Goal: Transaction & Acquisition: Book appointment/travel/reservation

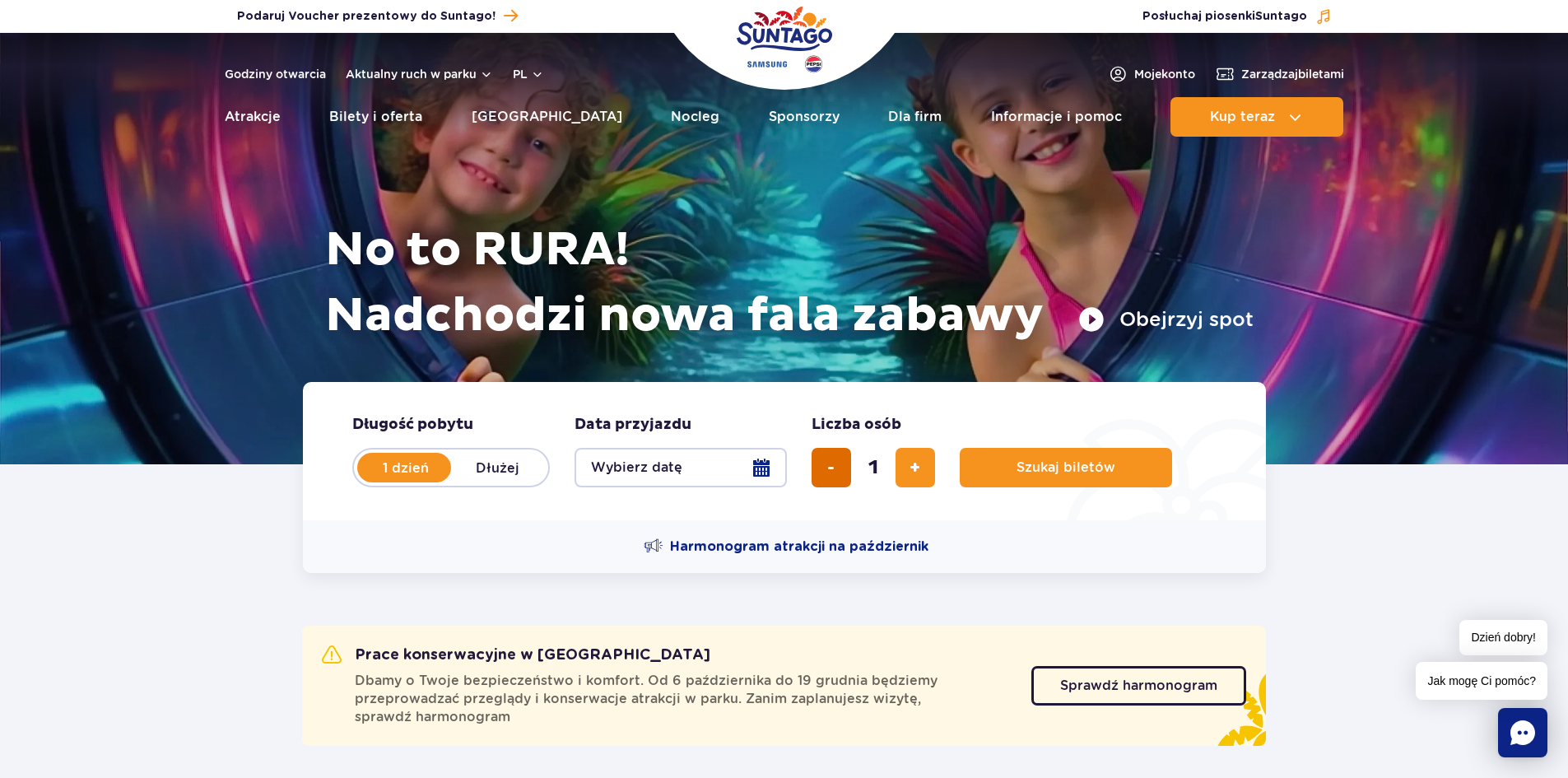
scroll to position [82, 0]
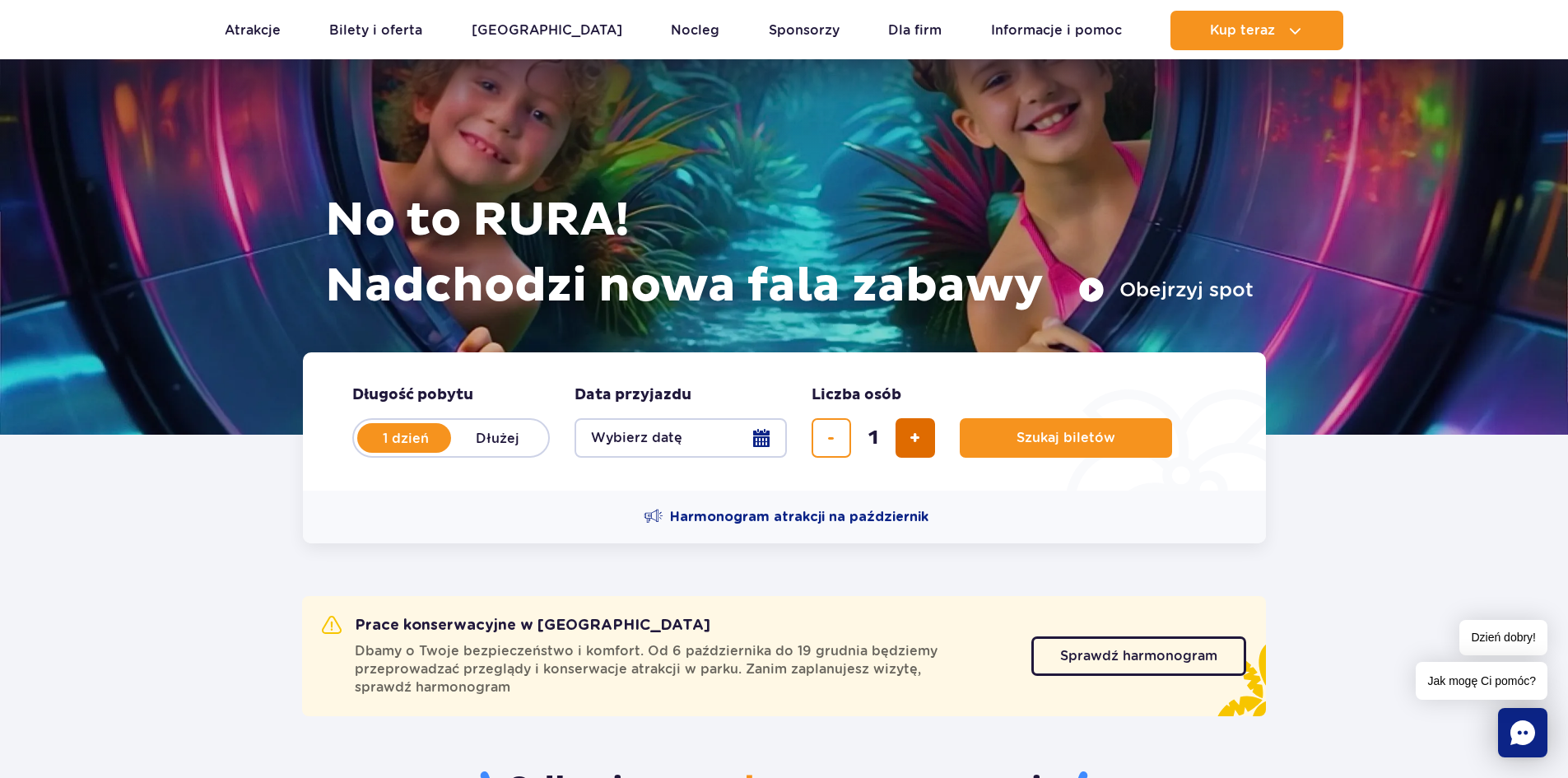
click at [923, 441] on button "dodaj bilet" at bounding box center [915, 437] width 39 height 39
type input "4"
click at [1048, 446] on button "Szukaj biletów" at bounding box center [1065, 437] width 212 height 39
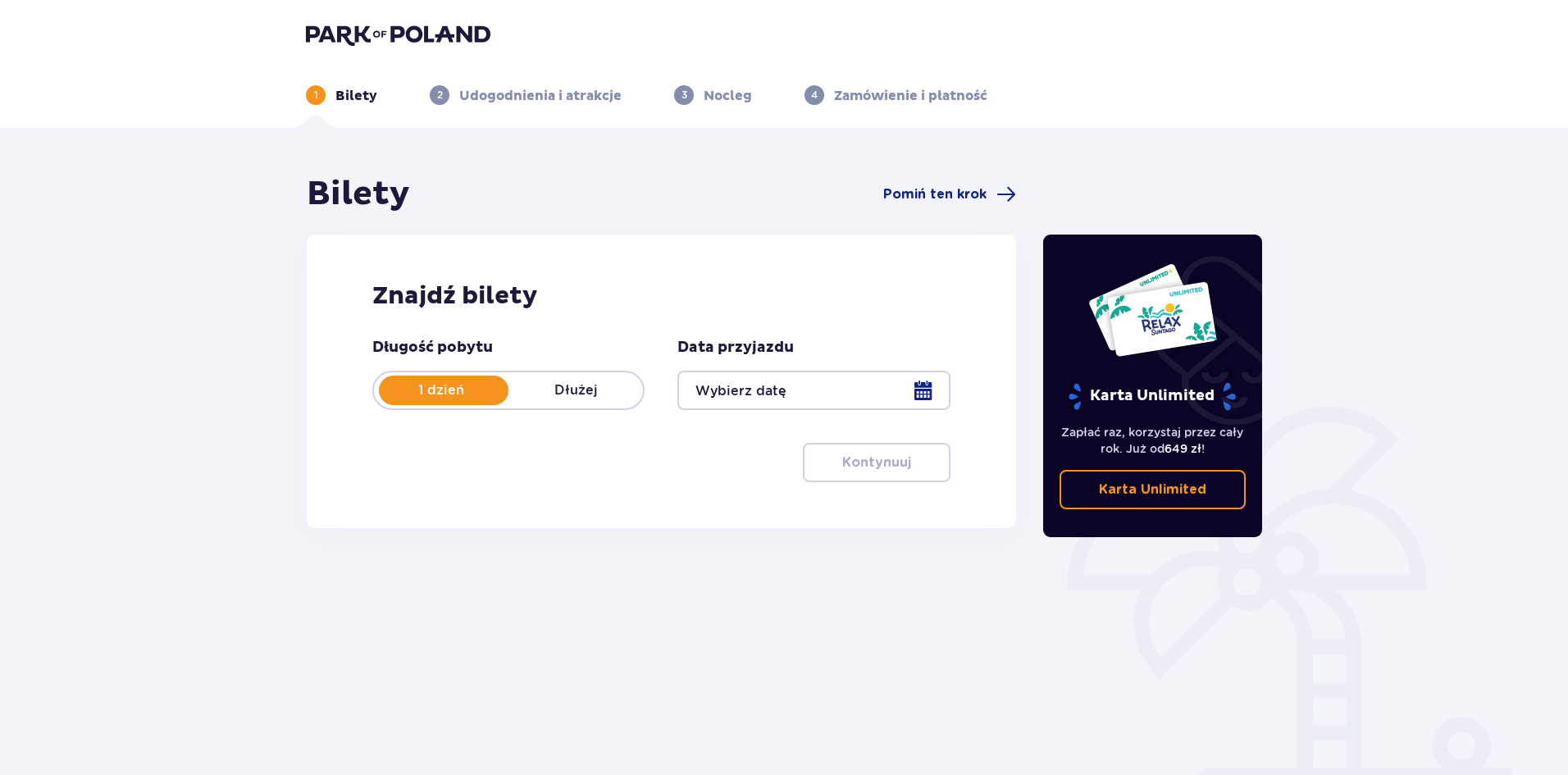
drag, startPoint x: 880, startPoint y: 361, endPoint x: 886, endPoint y: 373, distance: 13.4
click at [881, 364] on div "Data przyjazdu" at bounding box center [814, 374] width 273 height 72
click at [900, 381] on div at bounding box center [814, 390] width 273 height 39
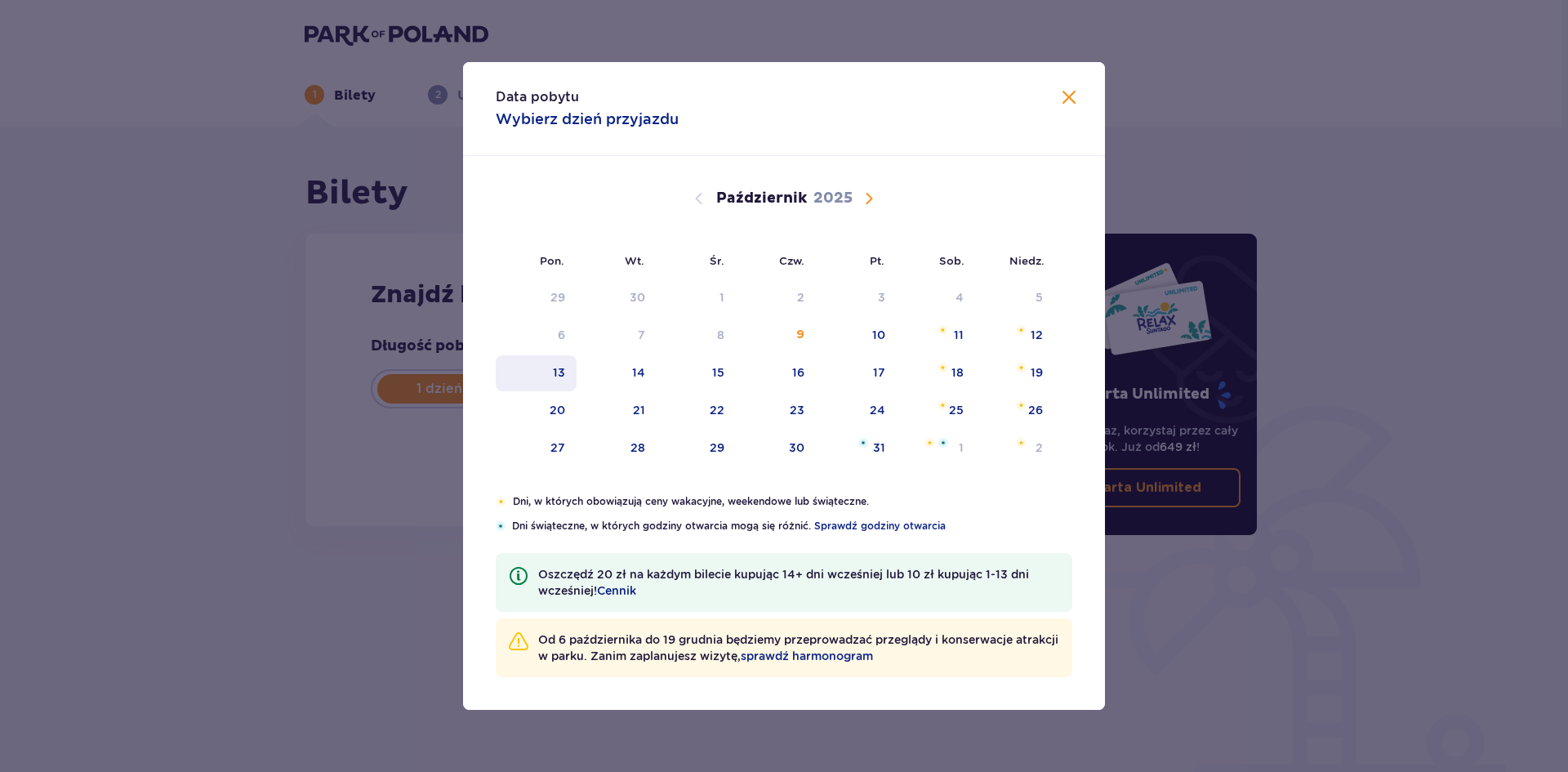
click at [558, 370] on div "13" at bounding box center [559, 372] width 12 height 17
type input "[DATE]"
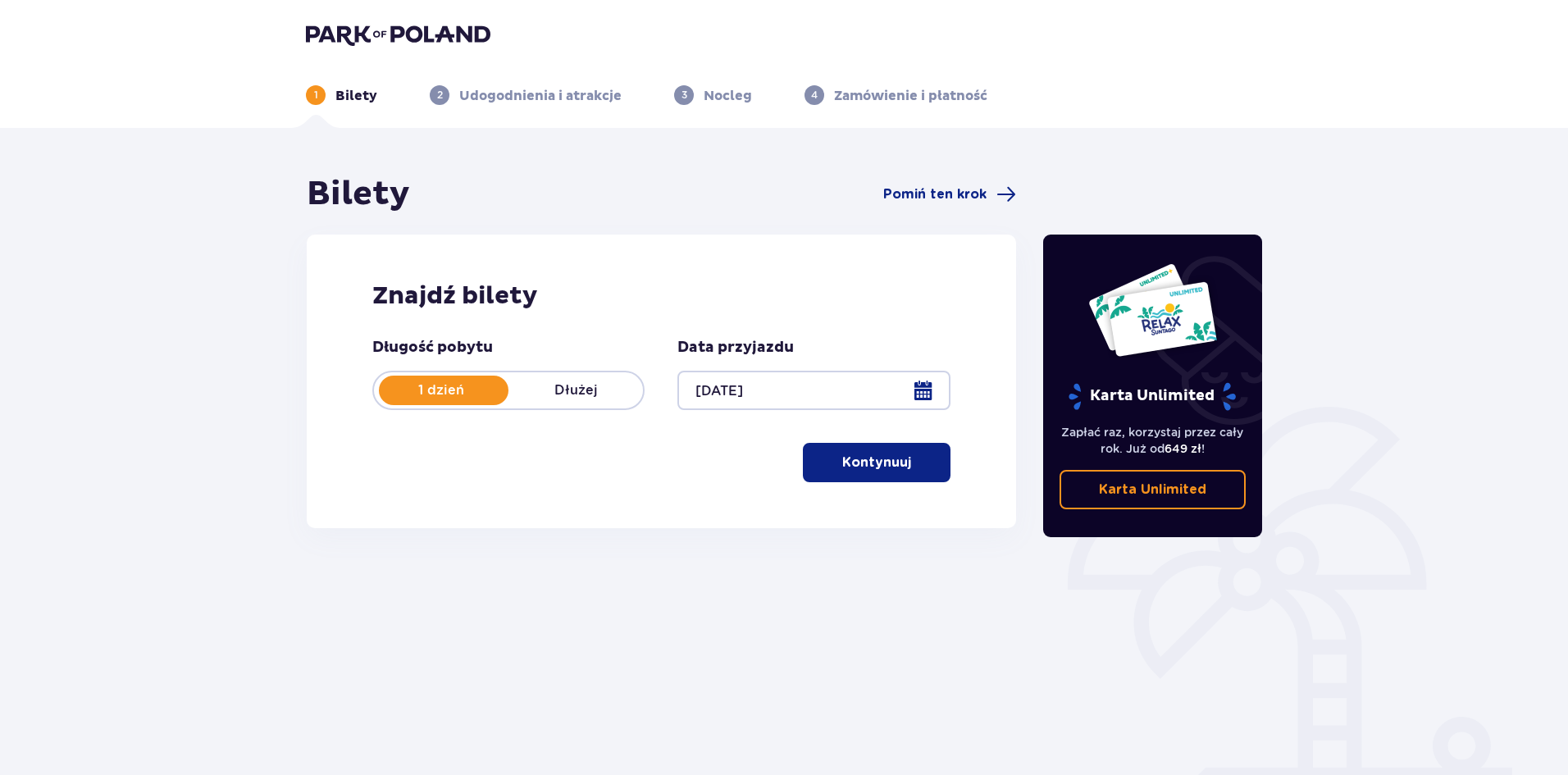
click at [900, 471] on button "Kontynuuj" at bounding box center [876, 462] width 148 height 39
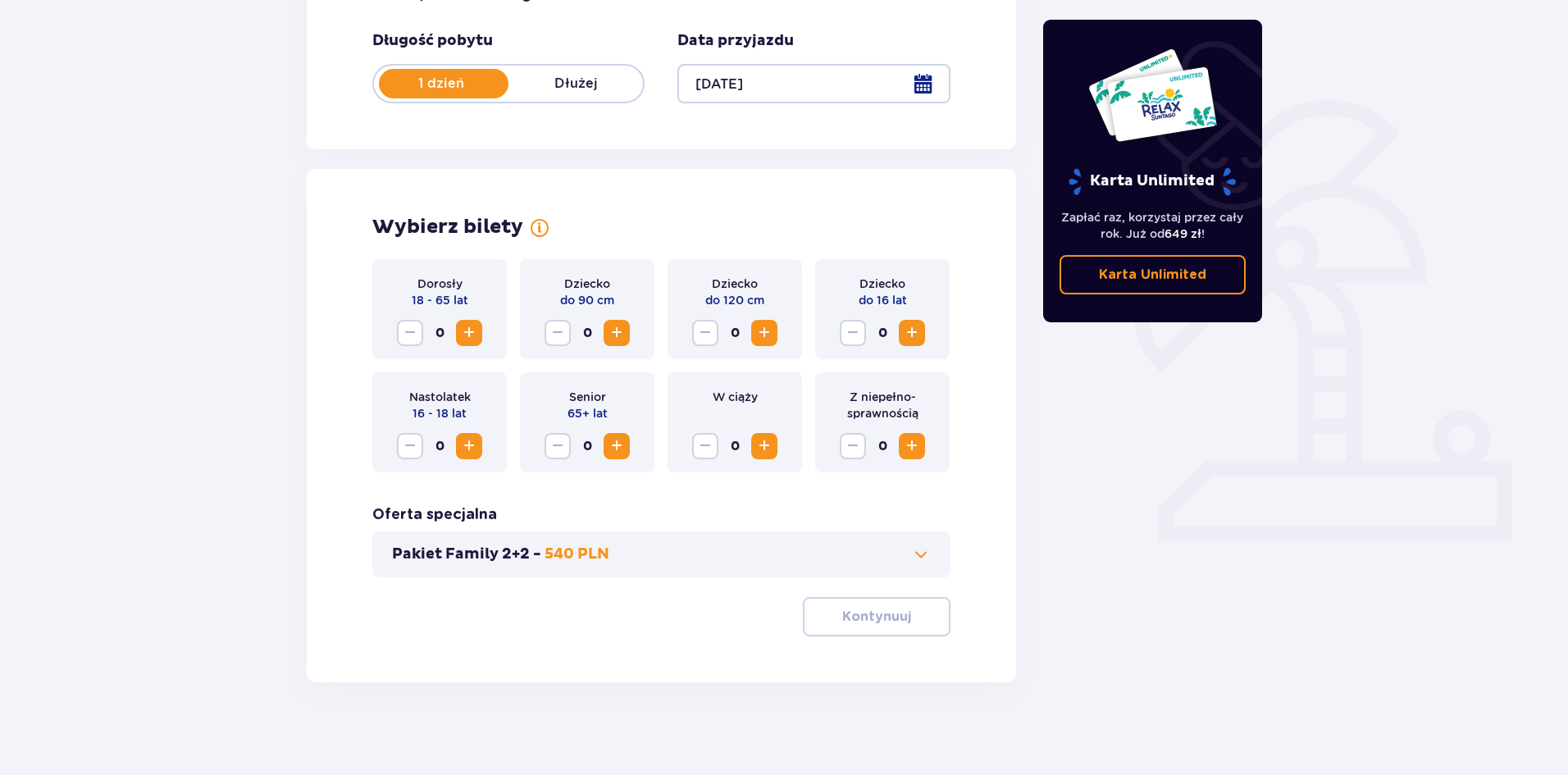
scroll to position [313, 0]
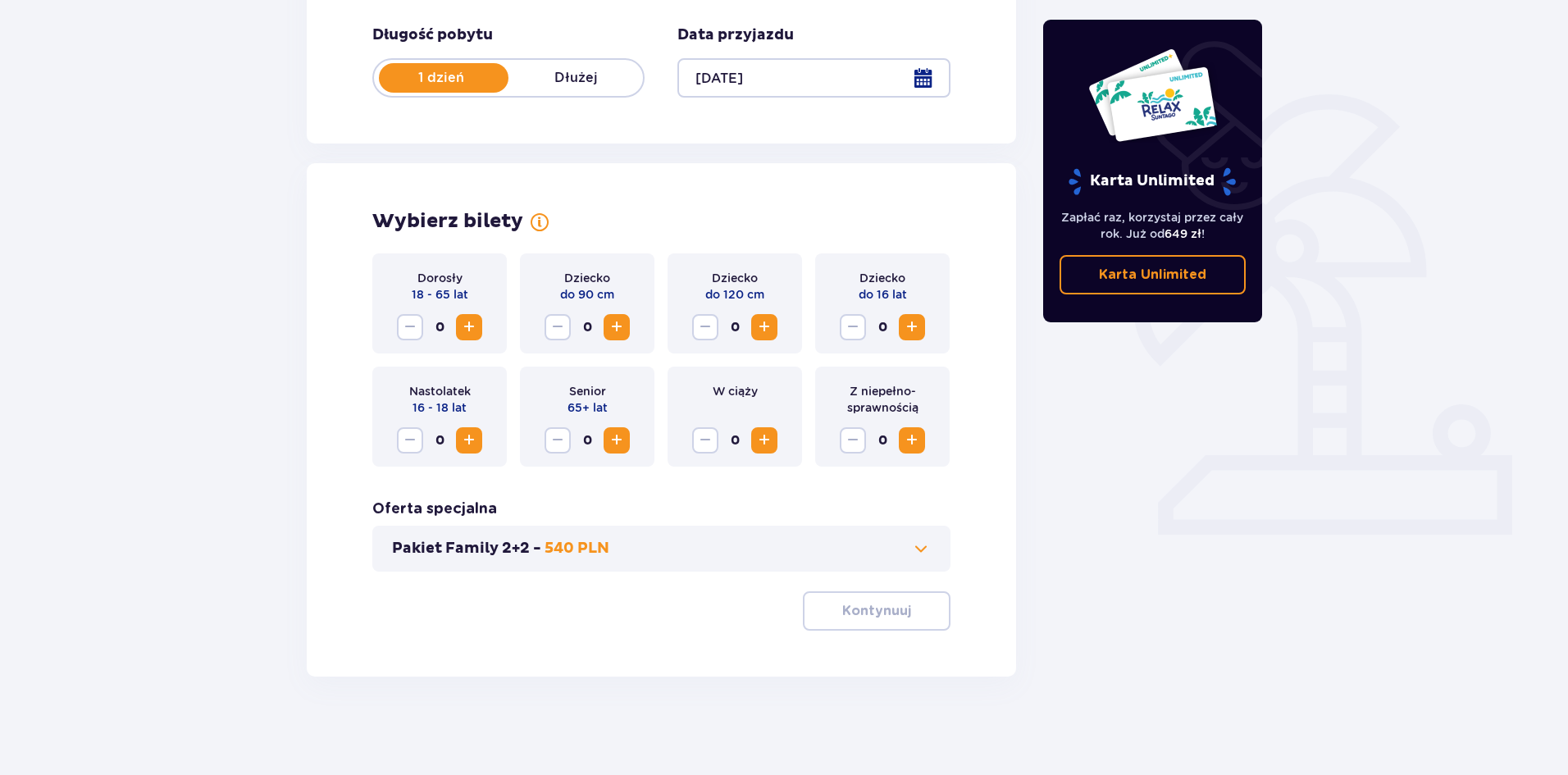
click at [478, 328] on span "Zwiększ" at bounding box center [469, 327] width 20 height 20
click at [869, 614] on p "Kontynuuj" at bounding box center [876, 611] width 69 height 18
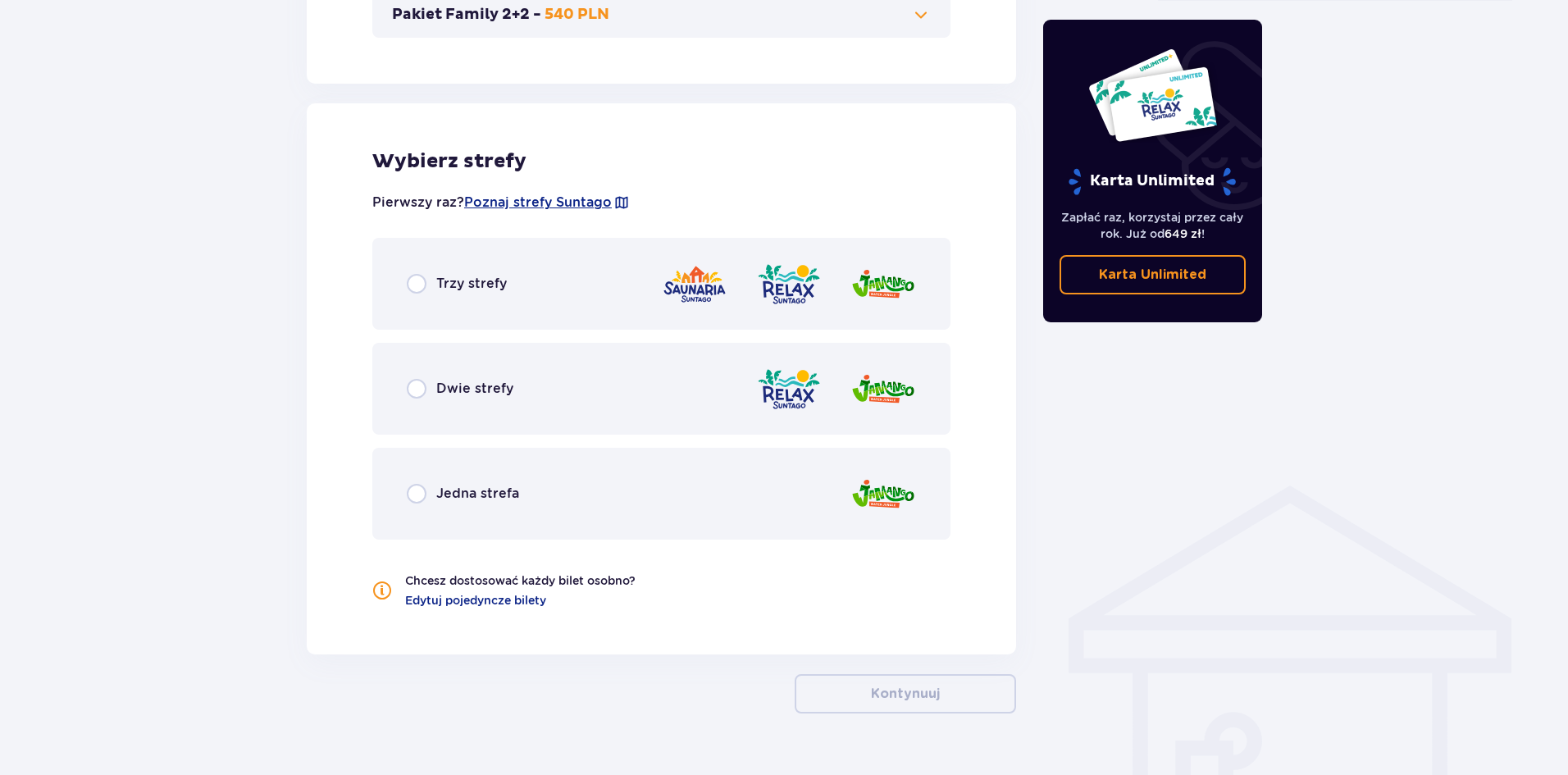
scroll to position [883, 0]
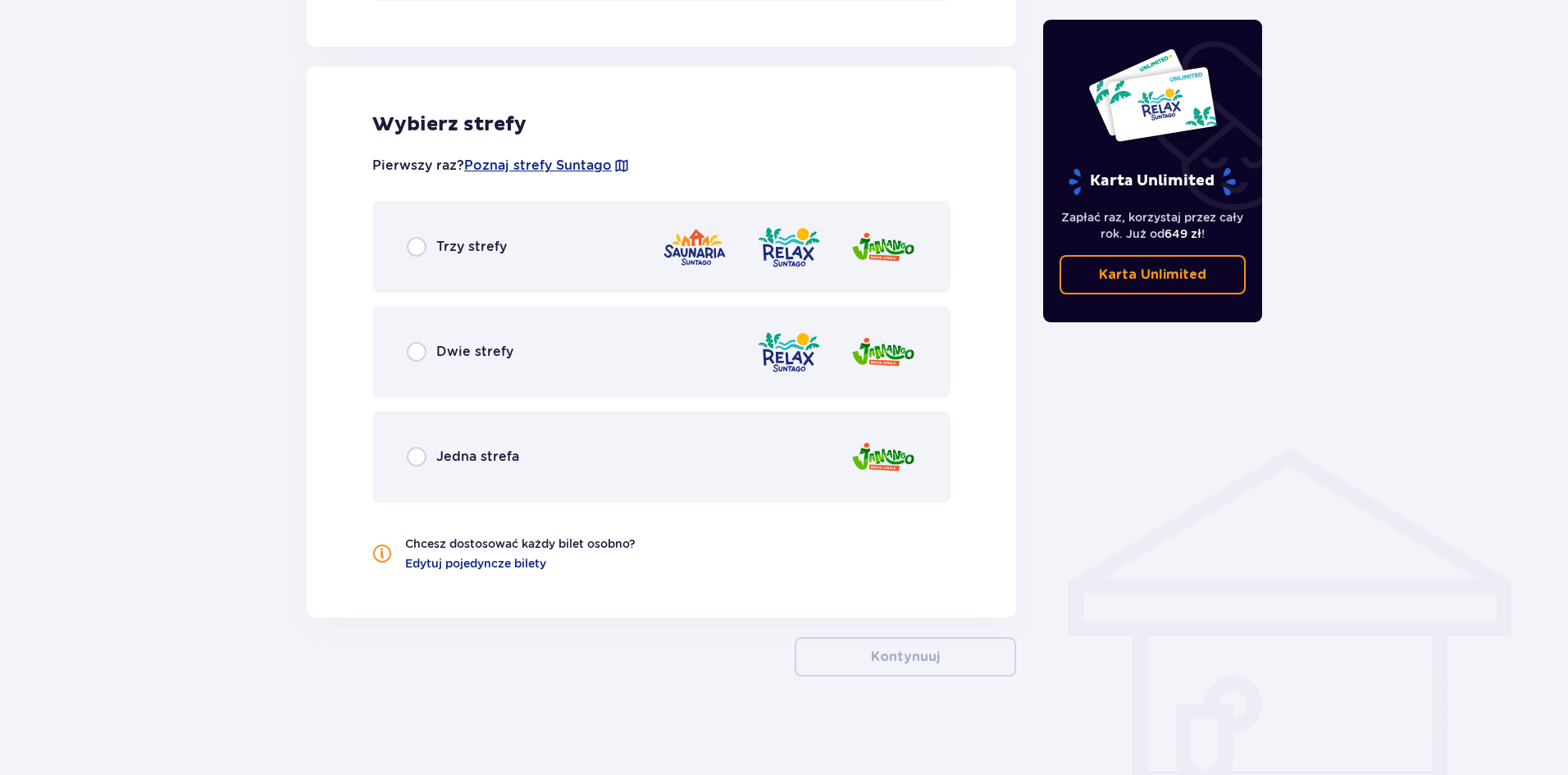
click at [431, 351] on div "Dwie strefy" at bounding box center [459, 352] width 106 height 20
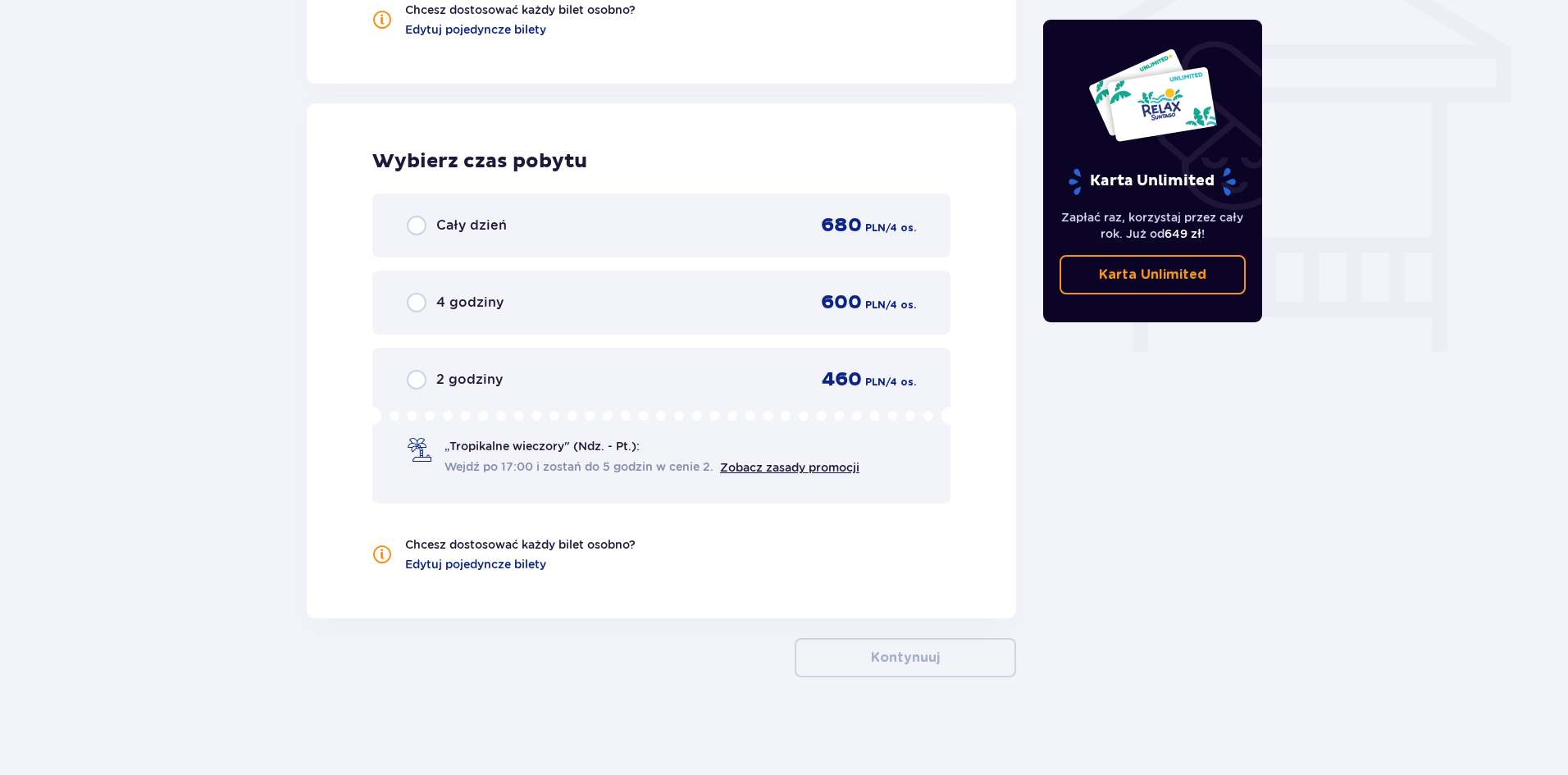
scroll to position [1417, 0]
click at [429, 223] on div "Cały dzień" at bounding box center [457, 225] width 100 height 20
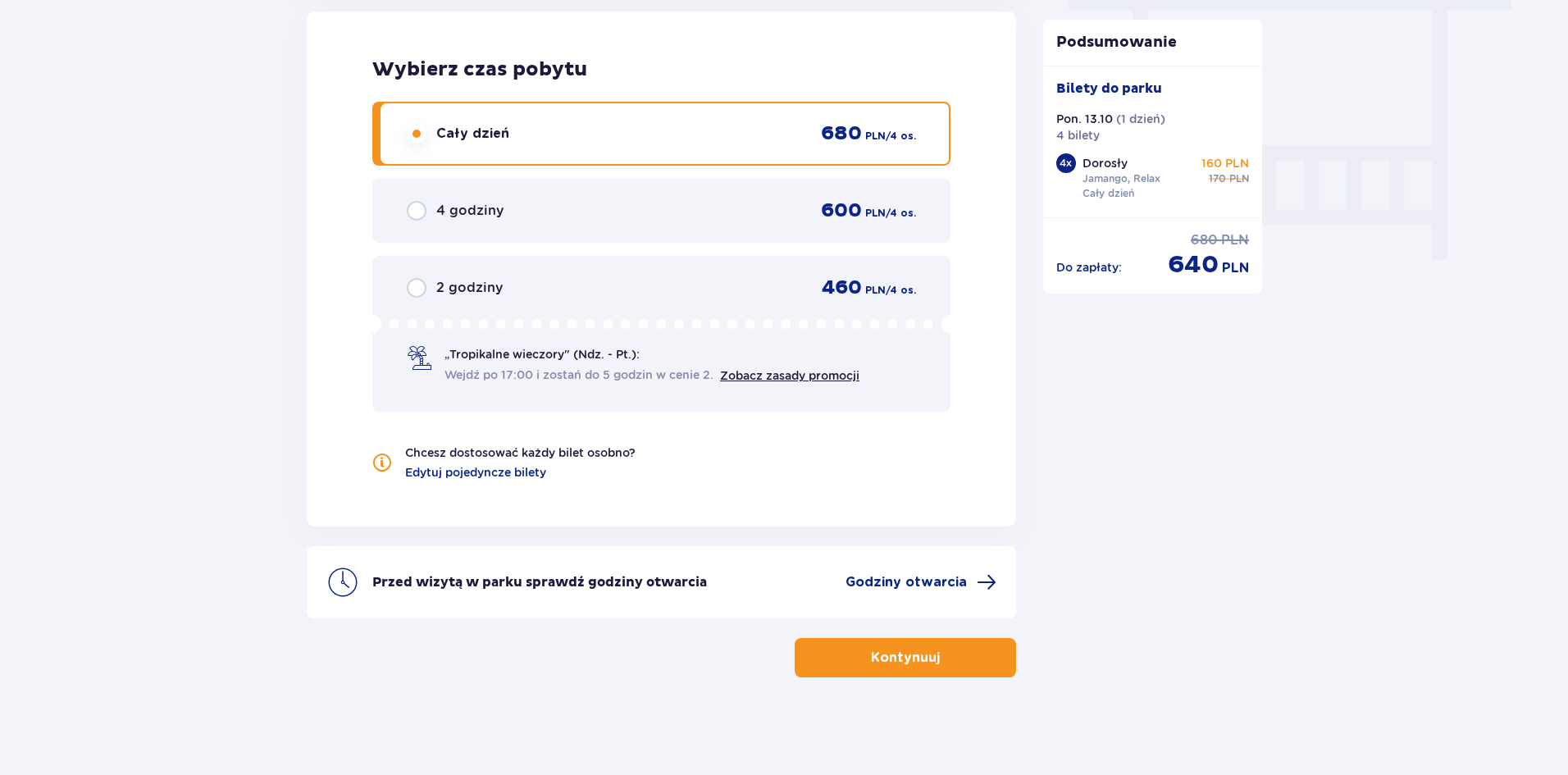
scroll to position [1509, 0]
click at [930, 670] on button "Kontynuuj" at bounding box center [905, 656] width 222 height 39
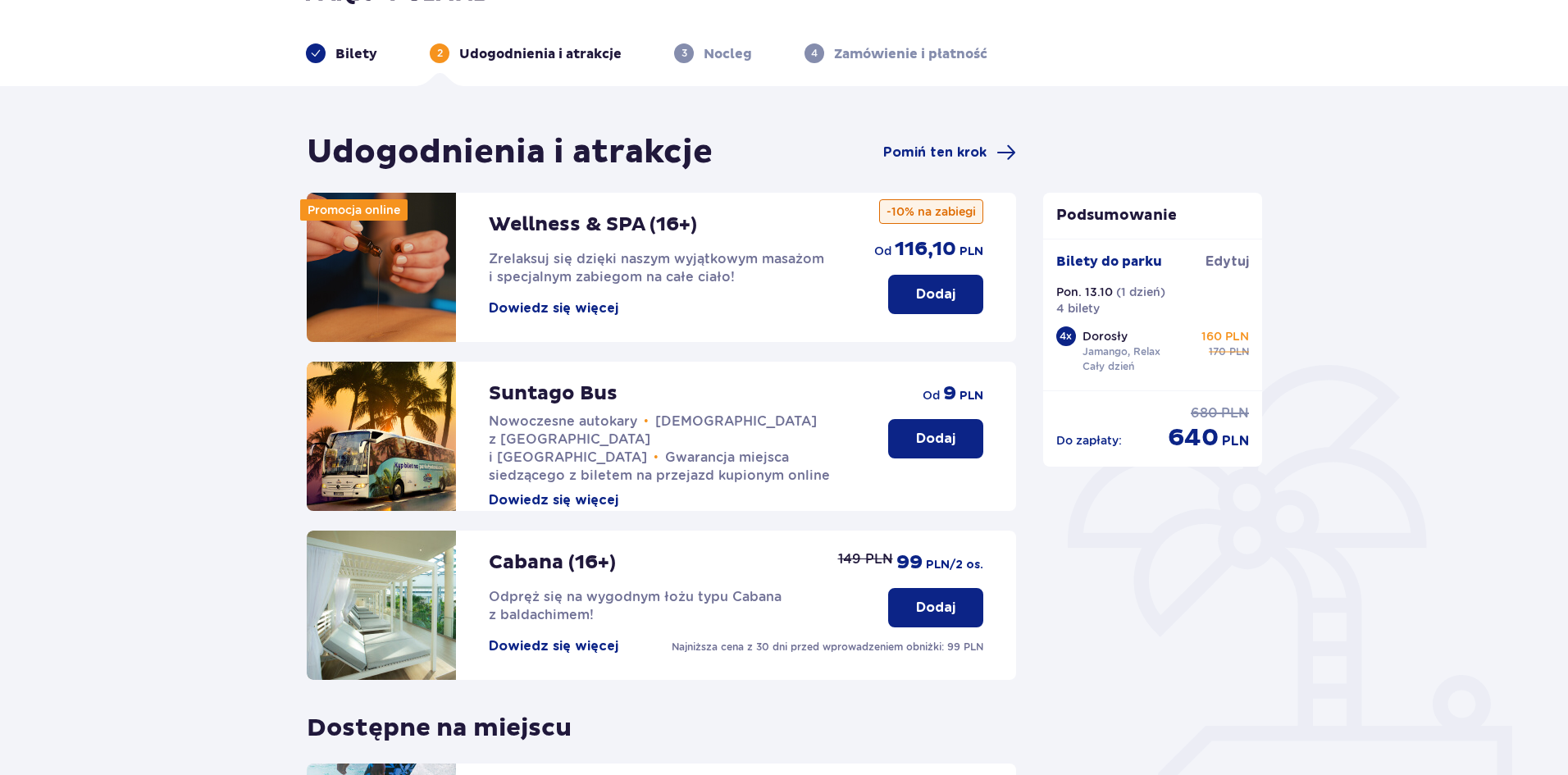
scroll to position [9, 0]
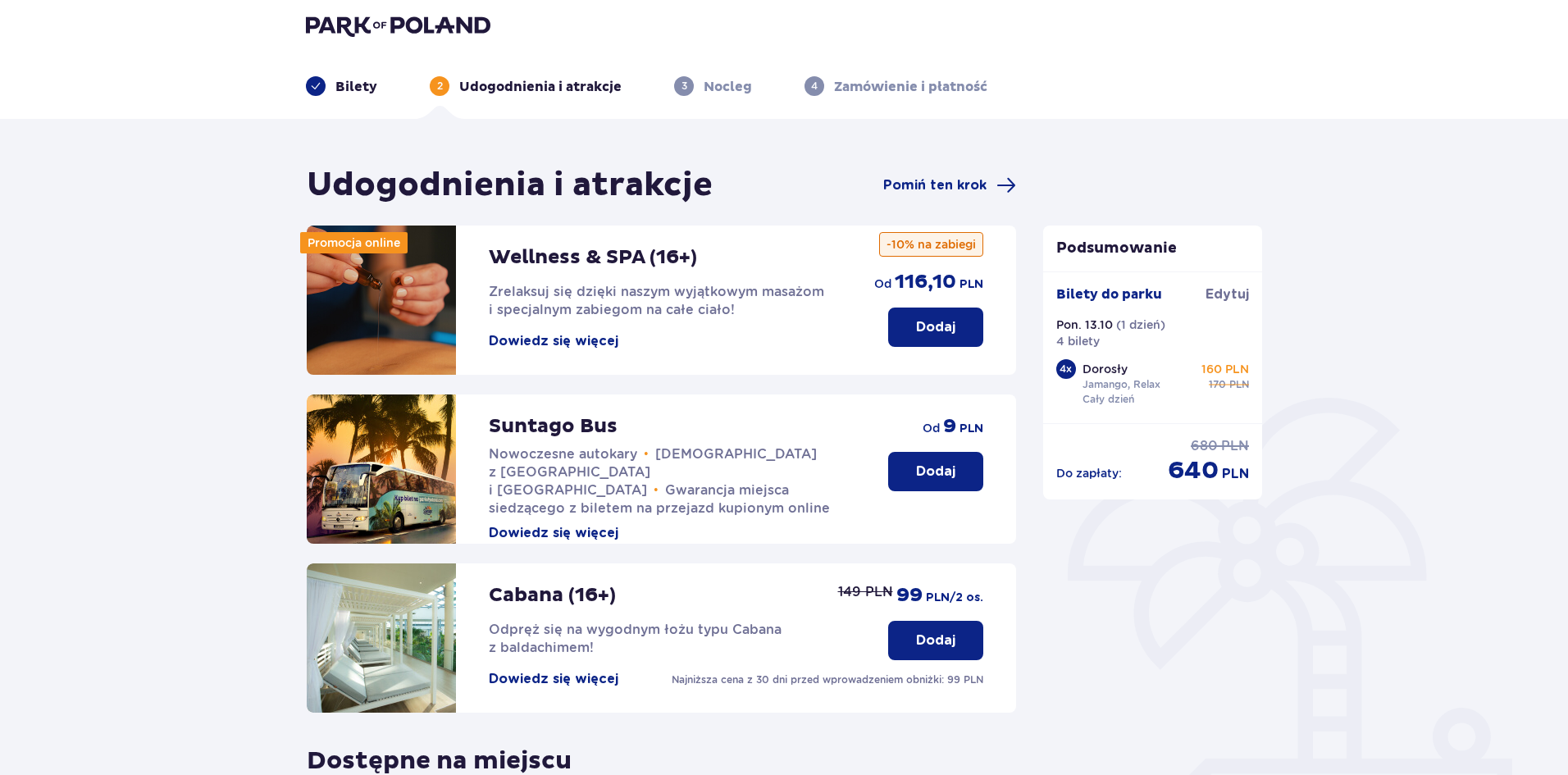
click at [981, 168] on div "Udogodnienia i atrakcje Pomiń ten krok" at bounding box center [661, 185] width 709 height 41
click at [983, 181] on span "Pomiń ten krok" at bounding box center [935, 186] width 104 height 18
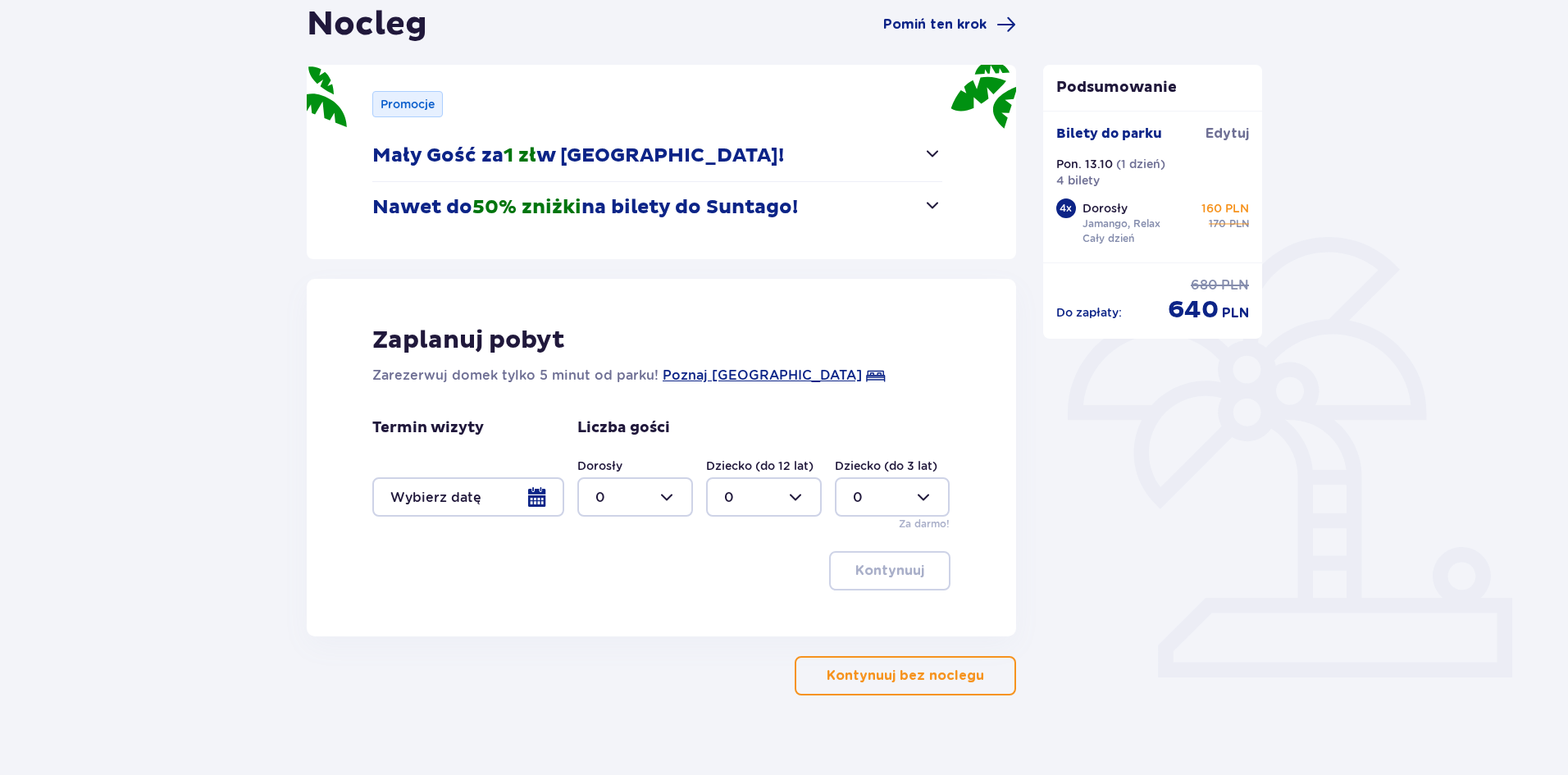
scroll to position [189, 0]
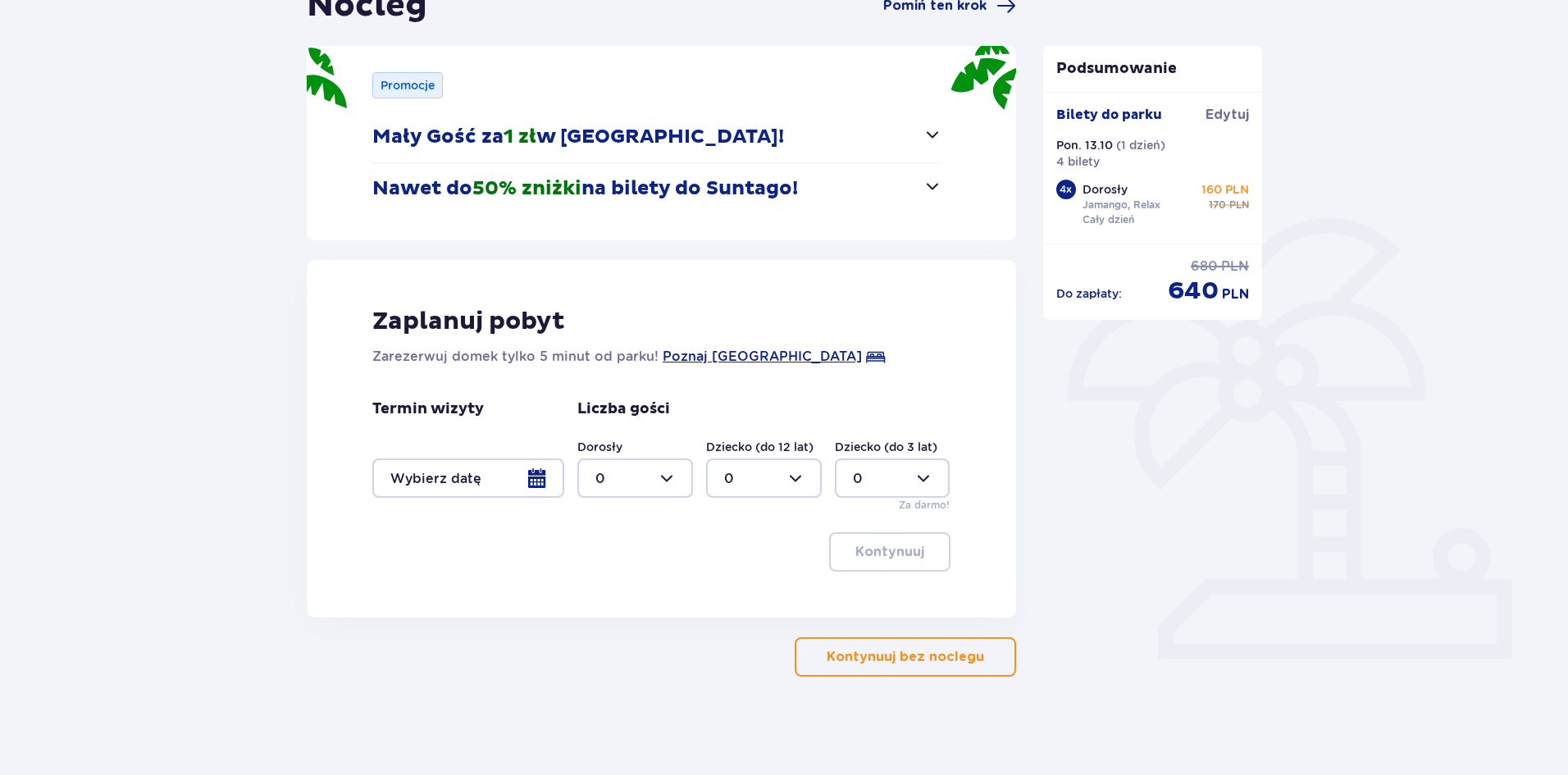
click at [527, 483] on div at bounding box center [467, 477] width 192 height 39
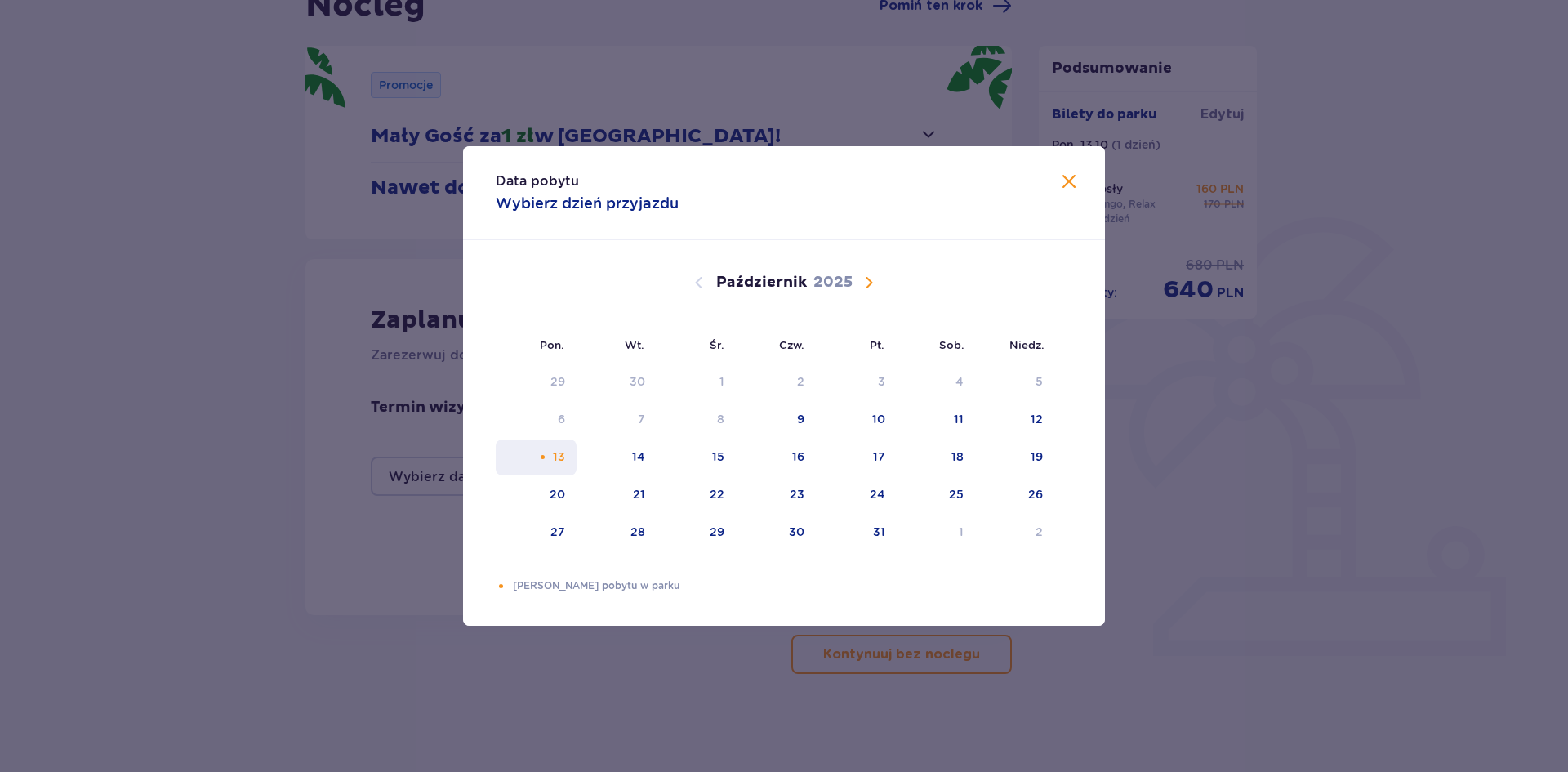
click at [545, 456] on div "Pomarańczowa kropka" at bounding box center [542, 456] width 11 height 11
click at [641, 456] on div "14" at bounding box center [639, 456] width 13 height 17
type input "13.10.25 - 14.10.25"
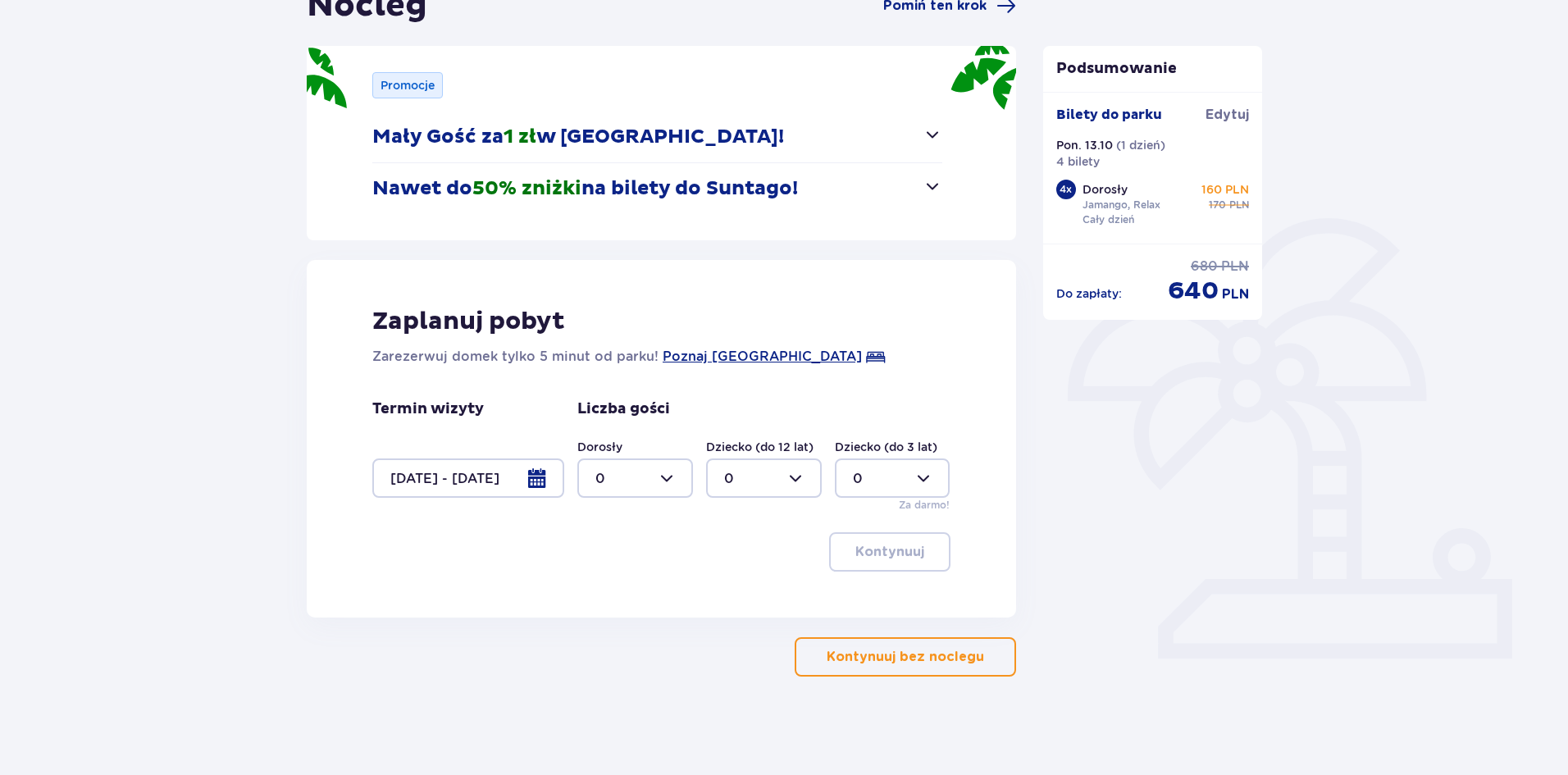
click at [673, 472] on div at bounding box center [635, 477] width 115 height 39
click at [614, 580] on div "4" at bounding box center [635, 584] width 79 height 18
type input "4"
click at [918, 550] on span "button" at bounding box center [927, 552] width 20 height 20
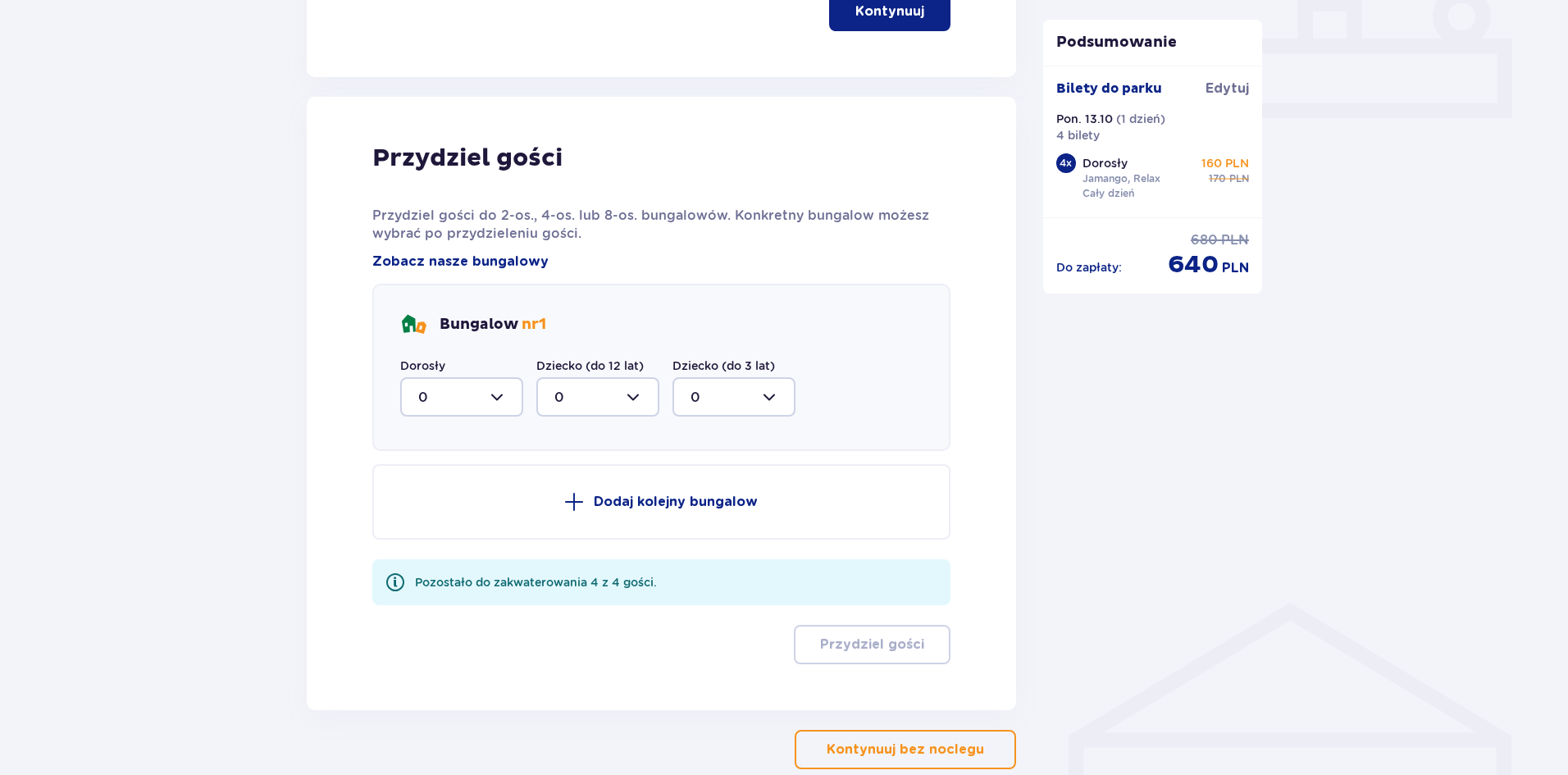
scroll to position [806, 0]
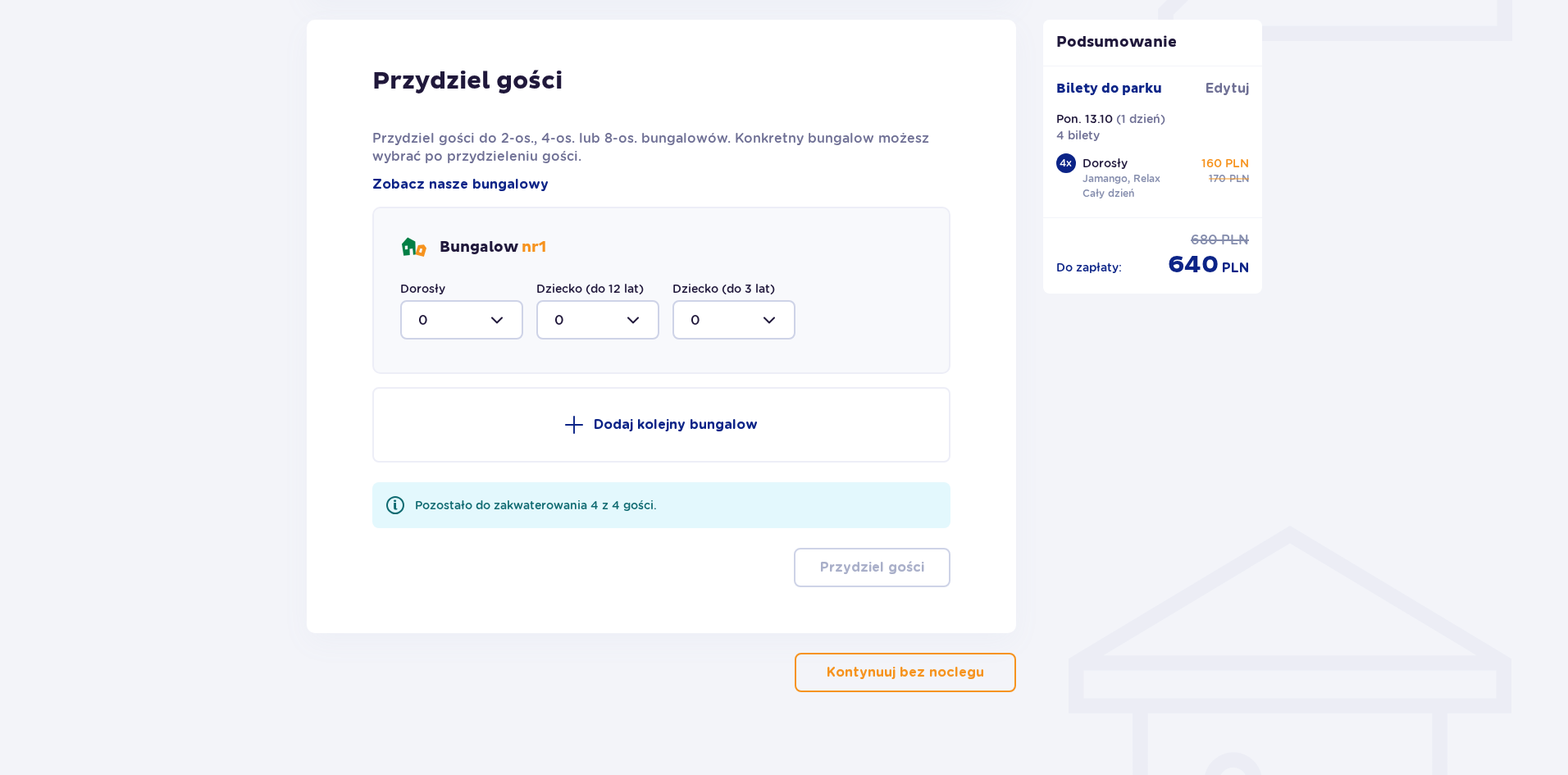
click at [503, 325] on div at bounding box center [462, 319] width 123 height 39
drag, startPoint x: 437, startPoint y: 464, endPoint x: 483, endPoint y: 392, distance: 85.4
click at [441, 368] on span "0 1 2 3 4" at bounding box center [462, 425] width 123 height 164
click at [438, 473] on div "4" at bounding box center [462, 480] width 87 height 18
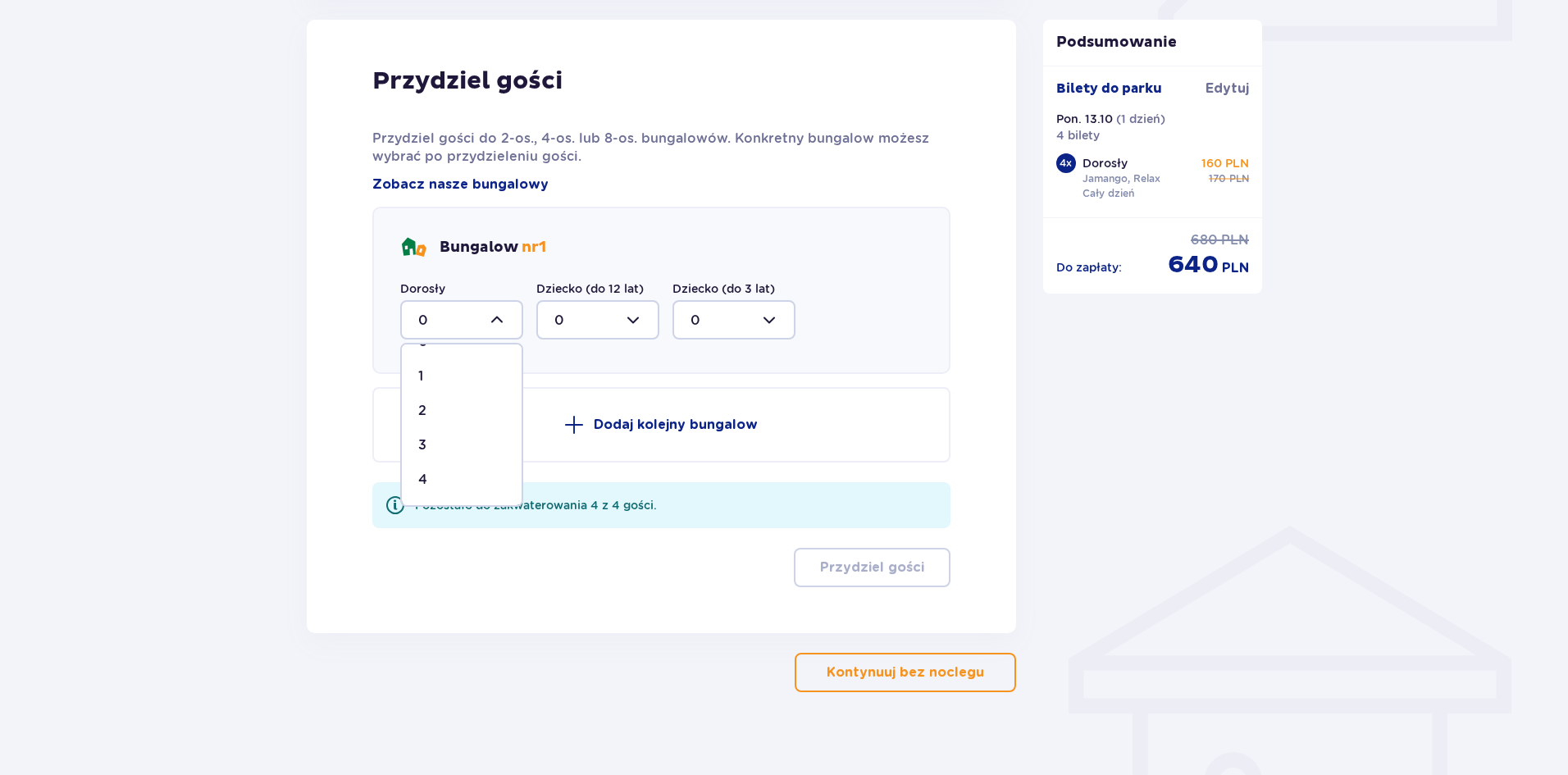
type input "4"
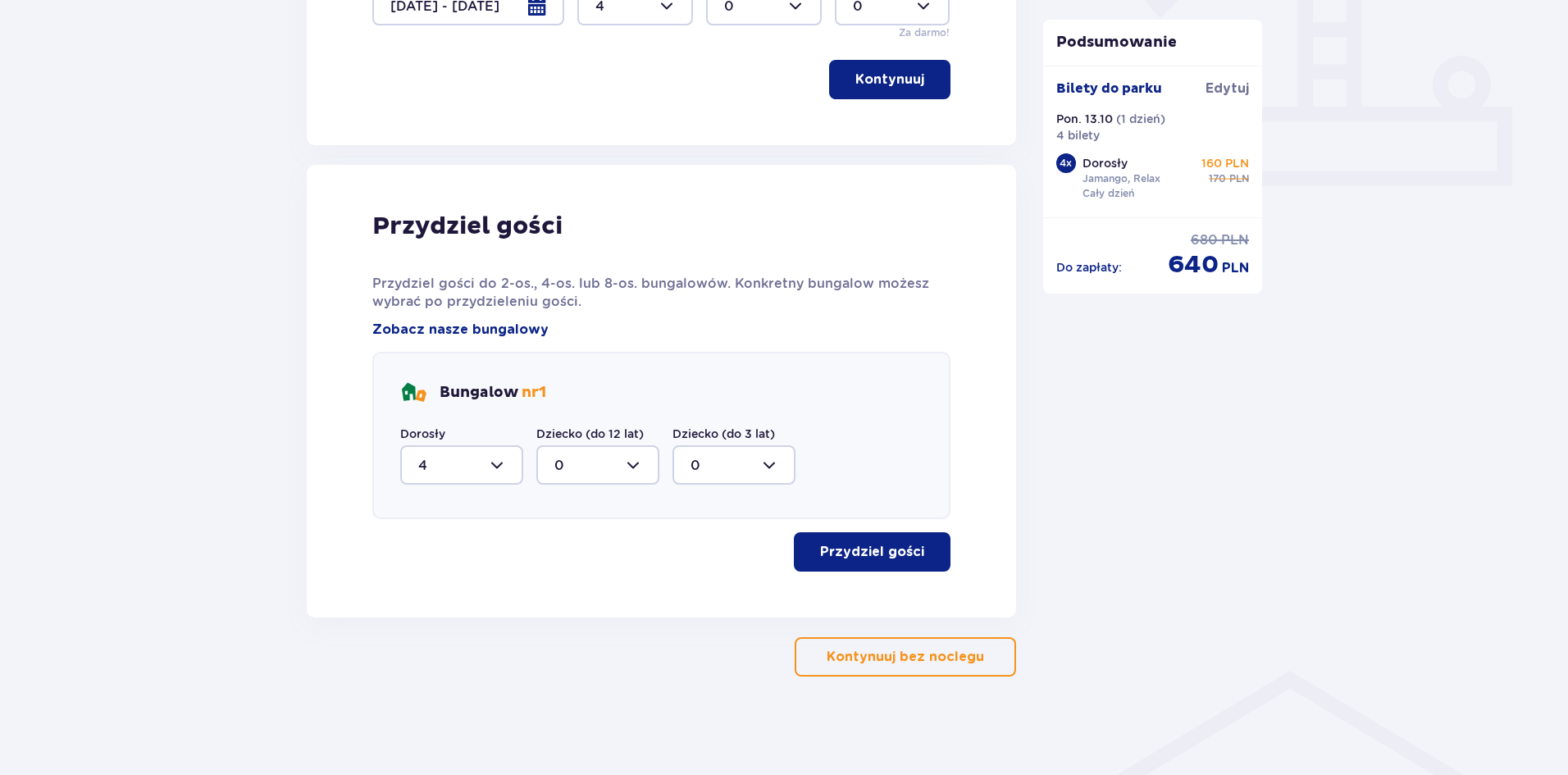
click at [908, 550] on p "Przydziel gości" at bounding box center [872, 552] width 105 height 18
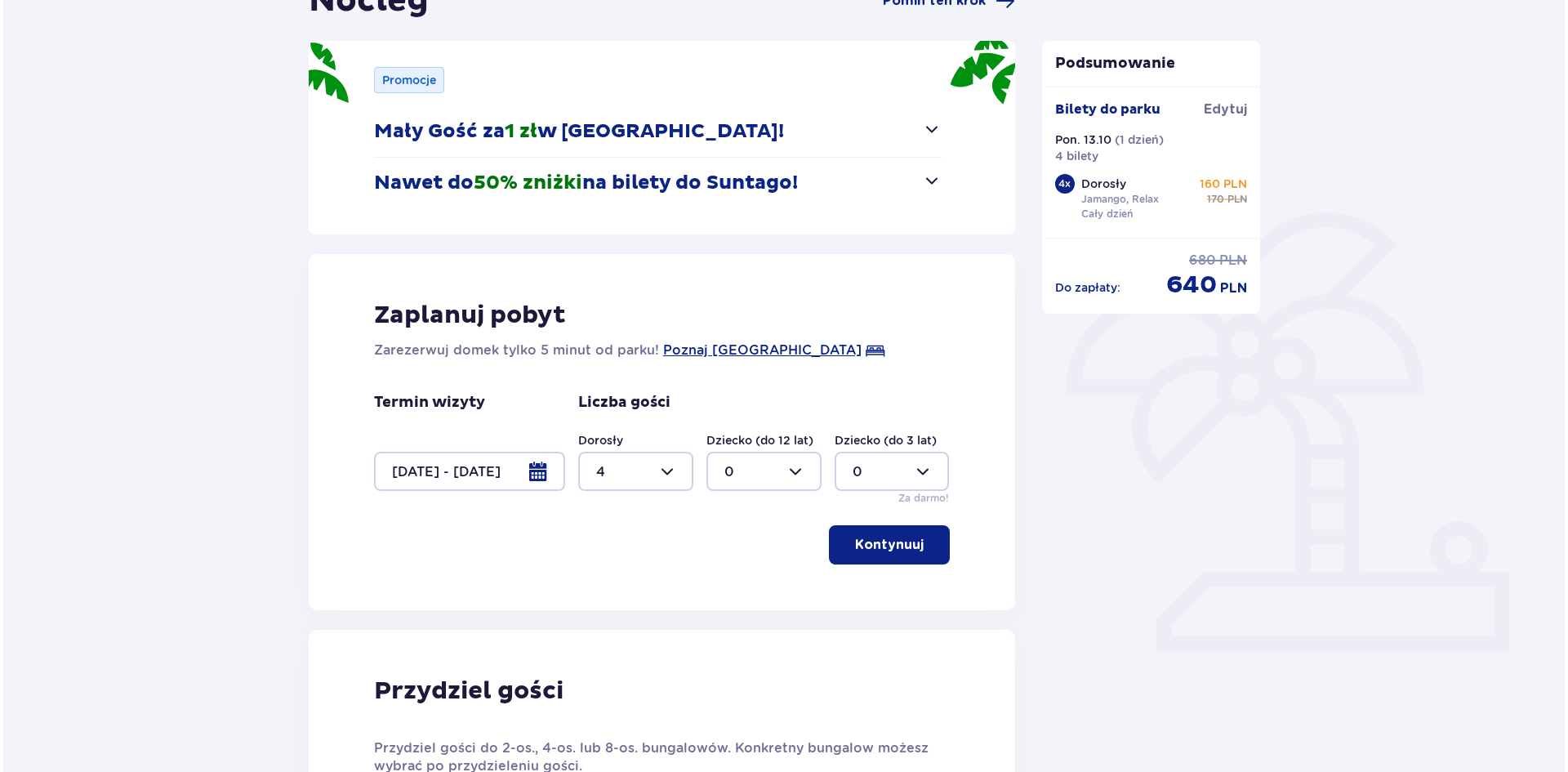
scroll to position [191, 0]
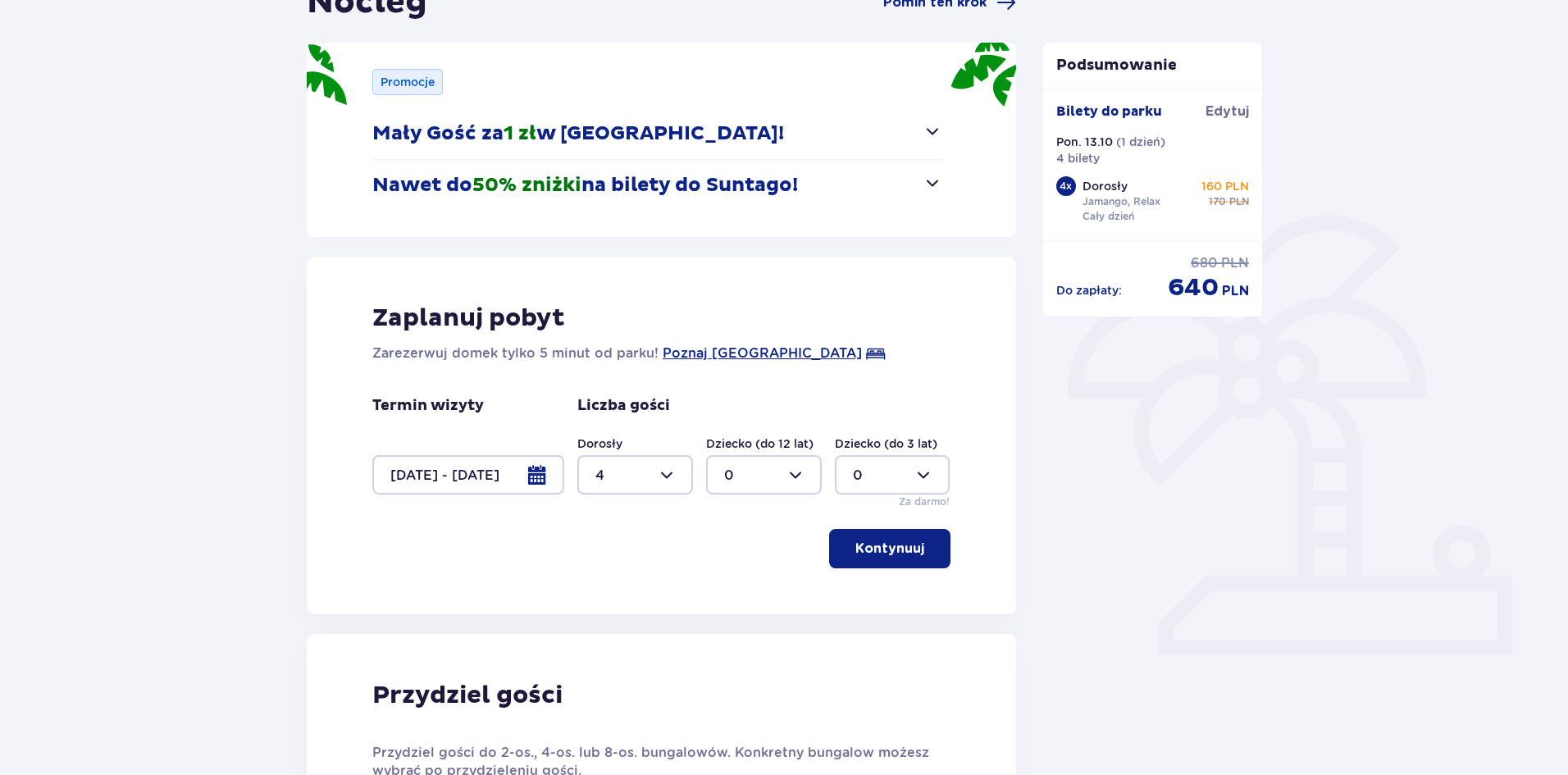
click at [547, 484] on div at bounding box center [467, 474] width 192 height 39
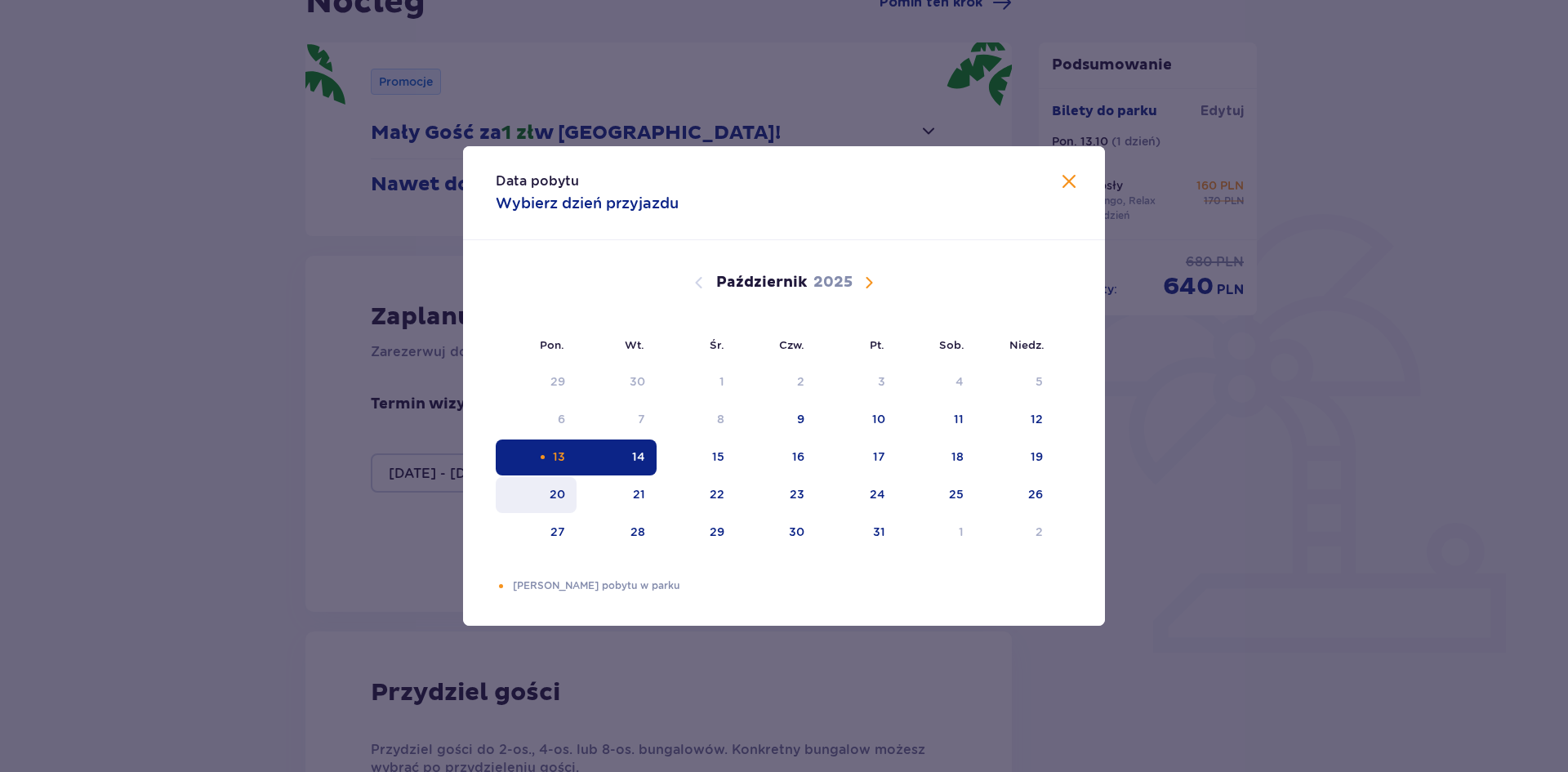
click at [566, 496] on div "20" at bounding box center [535, 495] width 81 height 36
click at [650, 496] on div "21" at bounding box center [616, 495] width 81 height 36
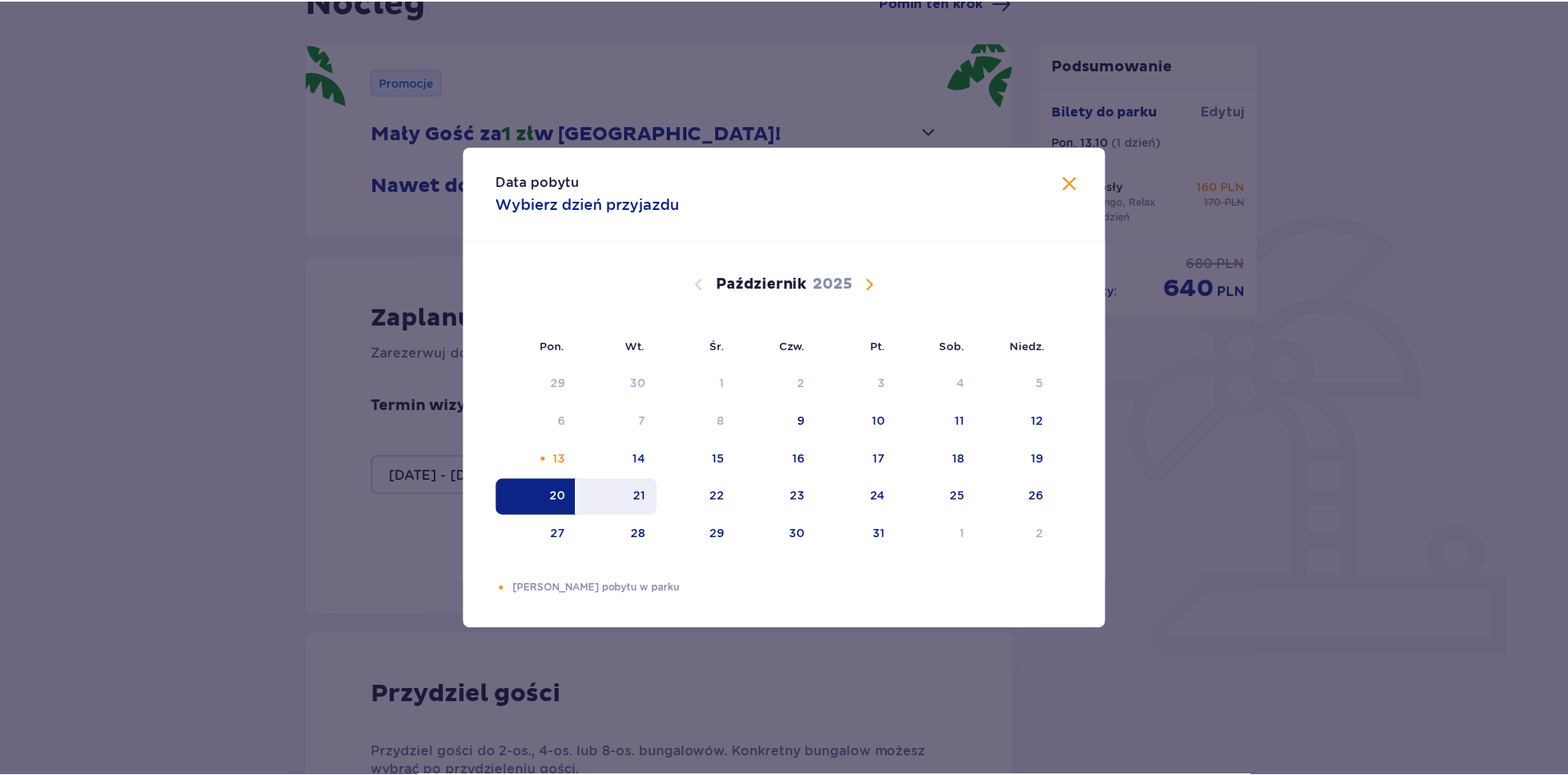
scroll to position [189, 0]
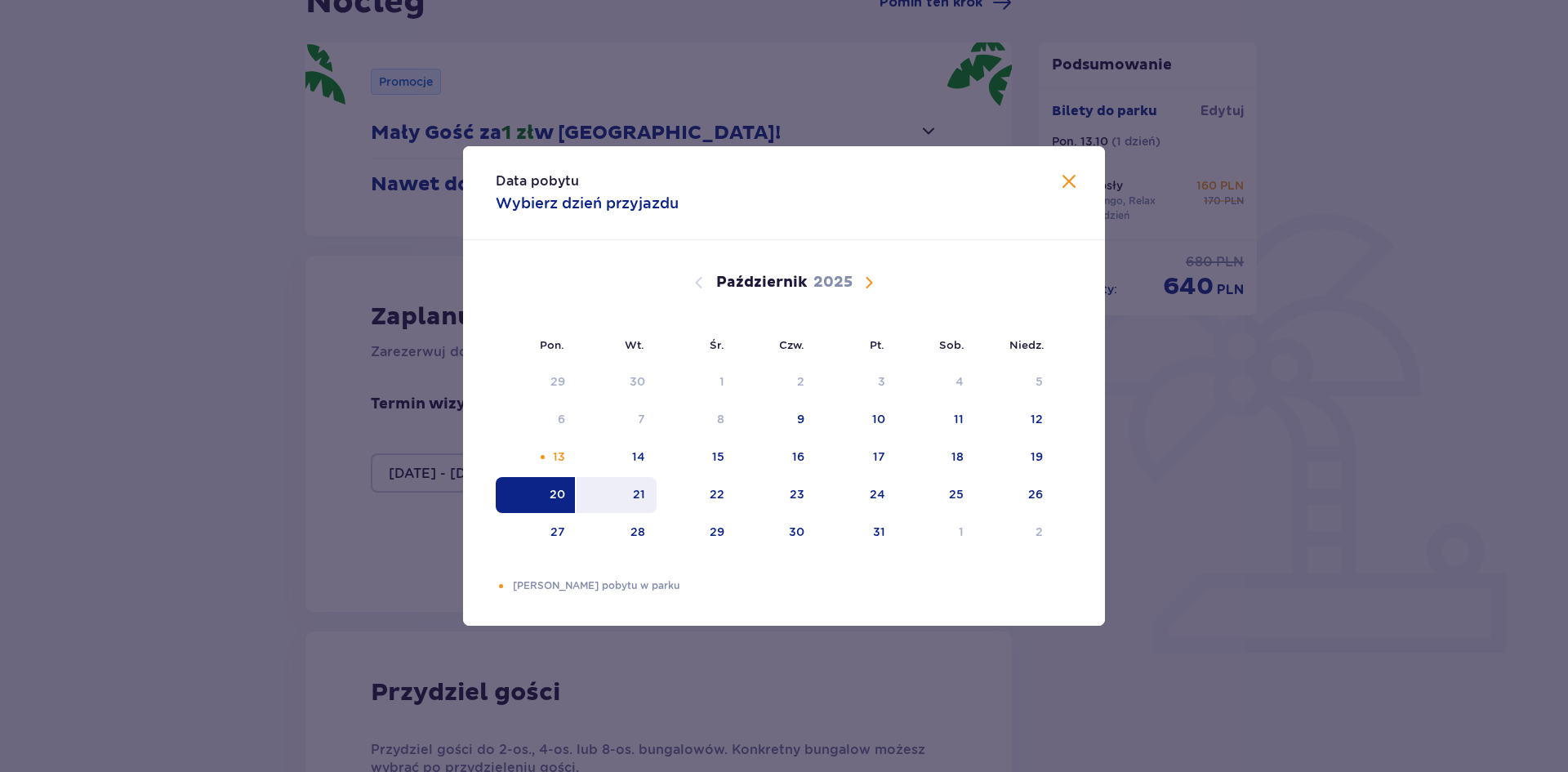
type input "20.10.25 - 21.10.25"
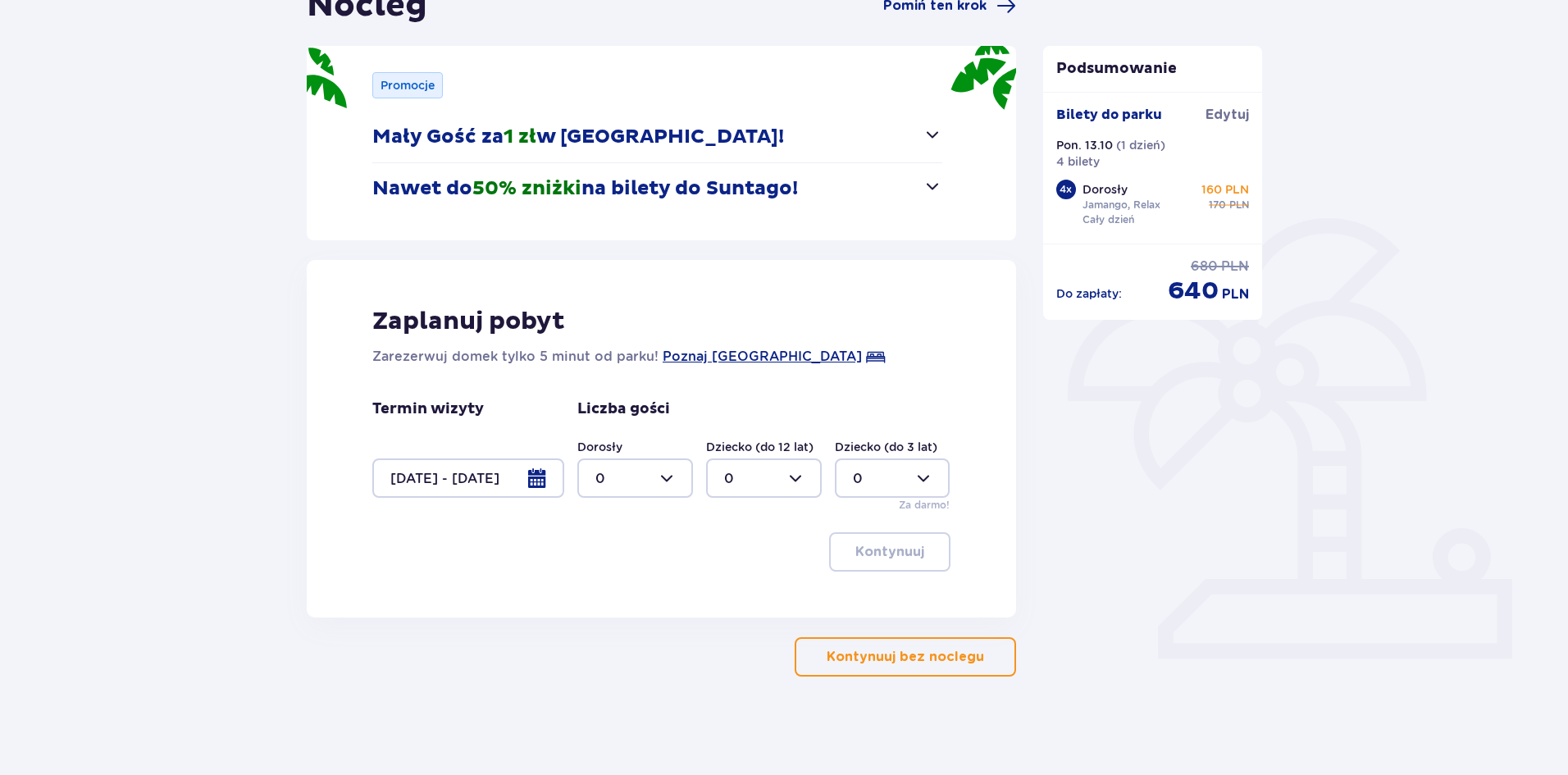
click at [661, 471] on div at bounding box center [635, 477] width 115 height 39
click at [612, 528] on div "4" at bounding box center [635, 526] width 79 height 18
type input "4"
click at [865, 549] on p "Kontynuuj" at bounding box center [890, 552] width 69 height 18
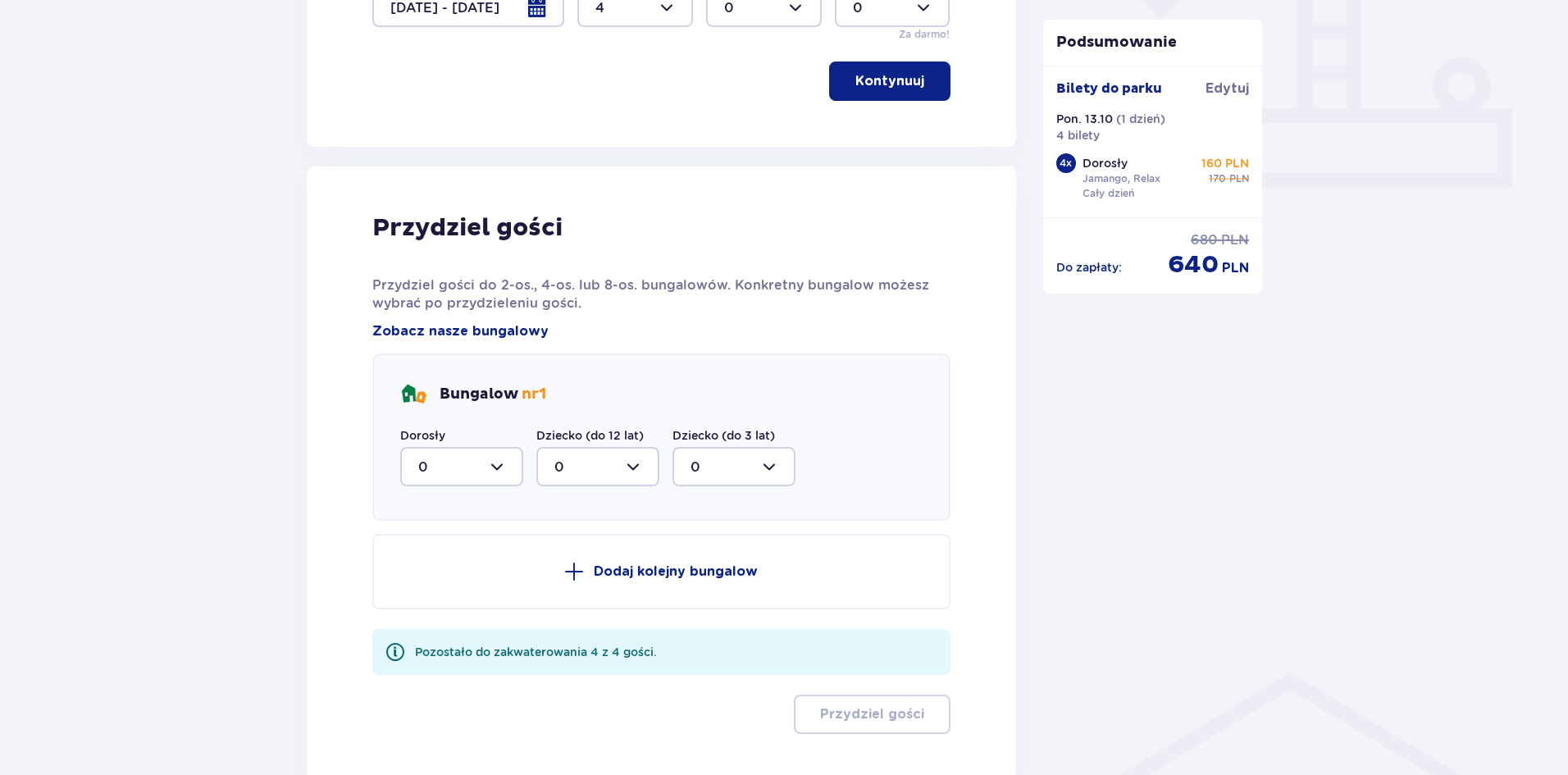
scroll to position [657, 0]
click at [503, 474] on div at bounding box center [462, 467] width 123 height 39
click at [424, 623] on p "4" at bounding box center [422, 628] width 9 height 18
type input "4"
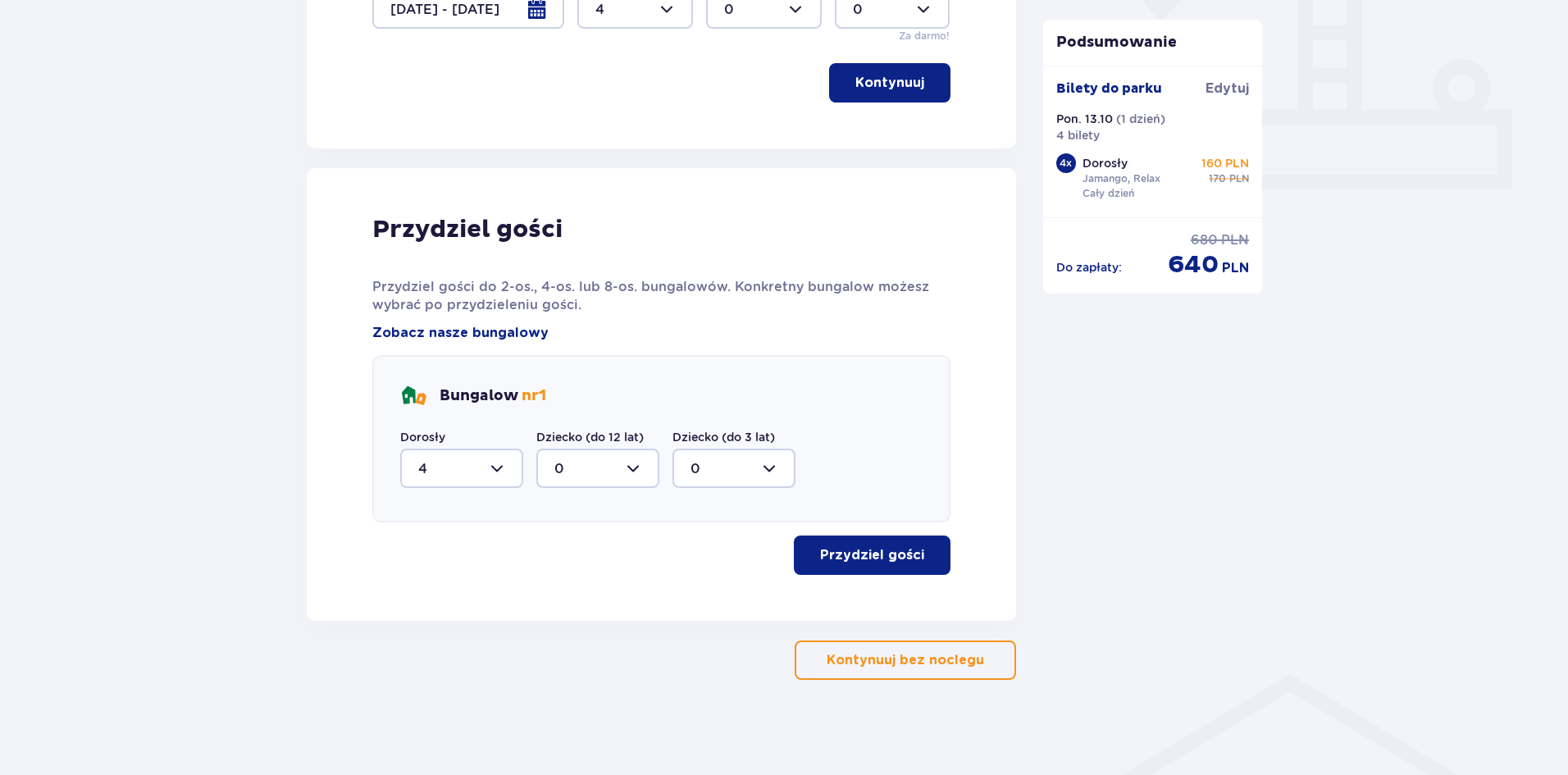
click at [883, 539] on button "Przydziel gości" at bounding box center [871, 554] width 156 height 39
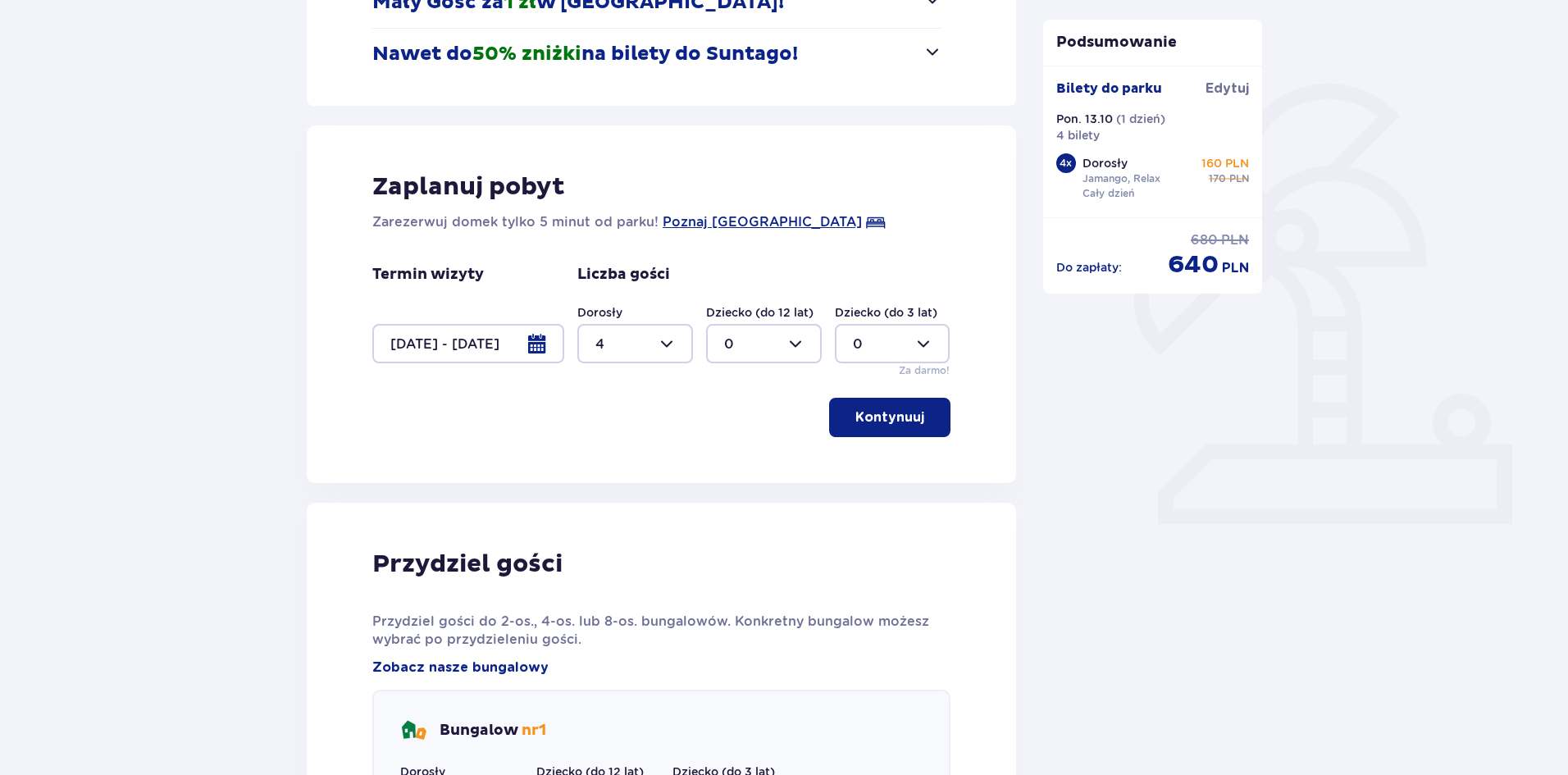
scroll to position [159, 0]
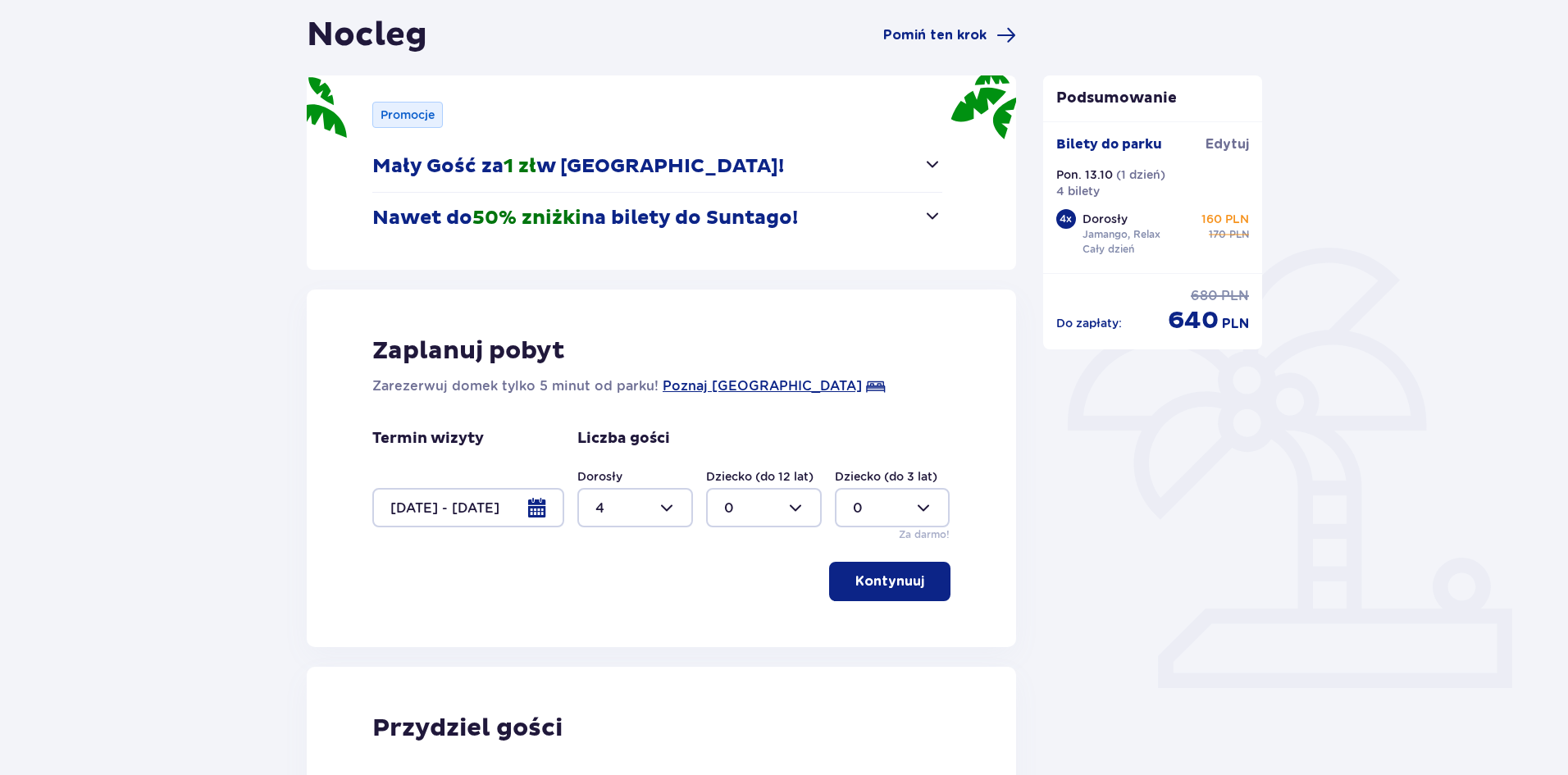
click at [529, 517] on div at bounding box center [467, 507] width 192 height 39
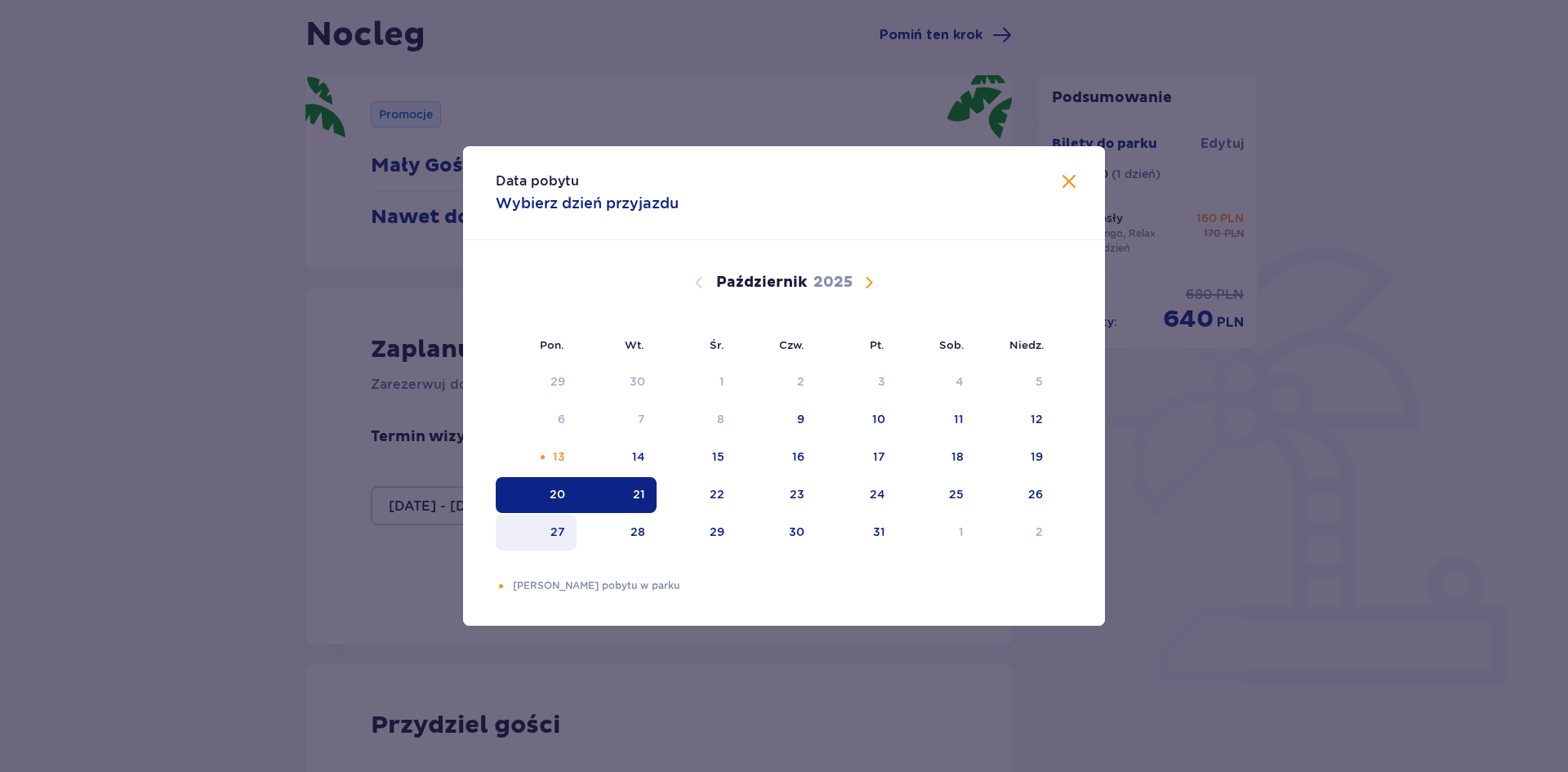
click at [567, 532] on div "27" at bounding box center [535, 532] width 81 height 36
click at [625, 539] on div "28" at bounding box center [616, 532] width 81 height 36
type input "27.10.25 - 28.10.25"
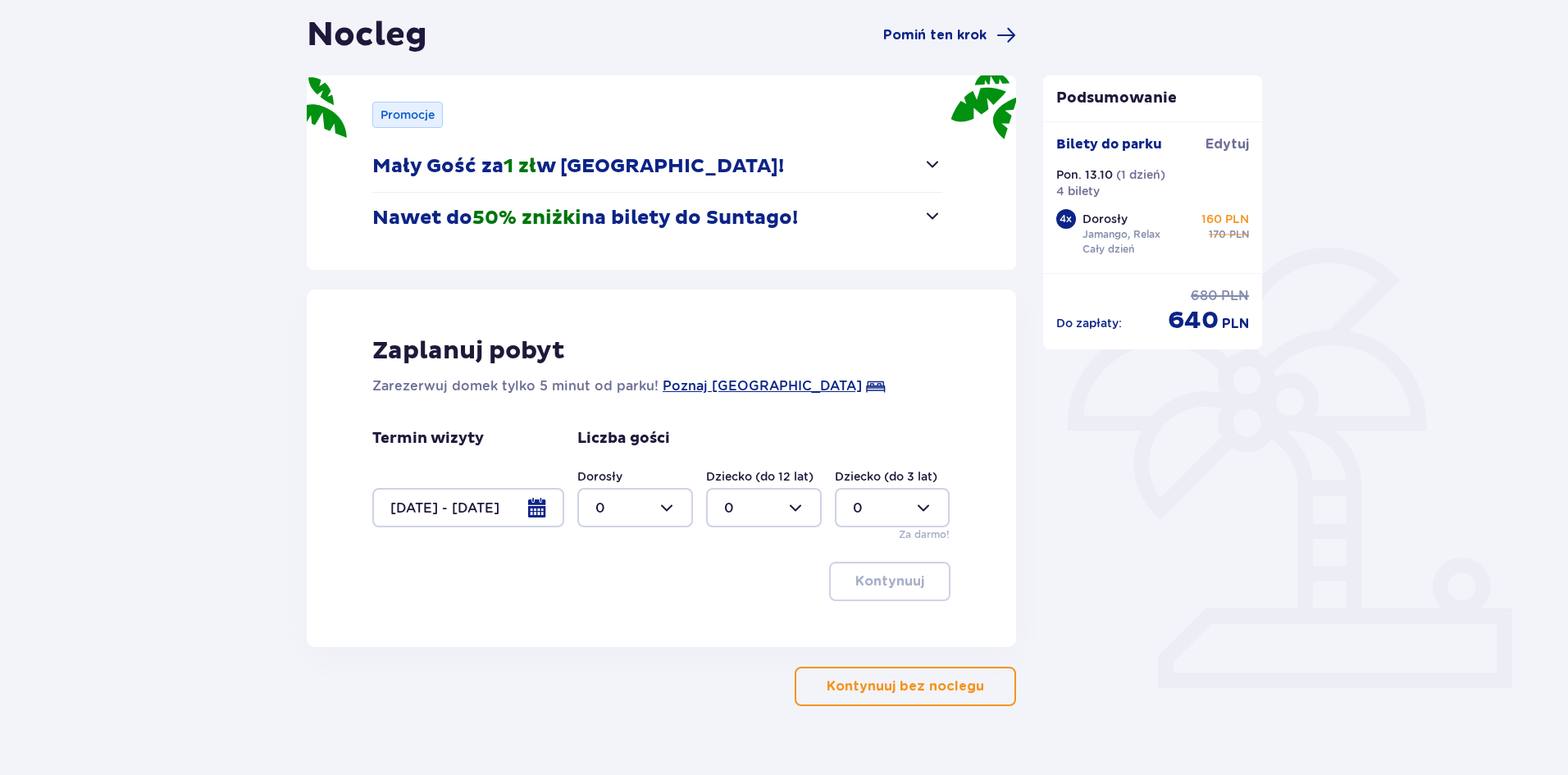
click at [654, 520] on div at bounding box center [635, 507] width 115 height 39
click at [617, 567] on div "4" at bounding box center [635, 569] width 79 height 18
type input "4"
click at [935, 575] on span "button" at bounding box center [927, 581] width 20 height 20
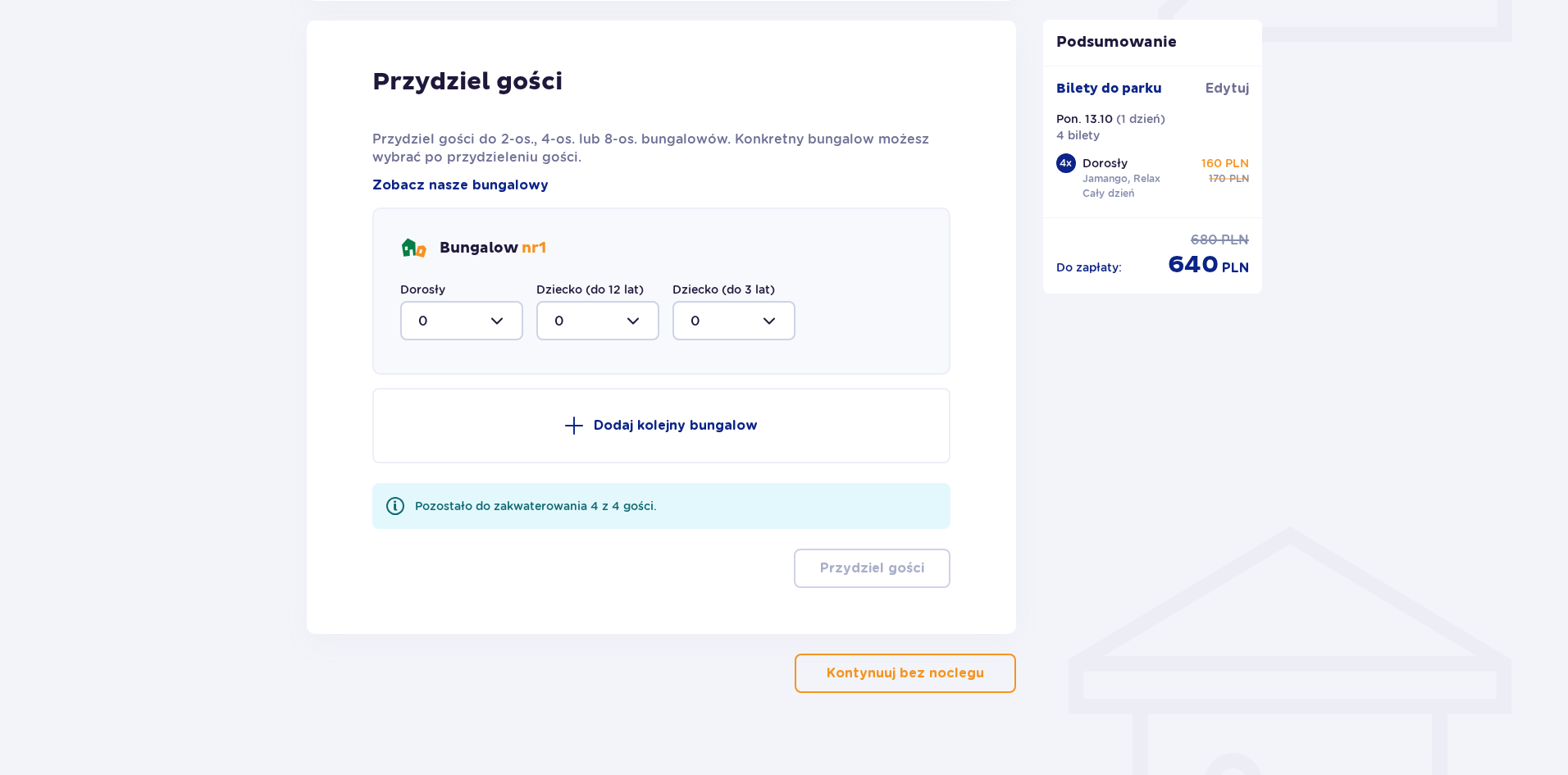
scroll to position [806, 0]
click at [504, 332] on div at bounding box center [462, 319] width 123 height 39
click at [442, 478] on div "4" at bounding box center [462, 480] width 87 height 18
type input "4"
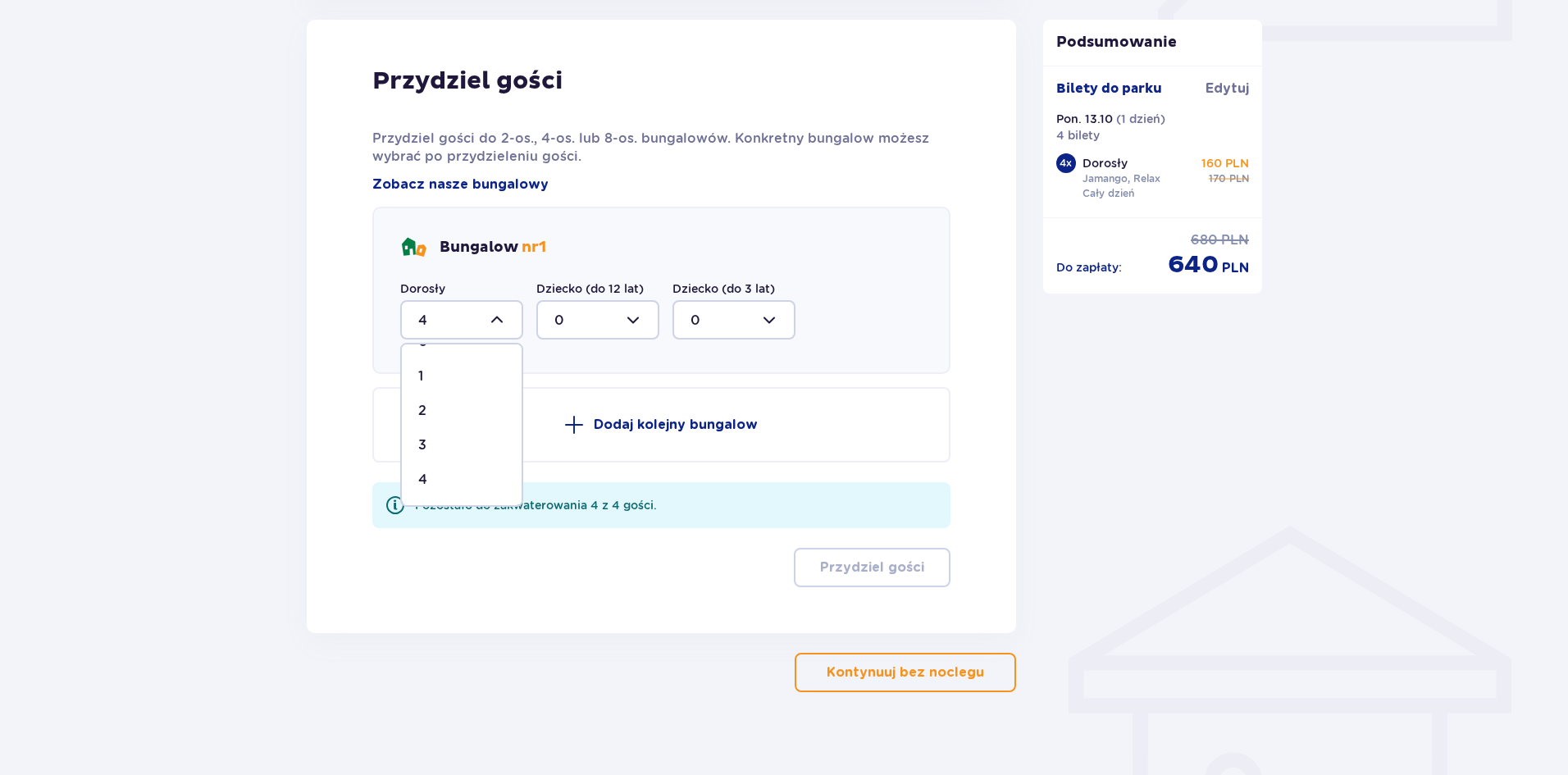
scroll to position [660, 0]
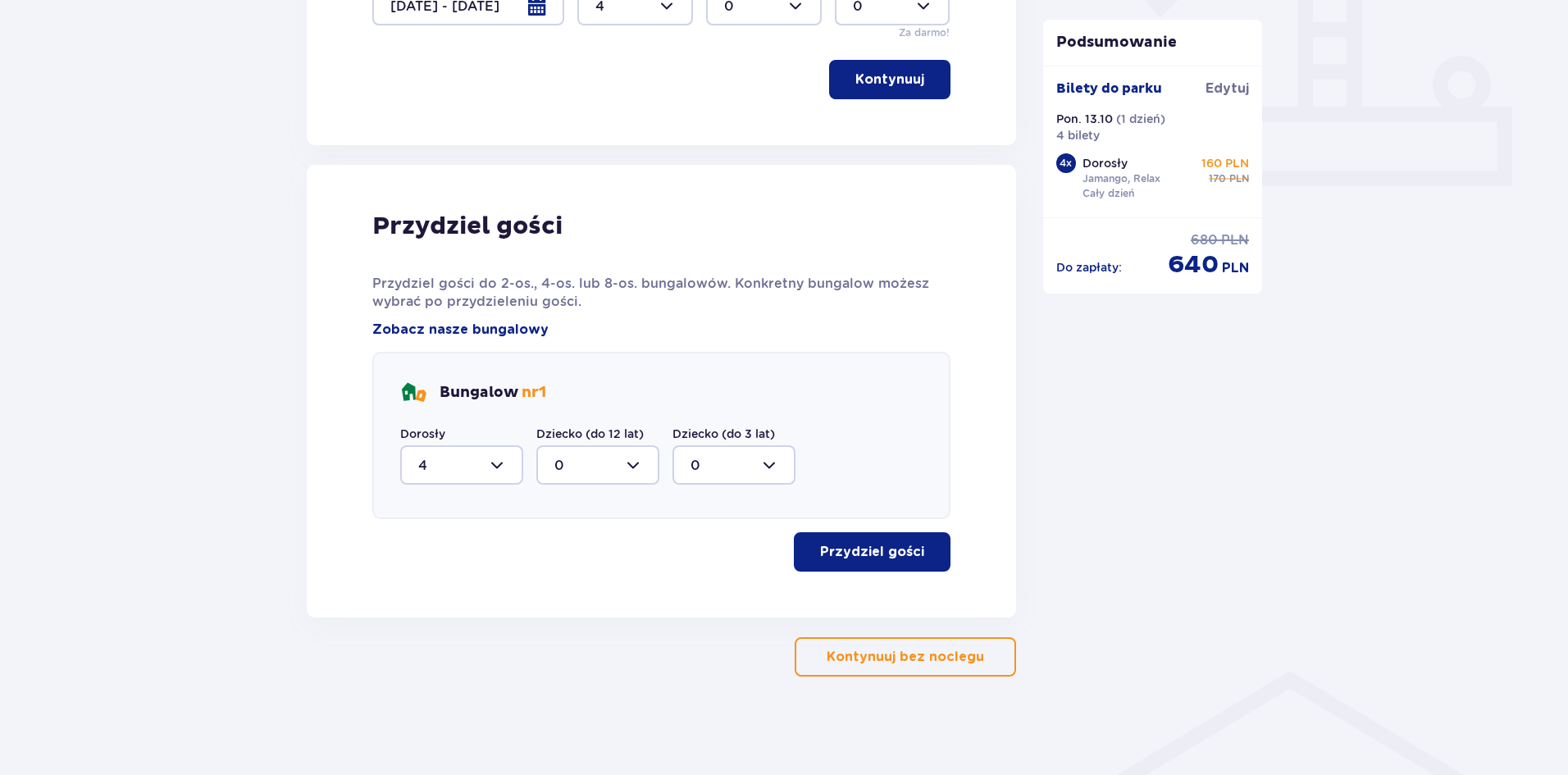
click at [887, 550] on p "Przydziel gości" at bounding box center [872, 552] width 105 height 18
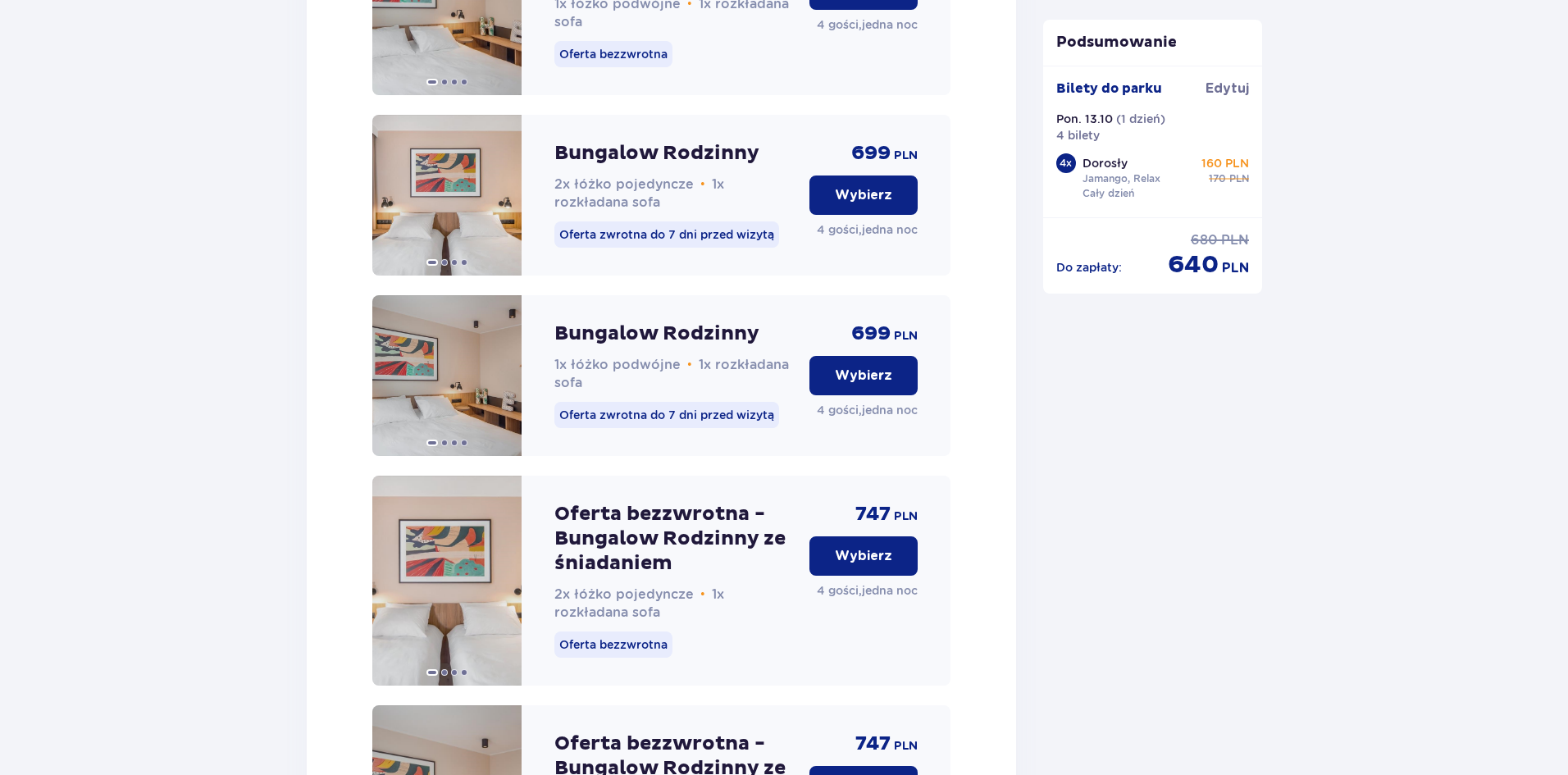
scroll to position [1880, 0]
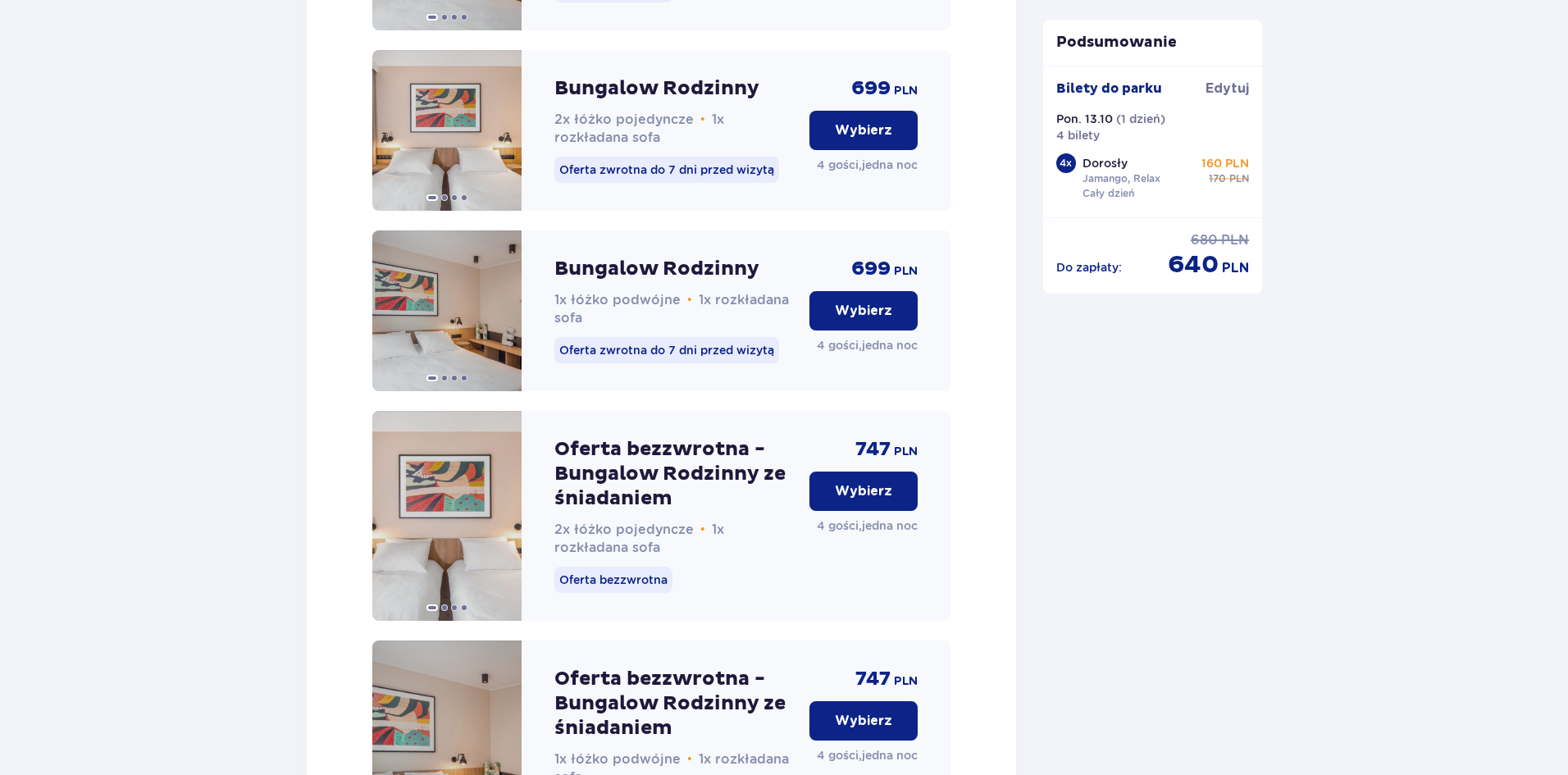
click at [612, 456] on p "Oferta bezzwrotna - Bungalow Rodzinny ze śniadaniem" at bounding box center [675, 474] width 242 height 74
click at [623, 490] on p "Oferta bezzwrotna - Bungalow Rodzinny ze śniadaniem" at bounding box center [675, 474] width 242 height 74
click at [483, 533] on img at bounding box center [447, 515] width 149 height 210
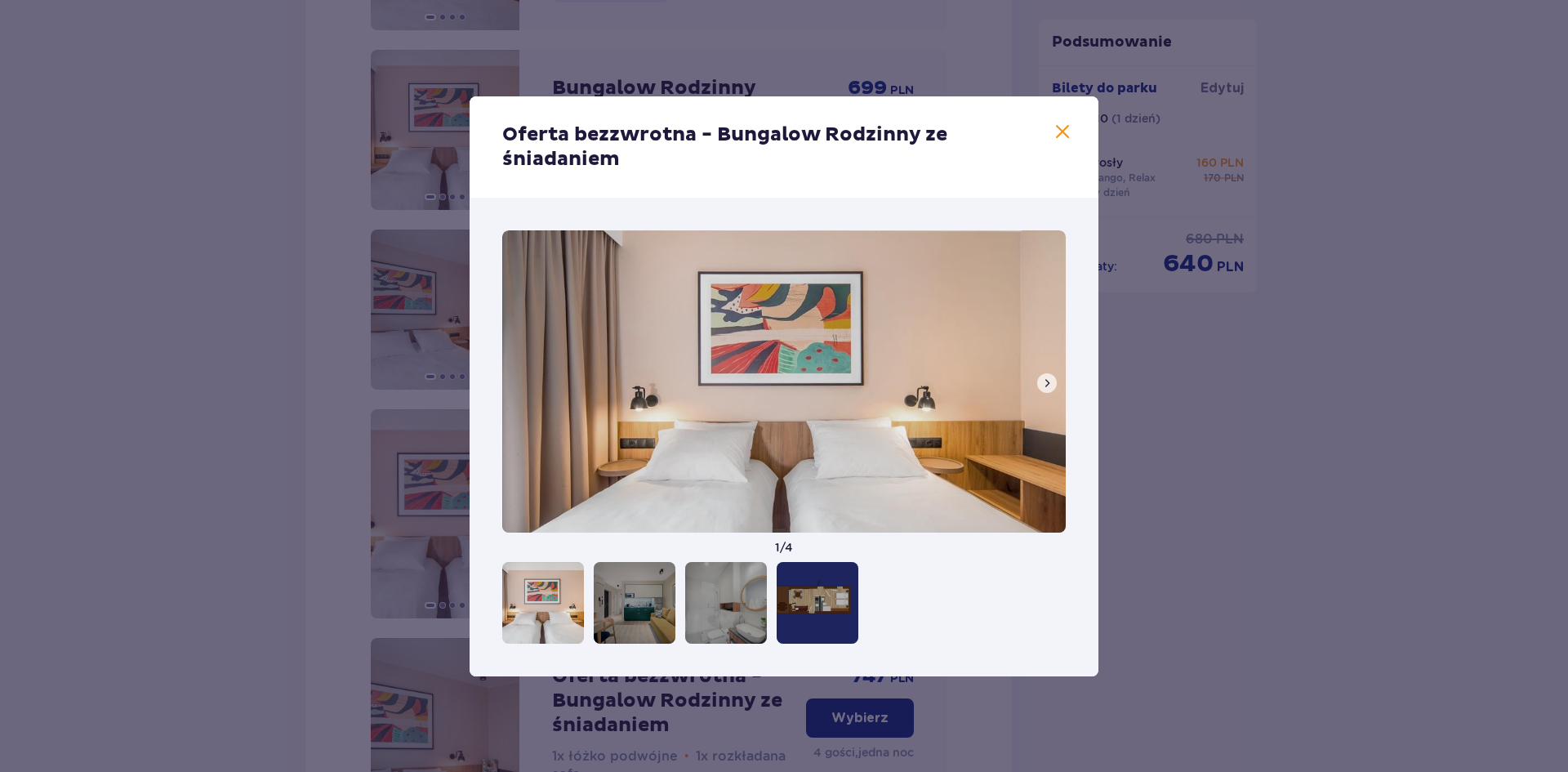
click at [642, 595] on div at bounding box center [635, 603] width 82 height 82
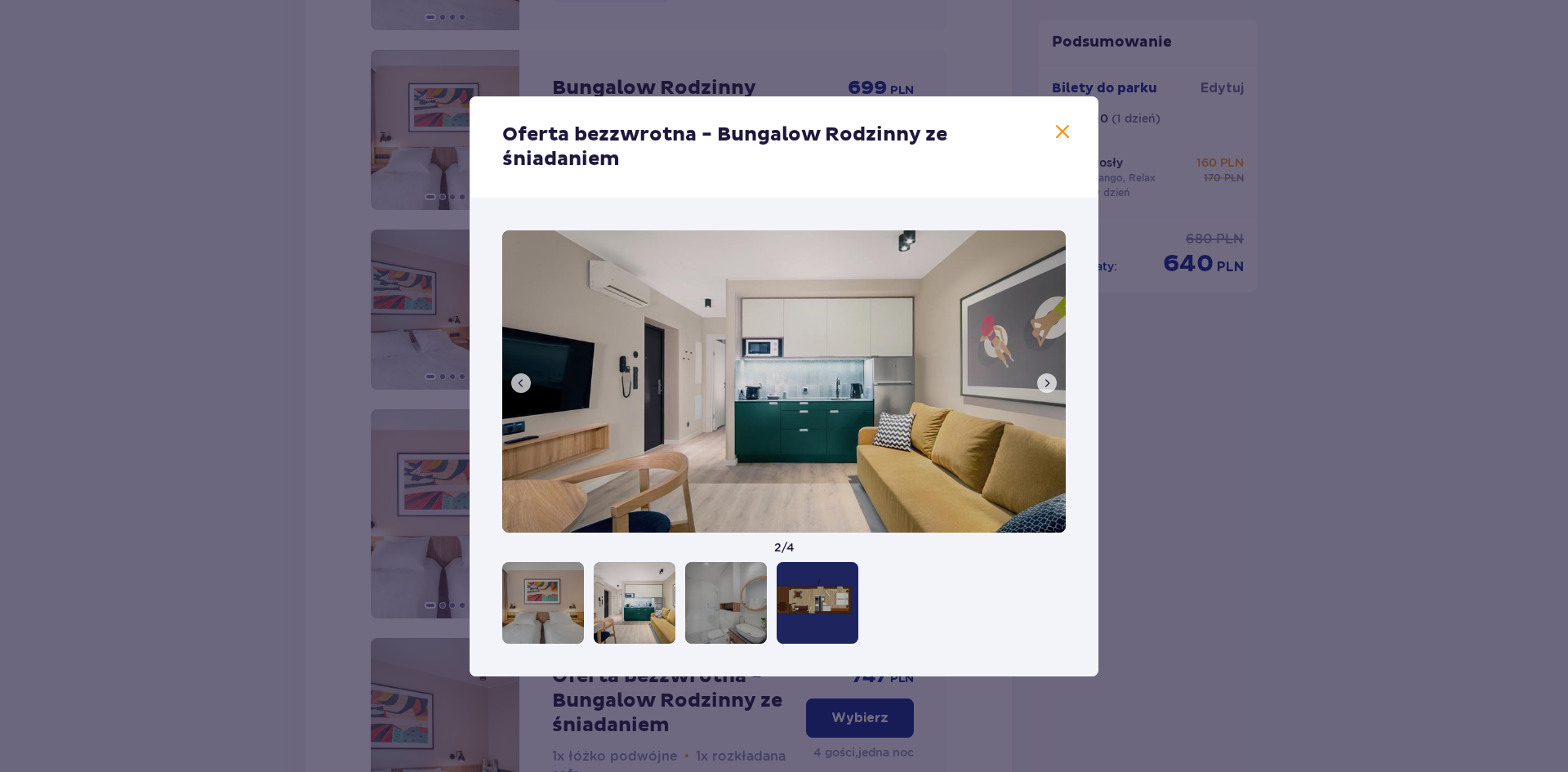
click at [1054, 378] on button at bounding box center [1047, 383] width 20 height 20
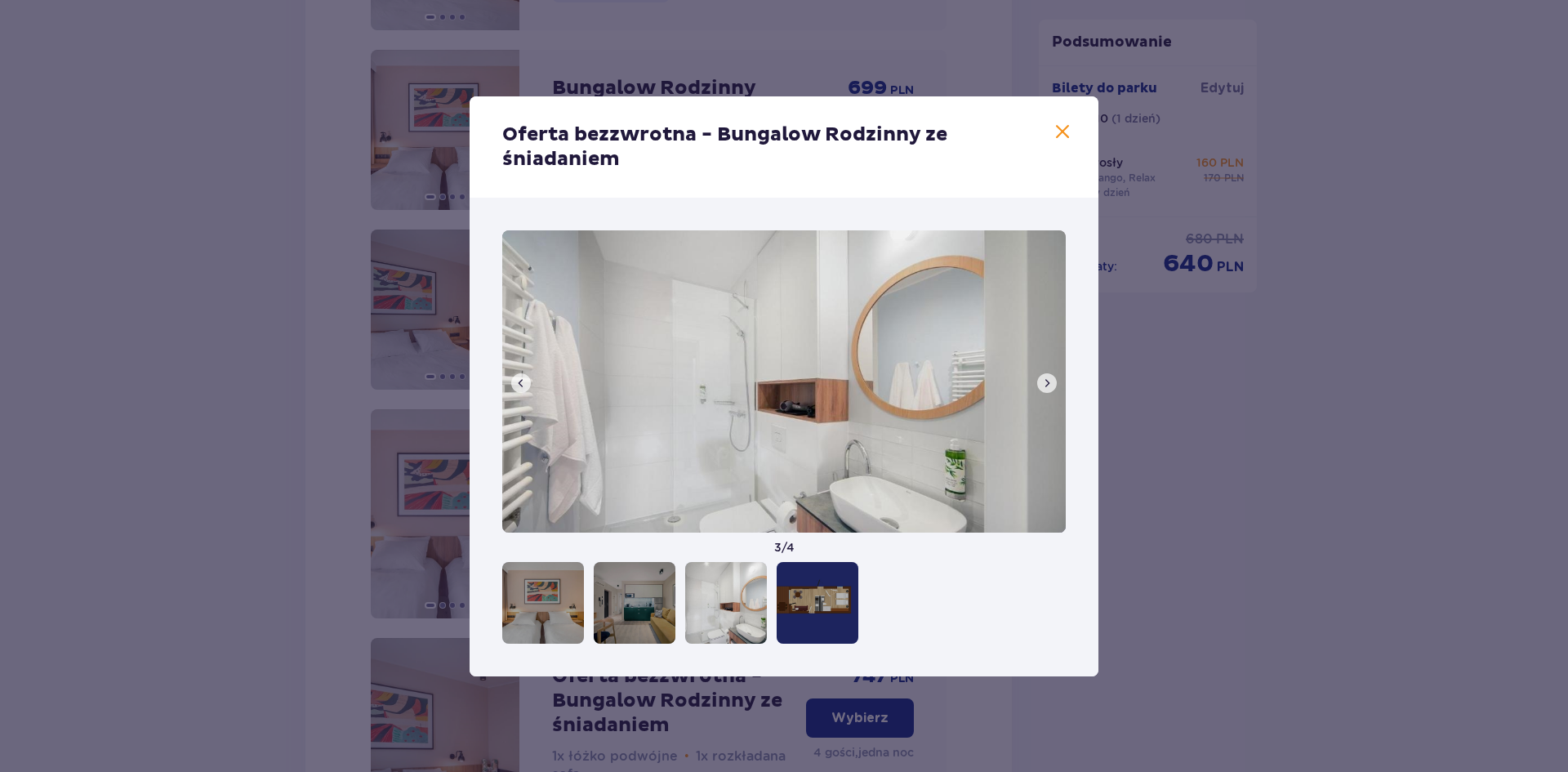
click at [1054, 378] on button at bounding box center [1047, 383] width 20 height 20
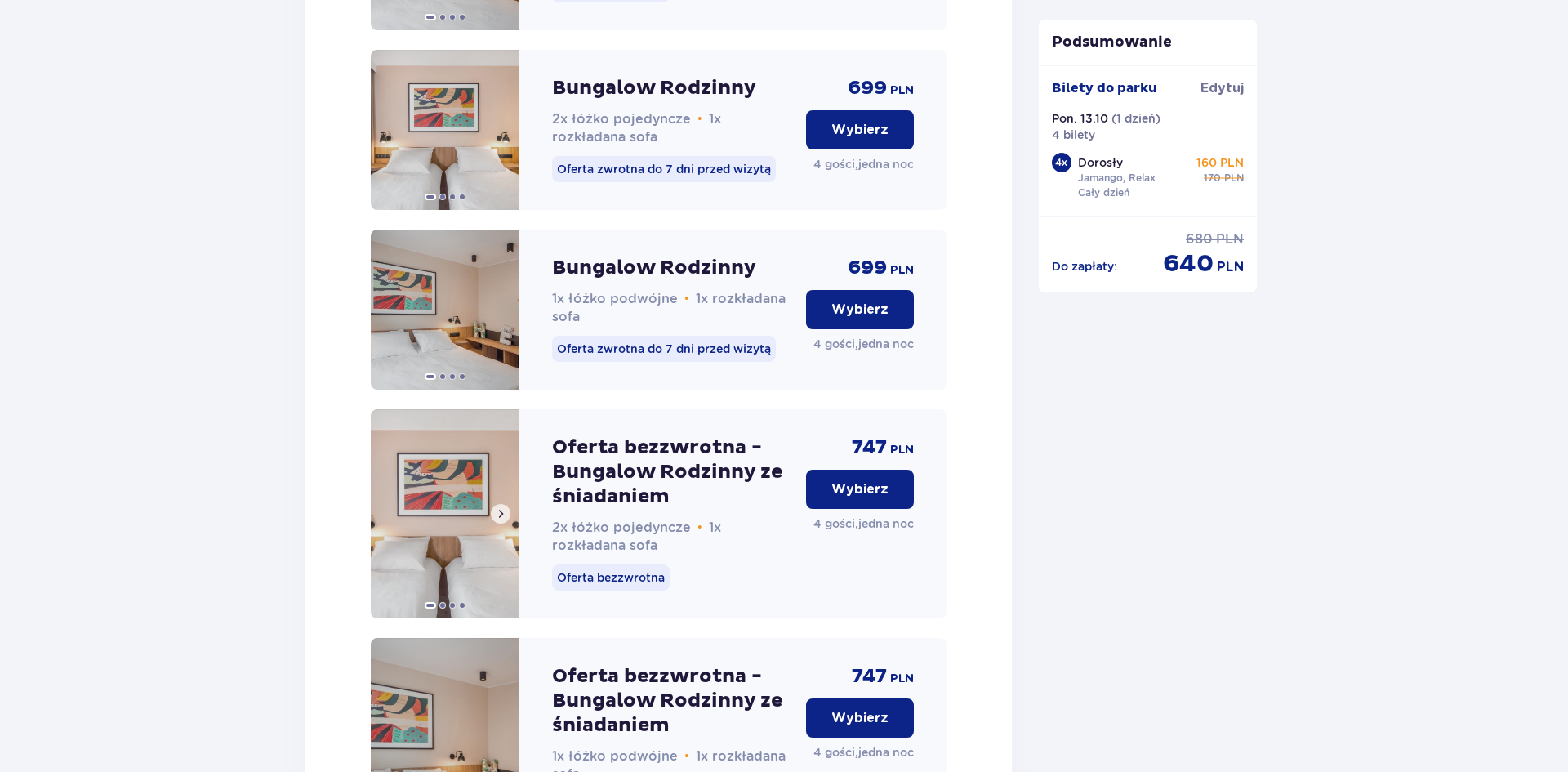
click at [501, 524] on button at bounding box center [500, 514] width 20 height 20
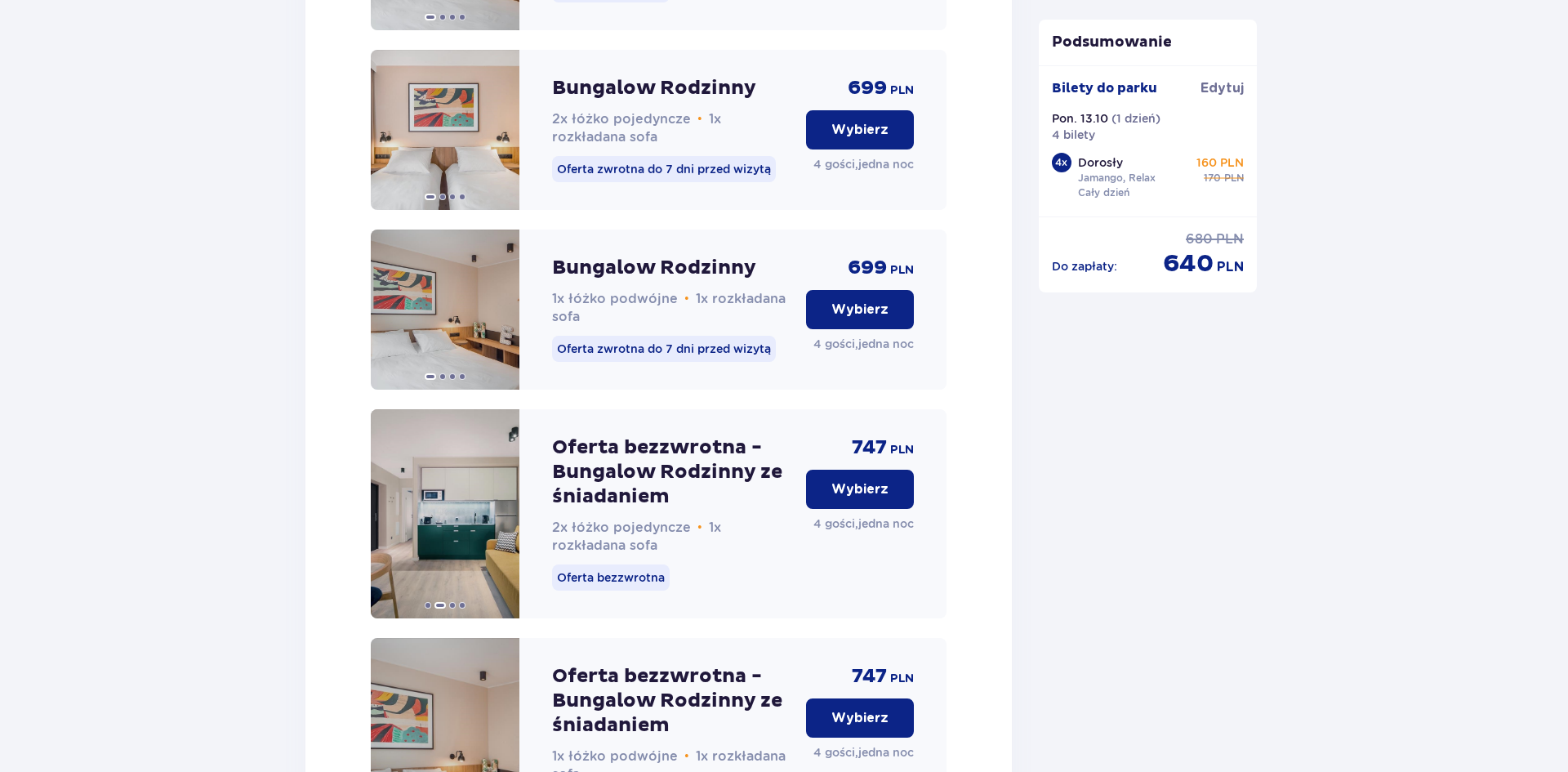
click at [346, 131] on div "Bungalow nr 1 4 Dorosłych Wszystkie bungalowy mają takie samo wyposażenie – róż…" at bounding box center [659, 376] width 706 height 1915
click at [431, 127] on img at bounding box center [445, 130] width 148 height 160
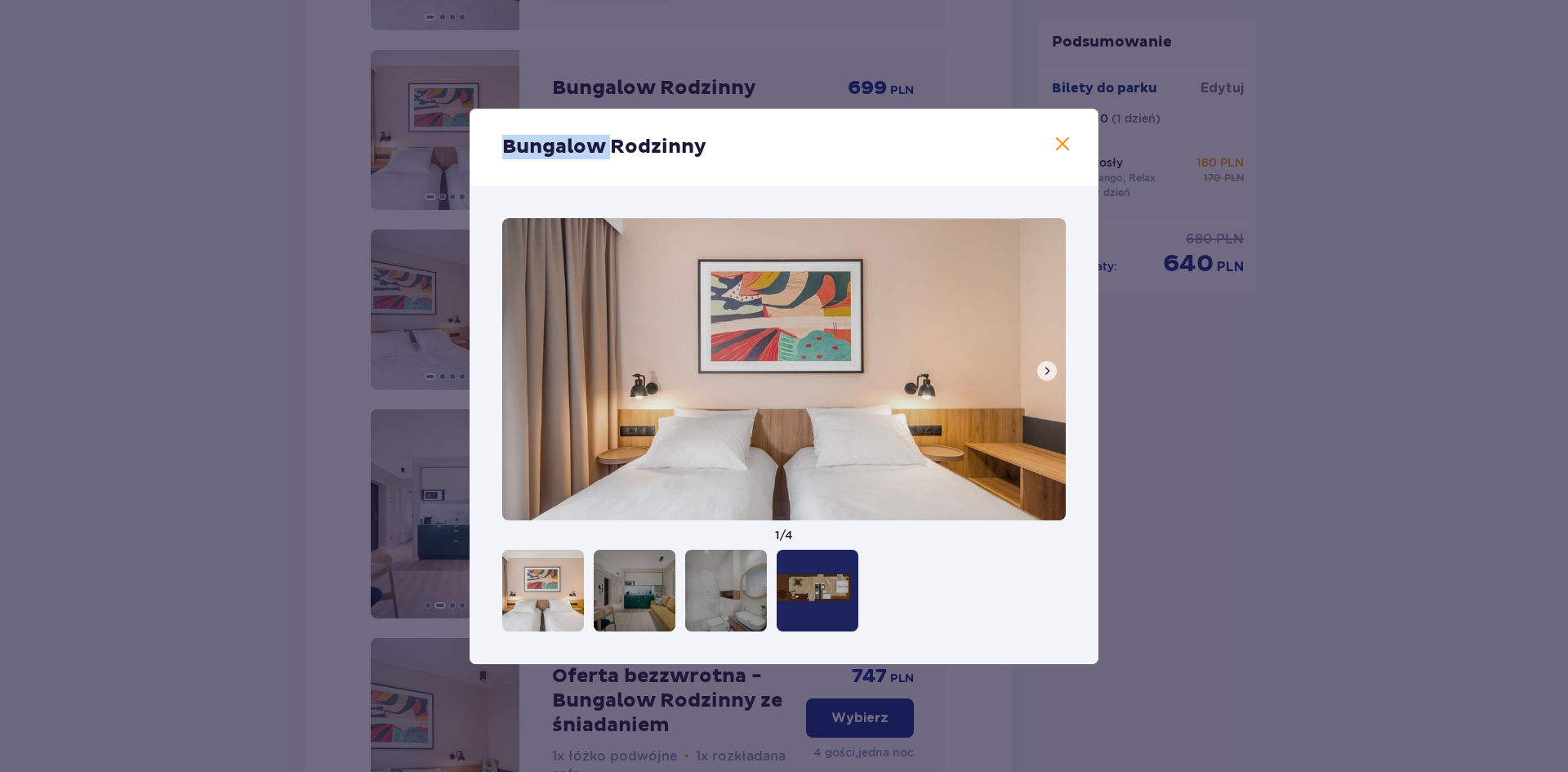
click at [431, 127] on div "Bungalow Rodzinny 1 / 4" at bounding box center [784, 386] width 1568 height 772
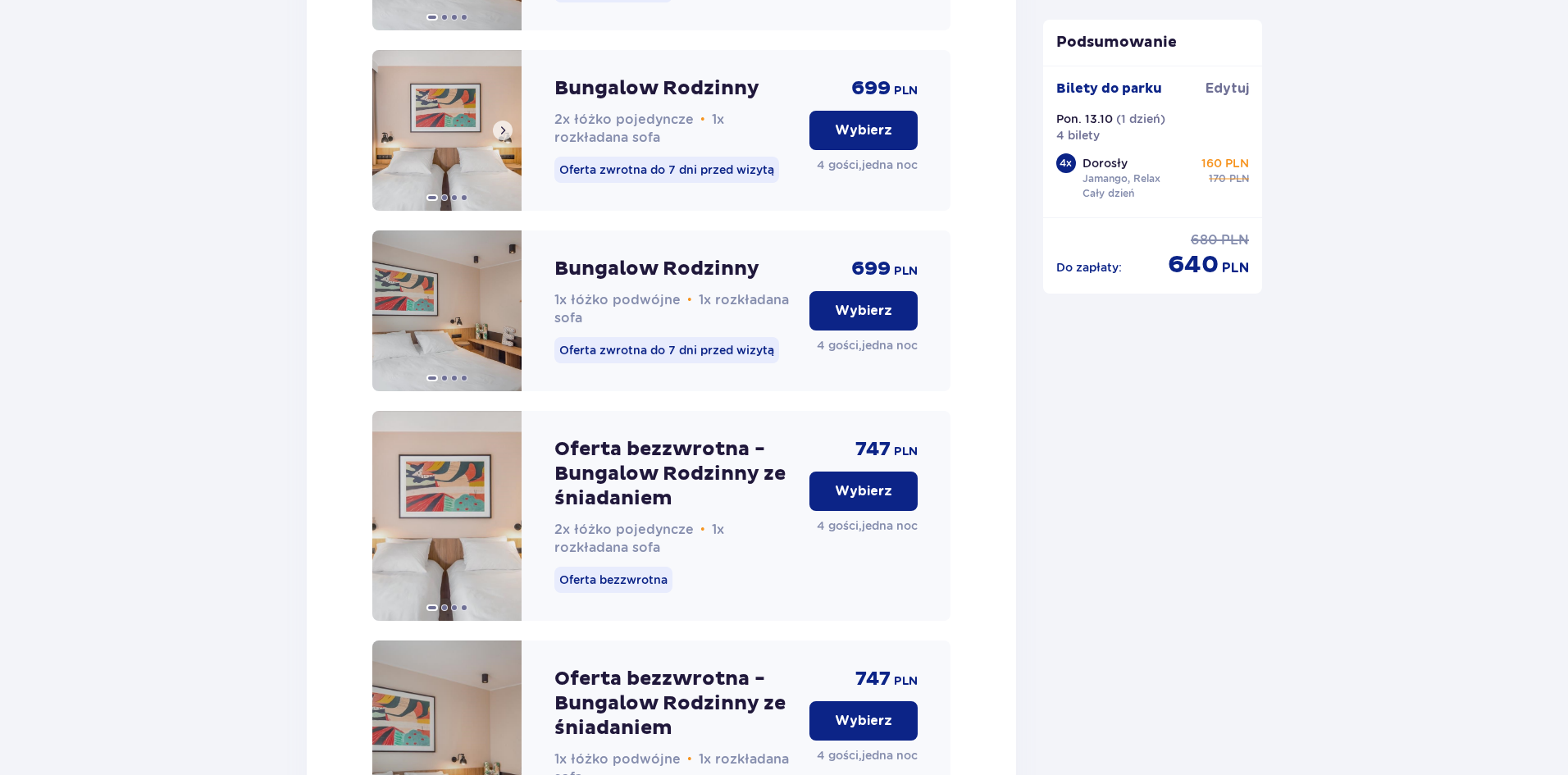
click at [451, 135] on img at bounding box center [447, 130] width 149 height 161
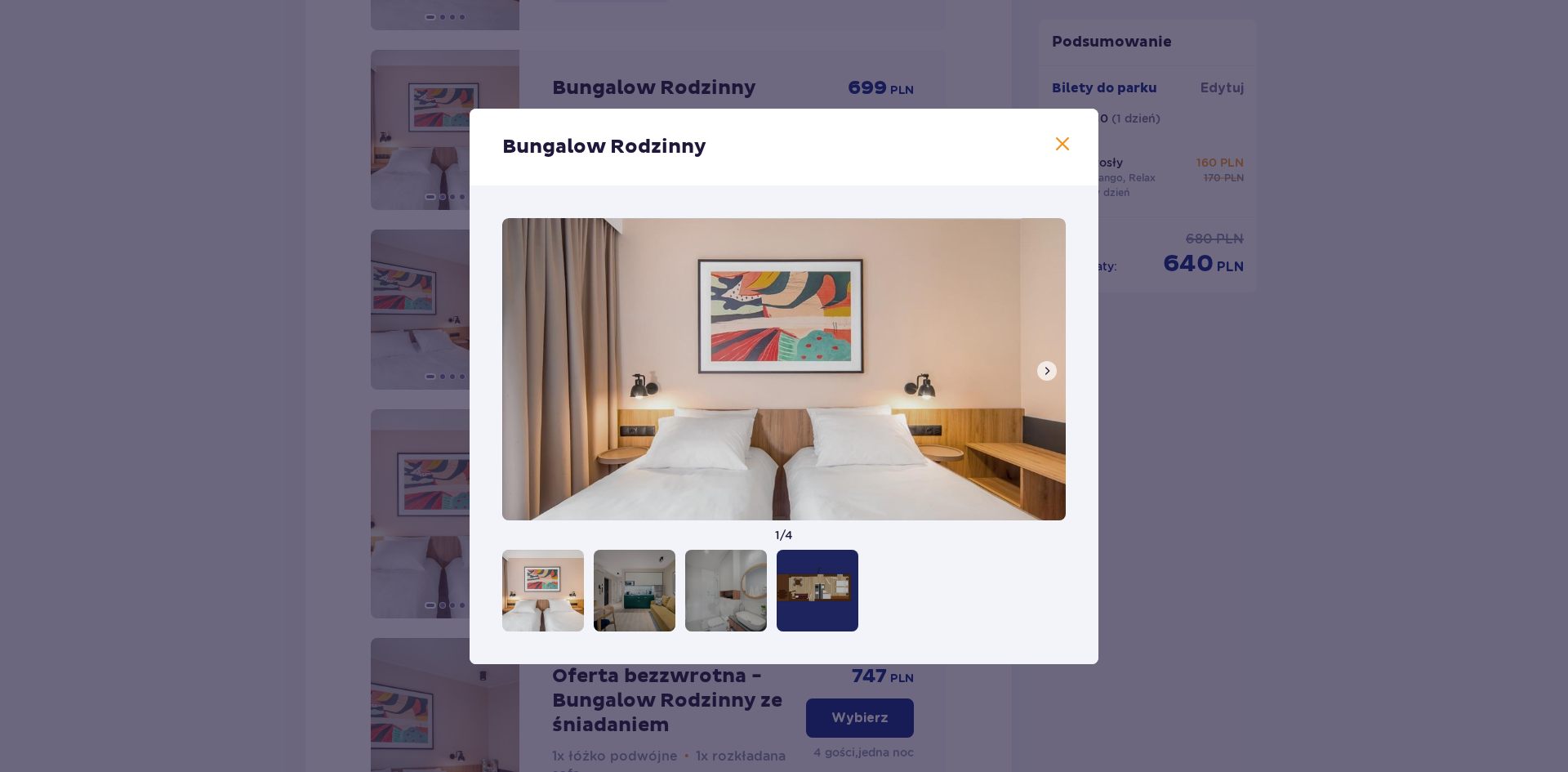
click at [1062, 141] on span at bounding box center [1063, 145] width 20 height 20
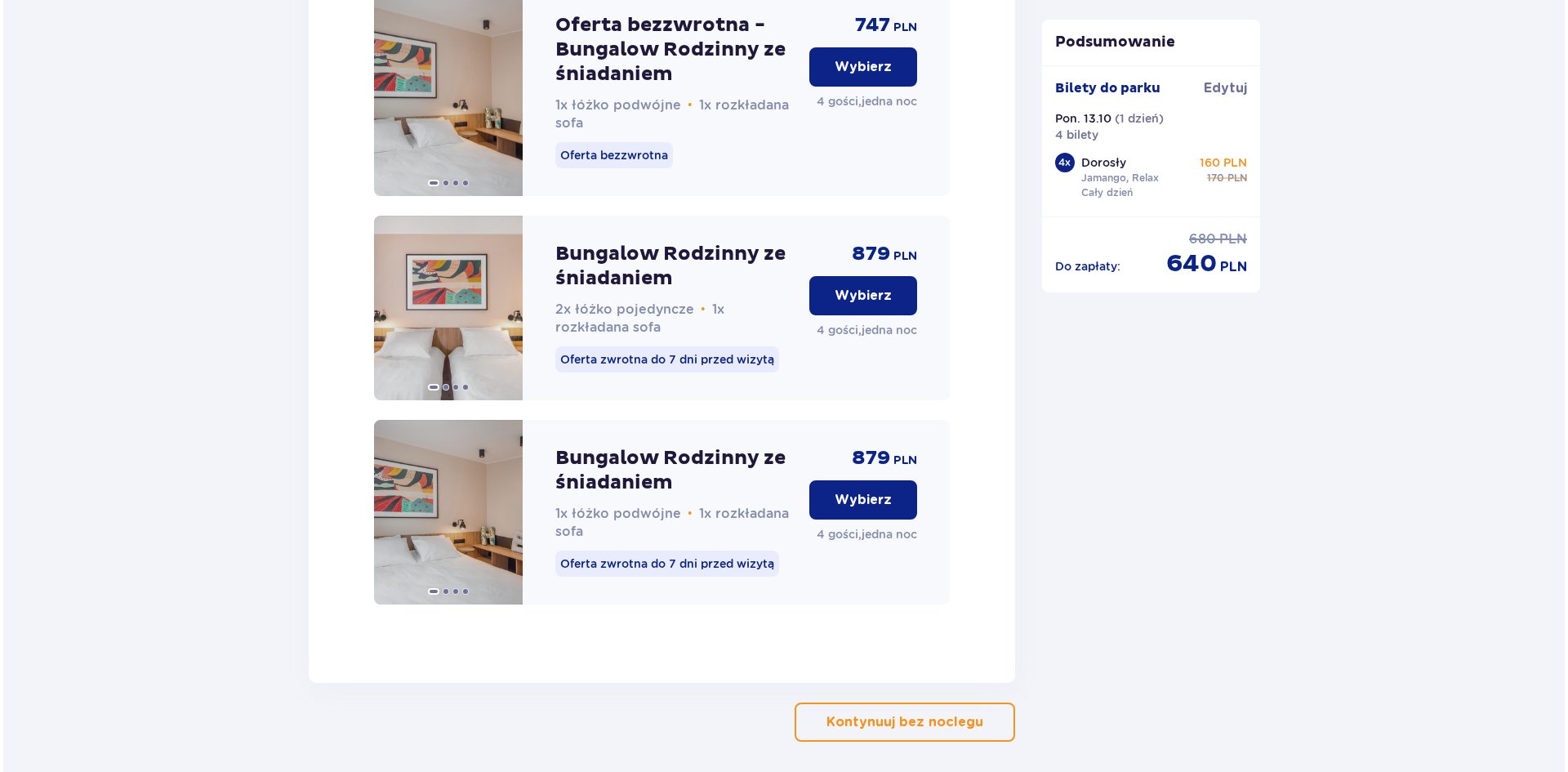
scroll to position [2608, 0]
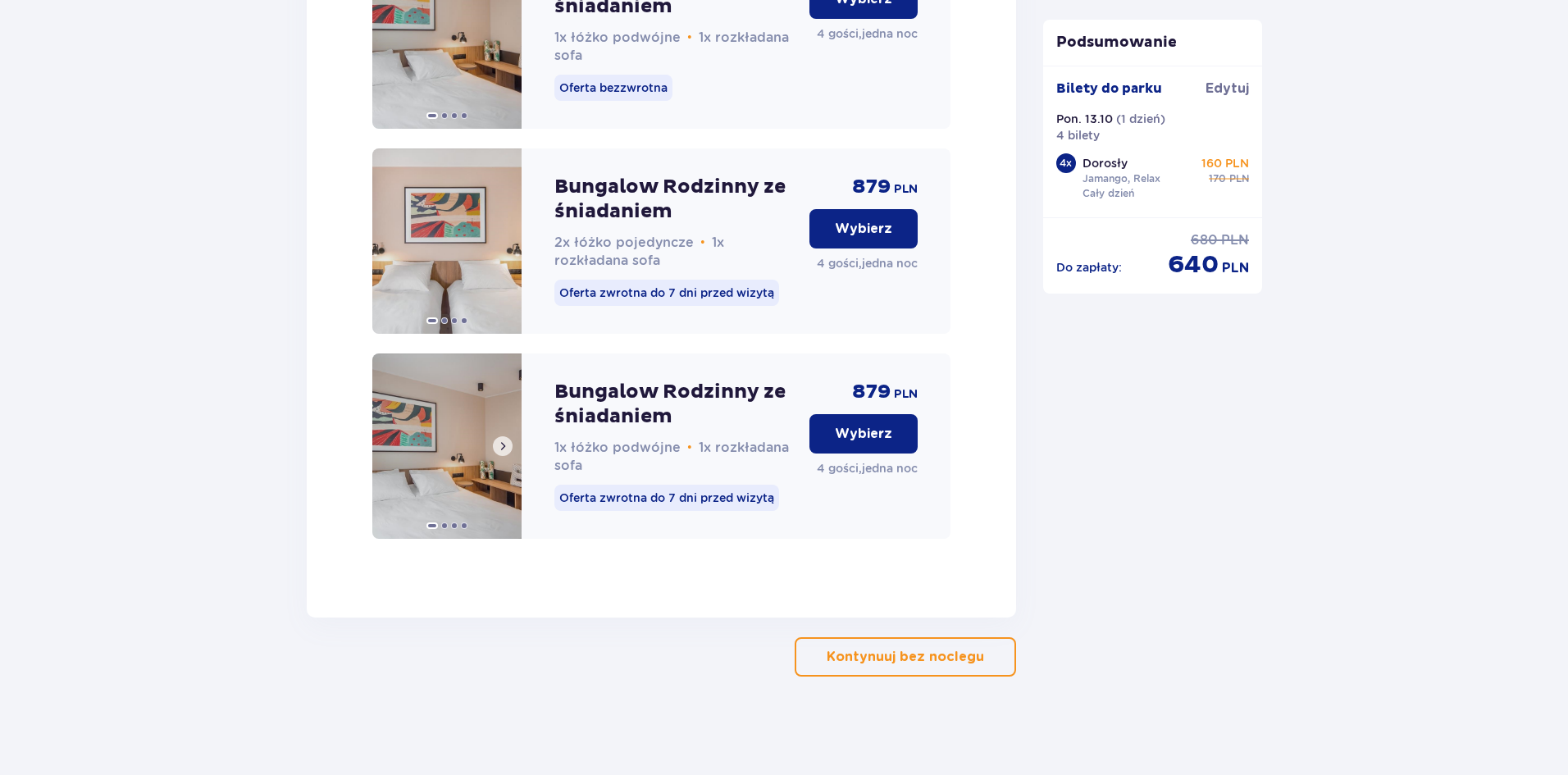
click at [475, 420] on img at bounding box center [447, 446] width 149 height 186
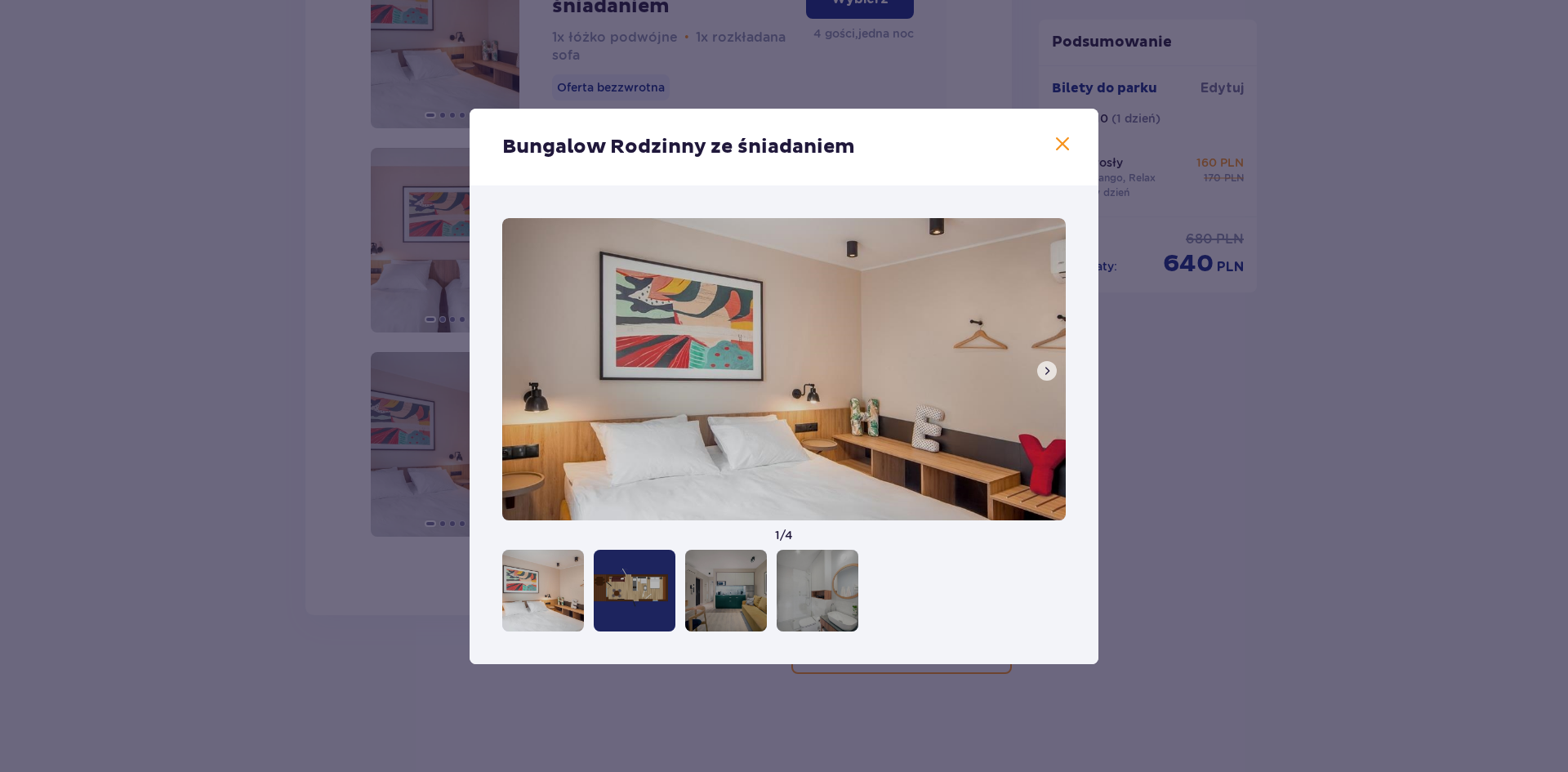
click at [635, 596] on div at bounding box center [635, 590] width 82 height 82
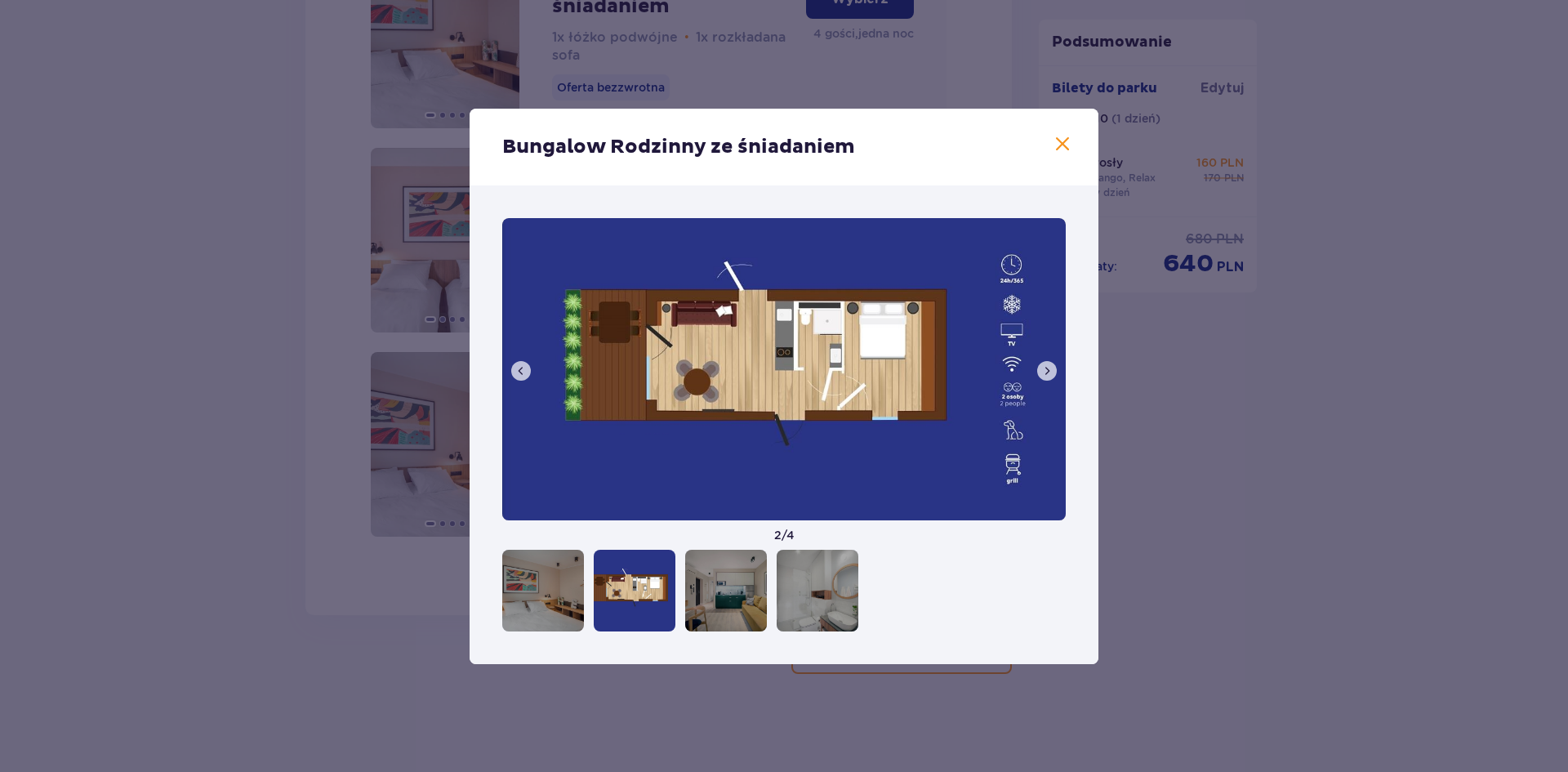
click at [1061, 372] on img at bounding box center [784, 369] width 564 height 302
click at [1044, 366] on span at bounding box center [1047, 371] width 13 height 13
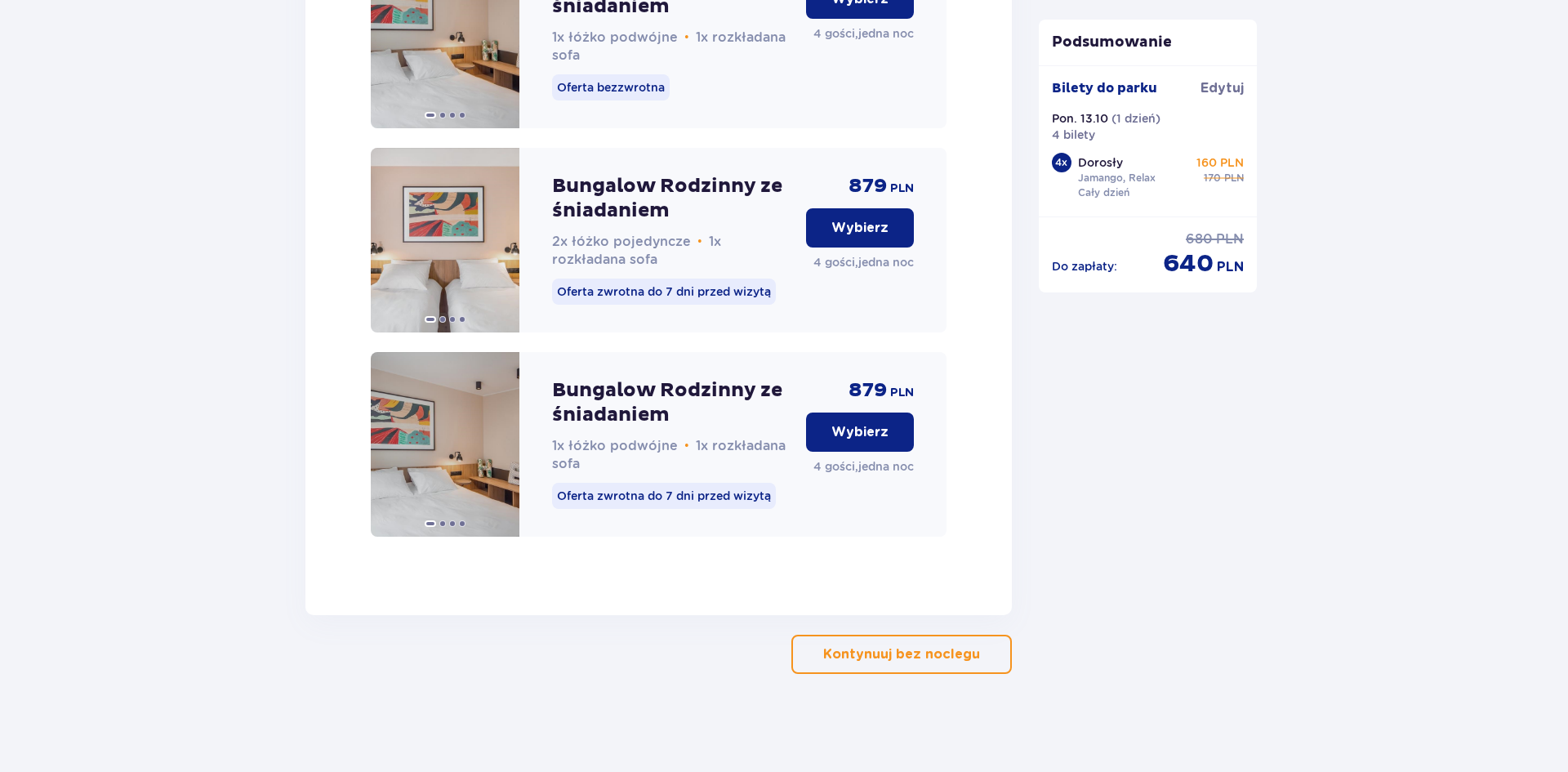
click at [630, 356] on div "Bungalow Rodzinny ze śniadaniem 1x łóżko podwójne • 1x rozkładana sofa Oferta z…" at bounding box center [672, 445] width 241 height 185
click at [653, 426] on p "Bungalow Rodzinny ze śniadaniem" at bounding box center [672, 402] width 241 height 49
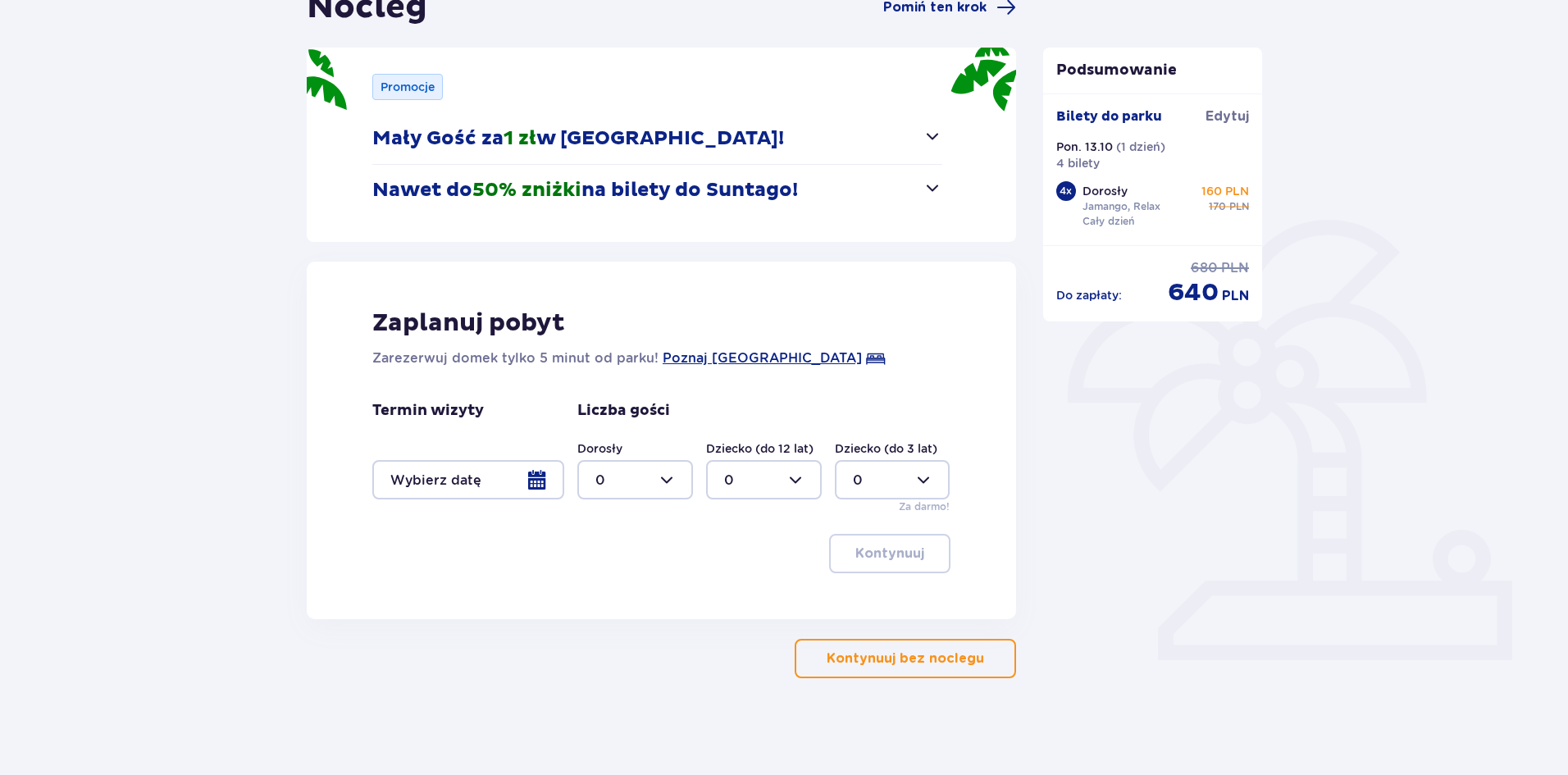
scroll to position [189, 0]
click at [541, 482] on div at bounding box center [467, 477] width 192 height 39
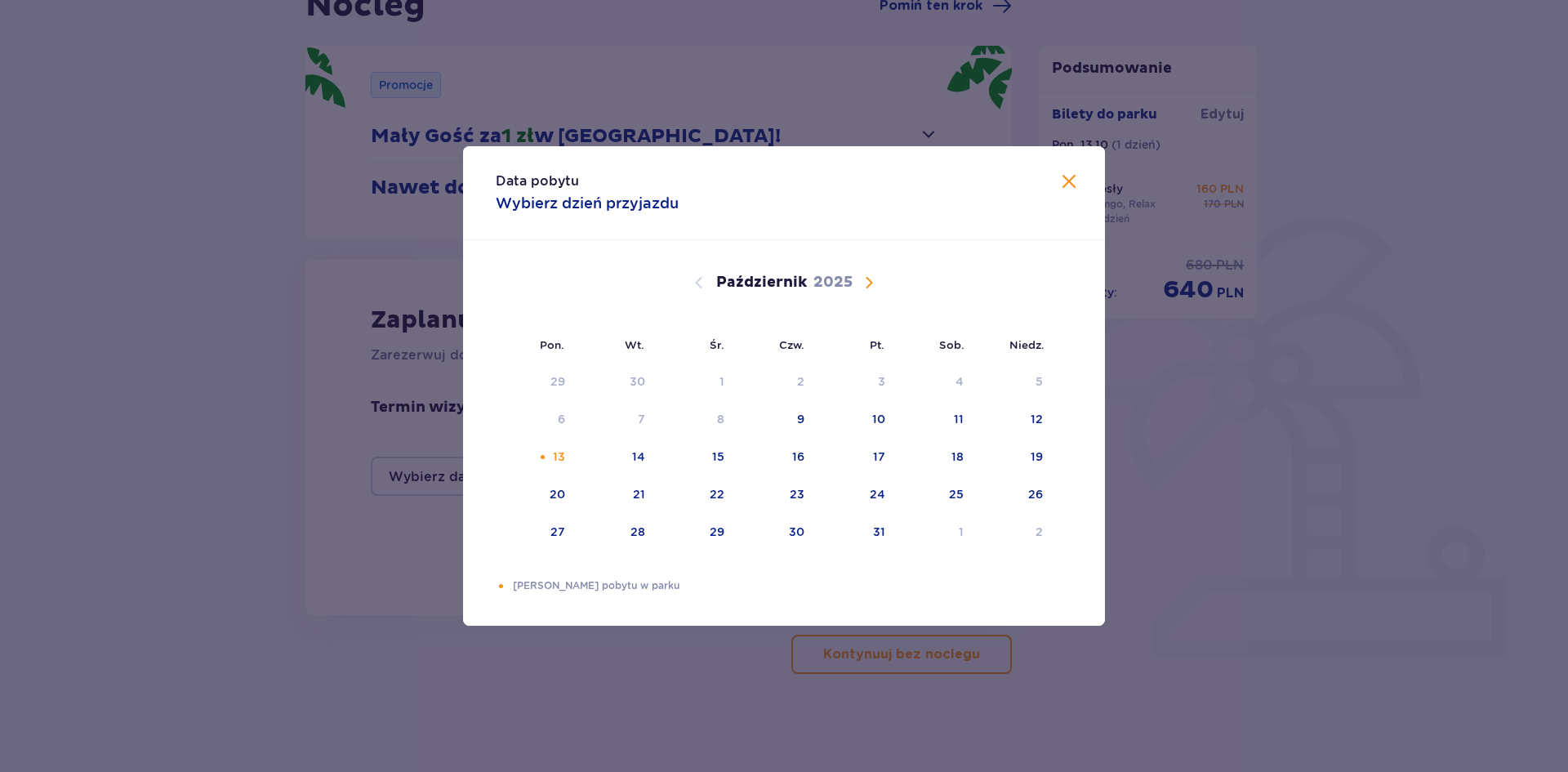
click at [1073, 187] on span "Zamknij" at bounding box center [1069, 182] width 20 height 20
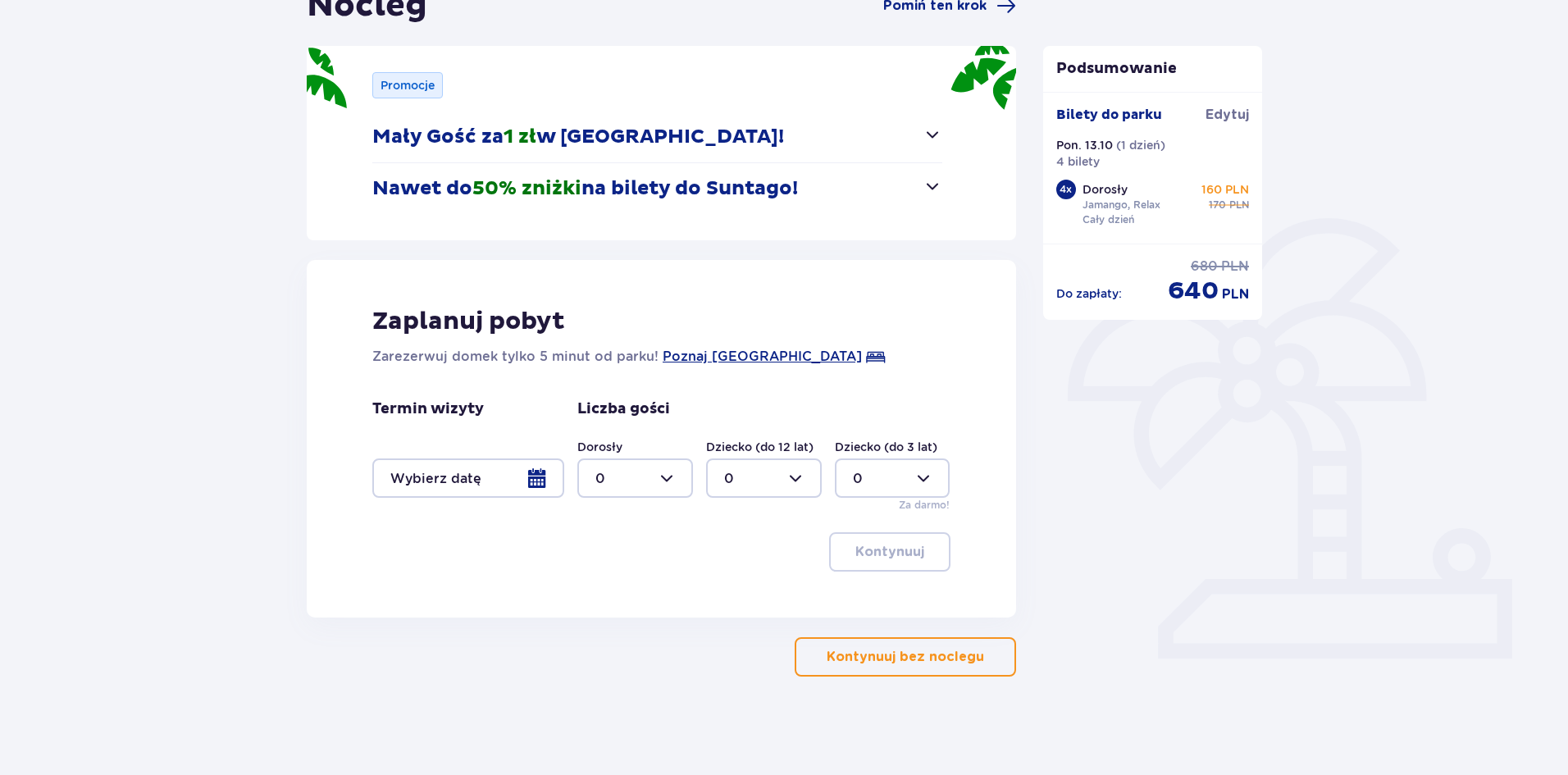
click at [533, 477] on div at bounding box center [467, 477] width 192 height 39
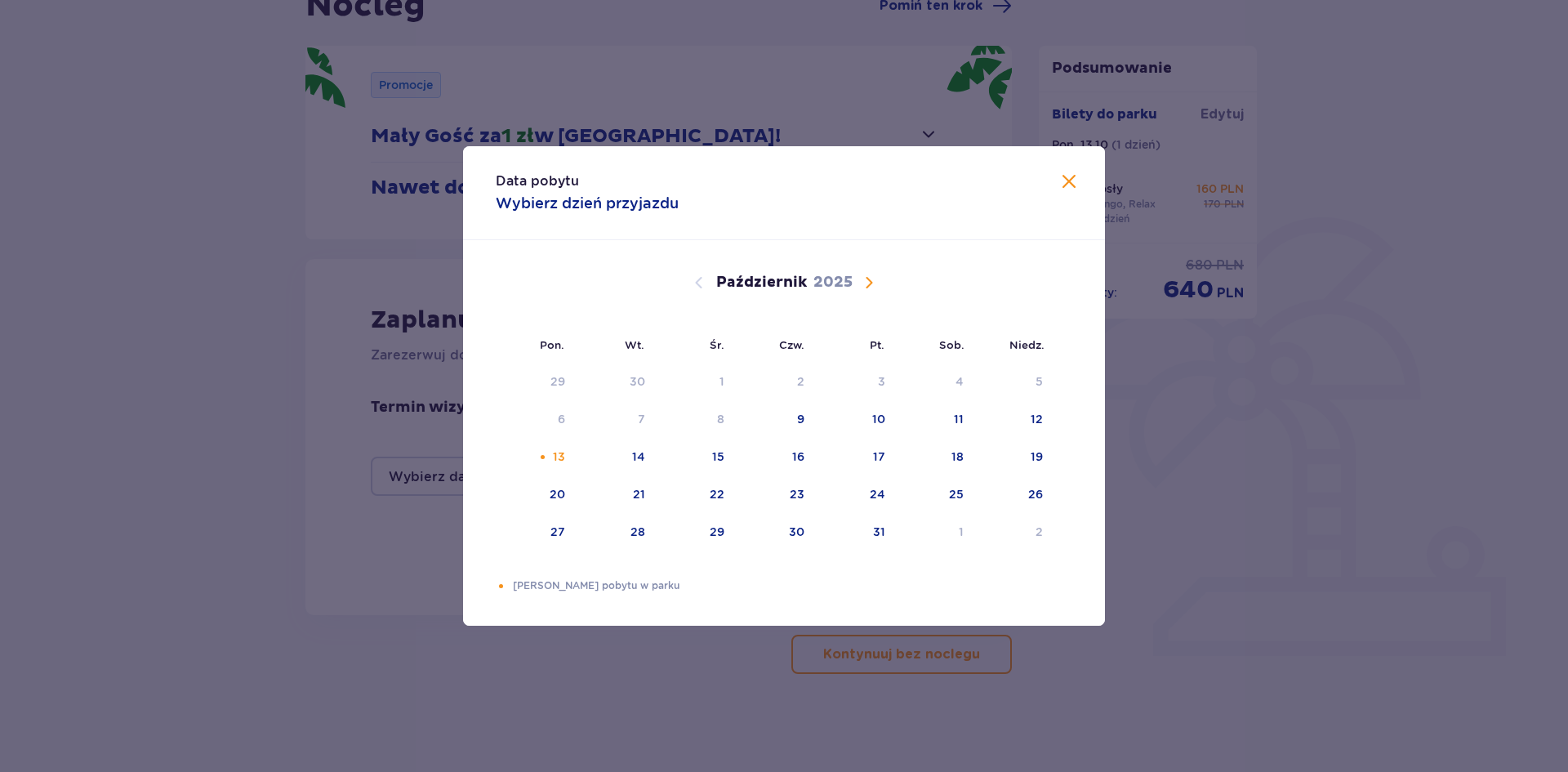
click at [868, 281] on span "Następny miesiąc" at bounding box center [869, 283] width 20 height 20
click at [556, 495] on div "17" at bounding box center [559, 494] width 12 height 17
click at [641, 493] on div "18" at bounding box center [638, 494] width 12 height 17
type input "17.11.25 - 18.11.25"
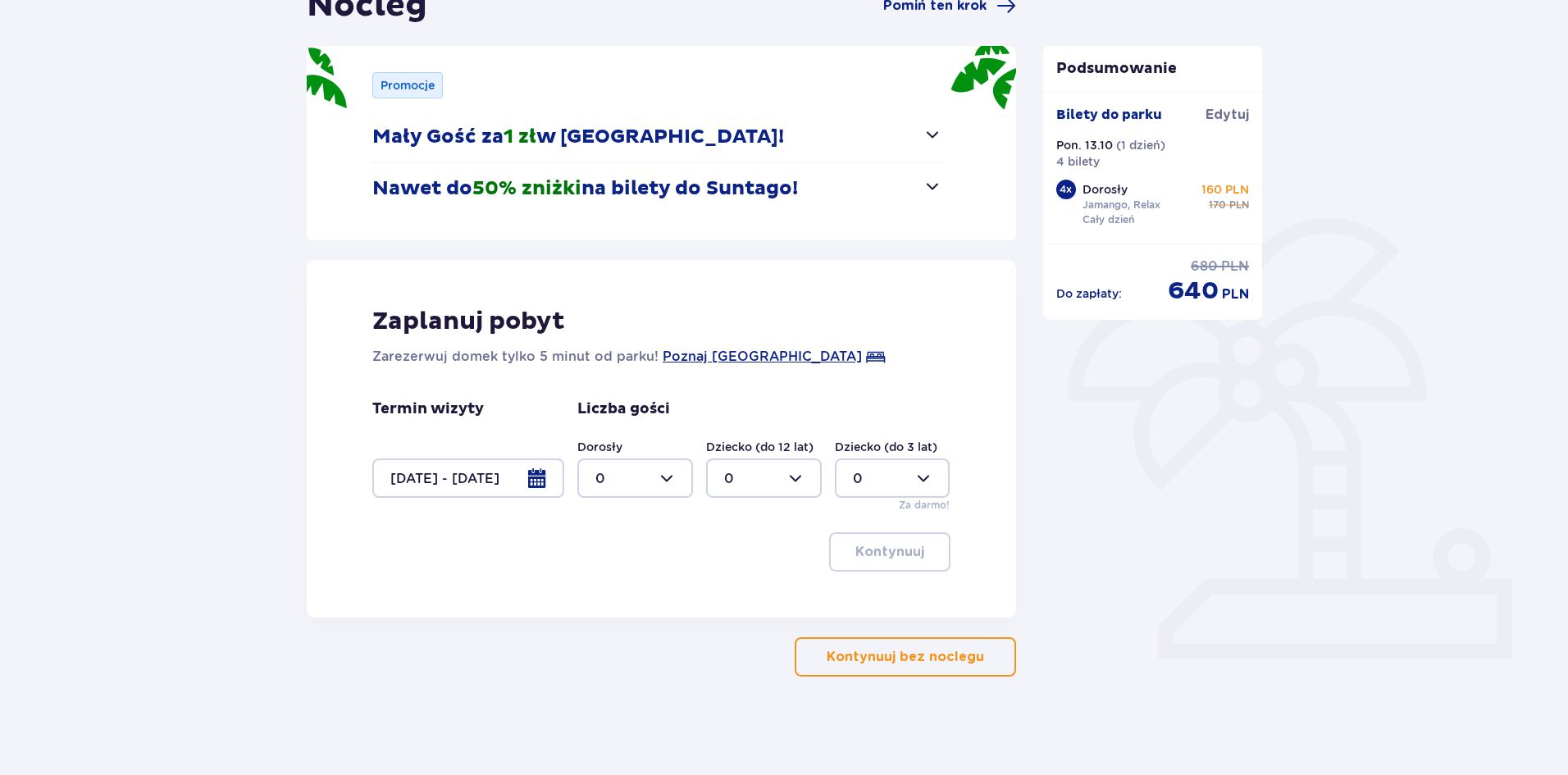
click at [672, 487] on div at bounding box center [635, 477] width 115 height 39
click at [709, 353] on span "Poznaj Suntago Village" at bounding box center [762, 357] width 199 height 20
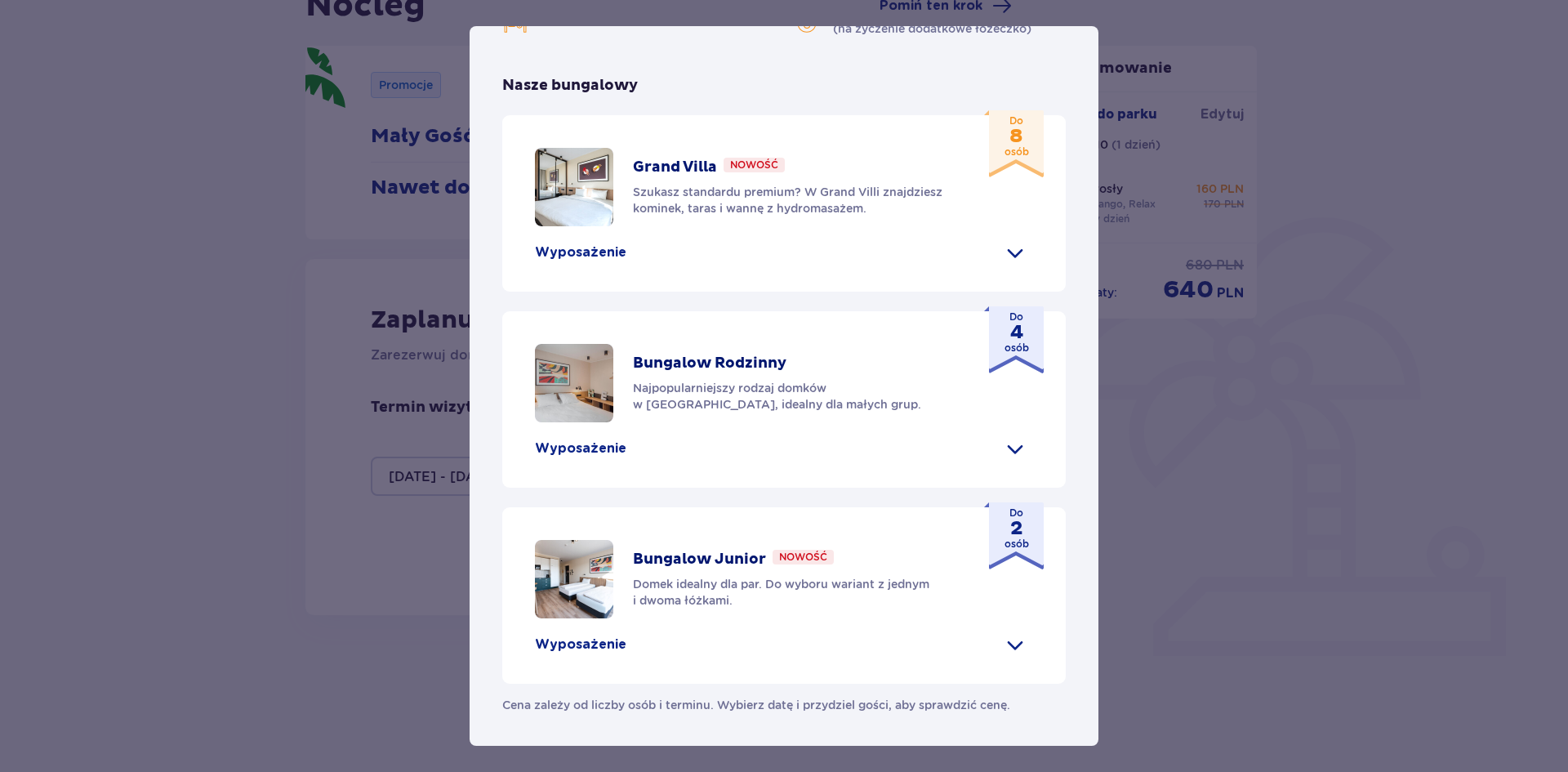
scroll to position [488, 0]
click at [588, 227] on img at bounding box center [574, 187] width 78 height 78
click at [595, 261] on p "Wyposażenie" at bounding box center [580, 252] width 92 height 18
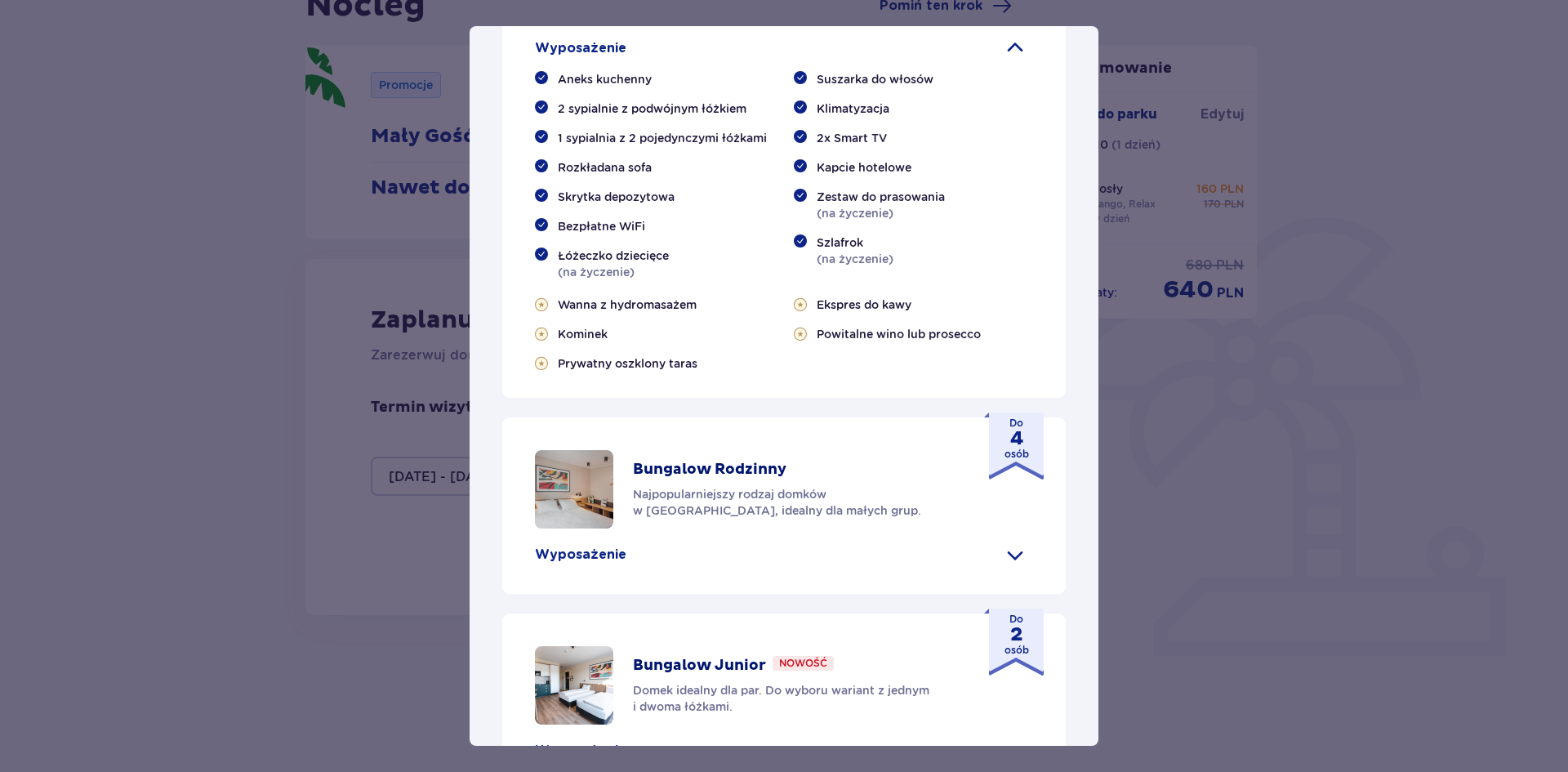
scroll to position [652, 0]
drag, startPoint x: 901, startPoint y: 213, endPoint x: 927, endPoint y: 212, distance: 26.0
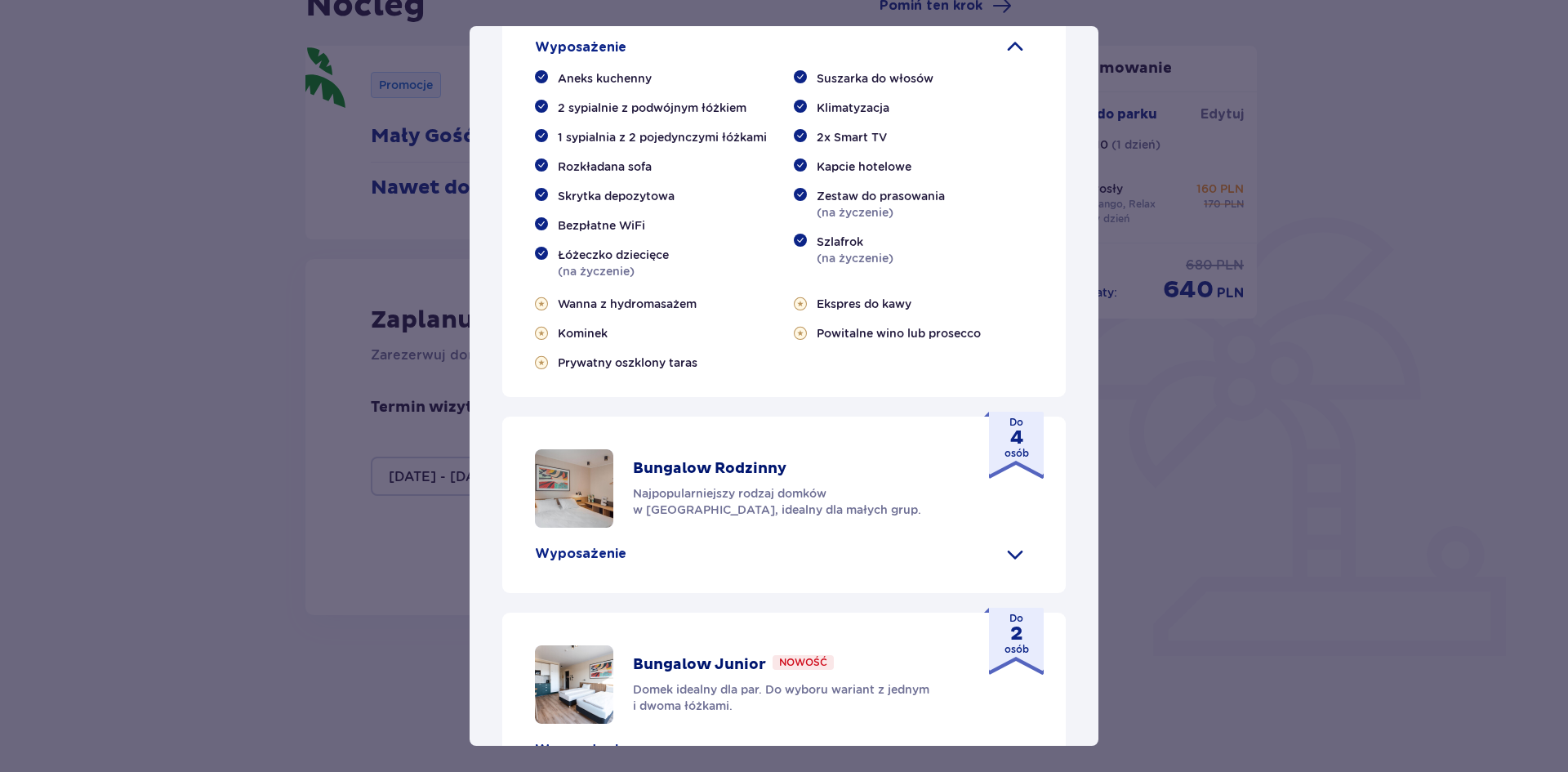
click at [623, 61] on div "Wyposażenie" at bounding box center [784, 47] width 498 height 26
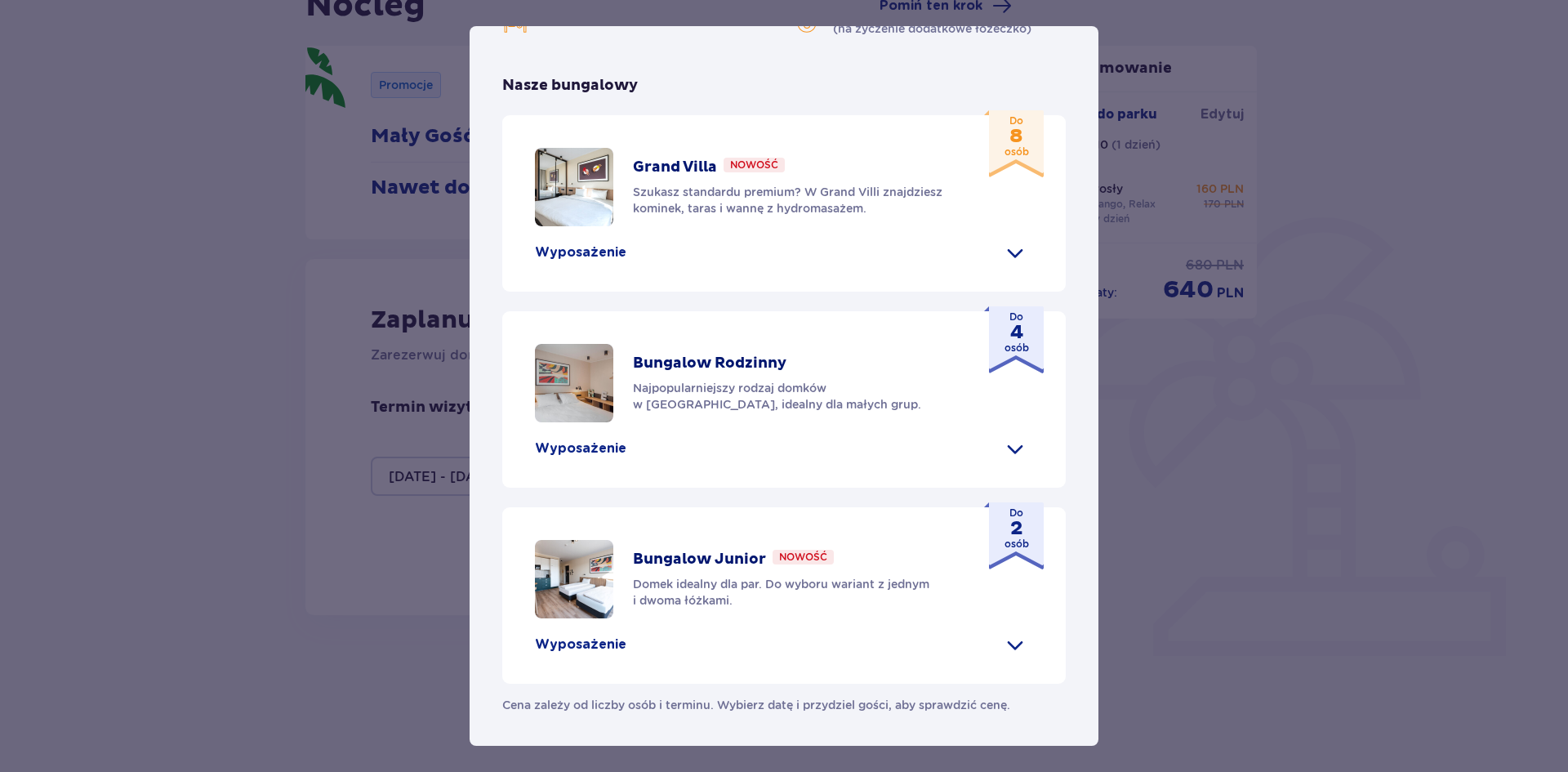
scroll to position [488, 0]
click at [665, 177] on p "Grand Villa" at bounding box center [674, 167] width 84 height 20
click at [590, 261] on p "Wyposażenie" at bounding box center [580, 252] width 92 height 18
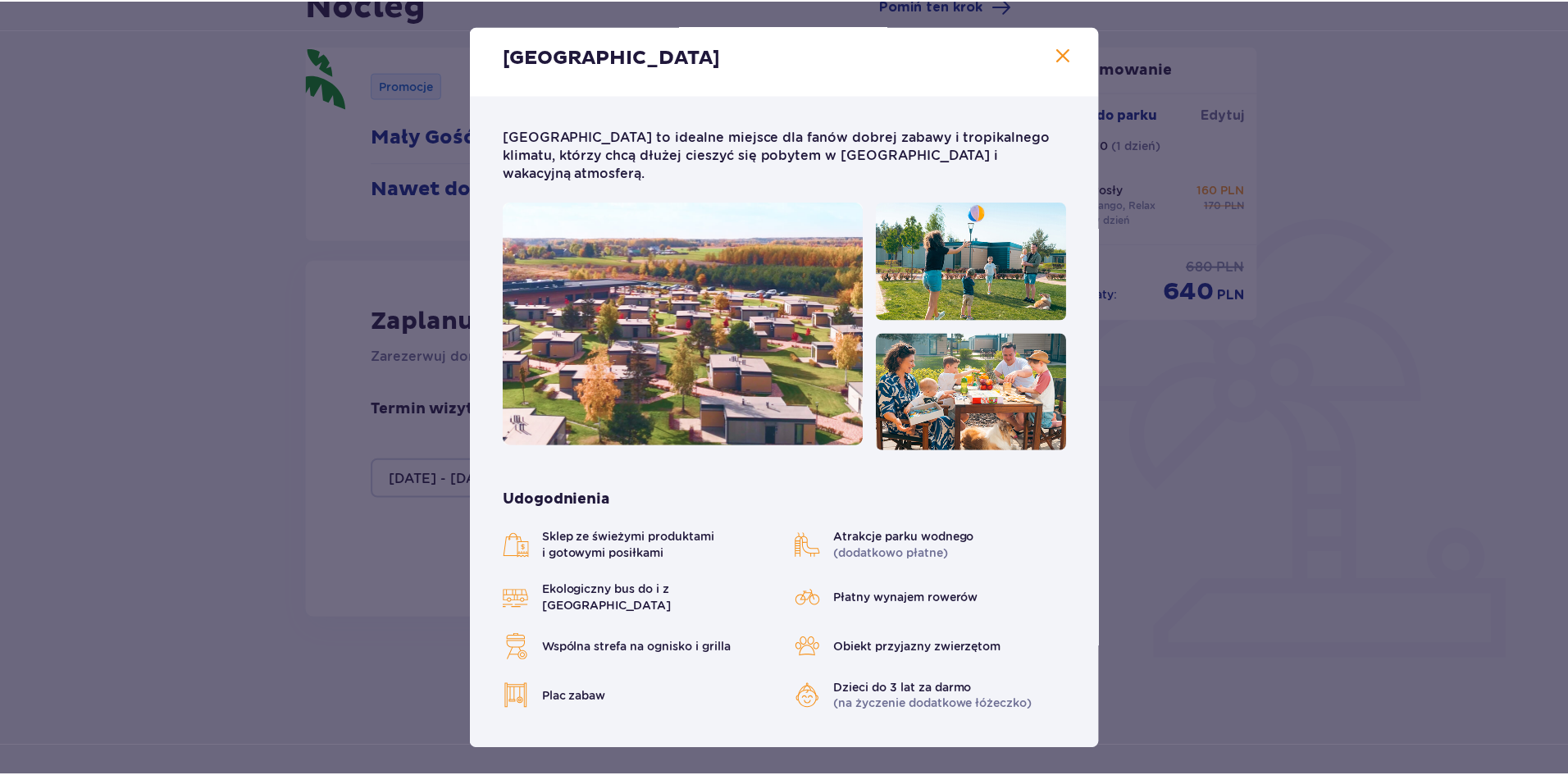
scroll to position [0, 0]
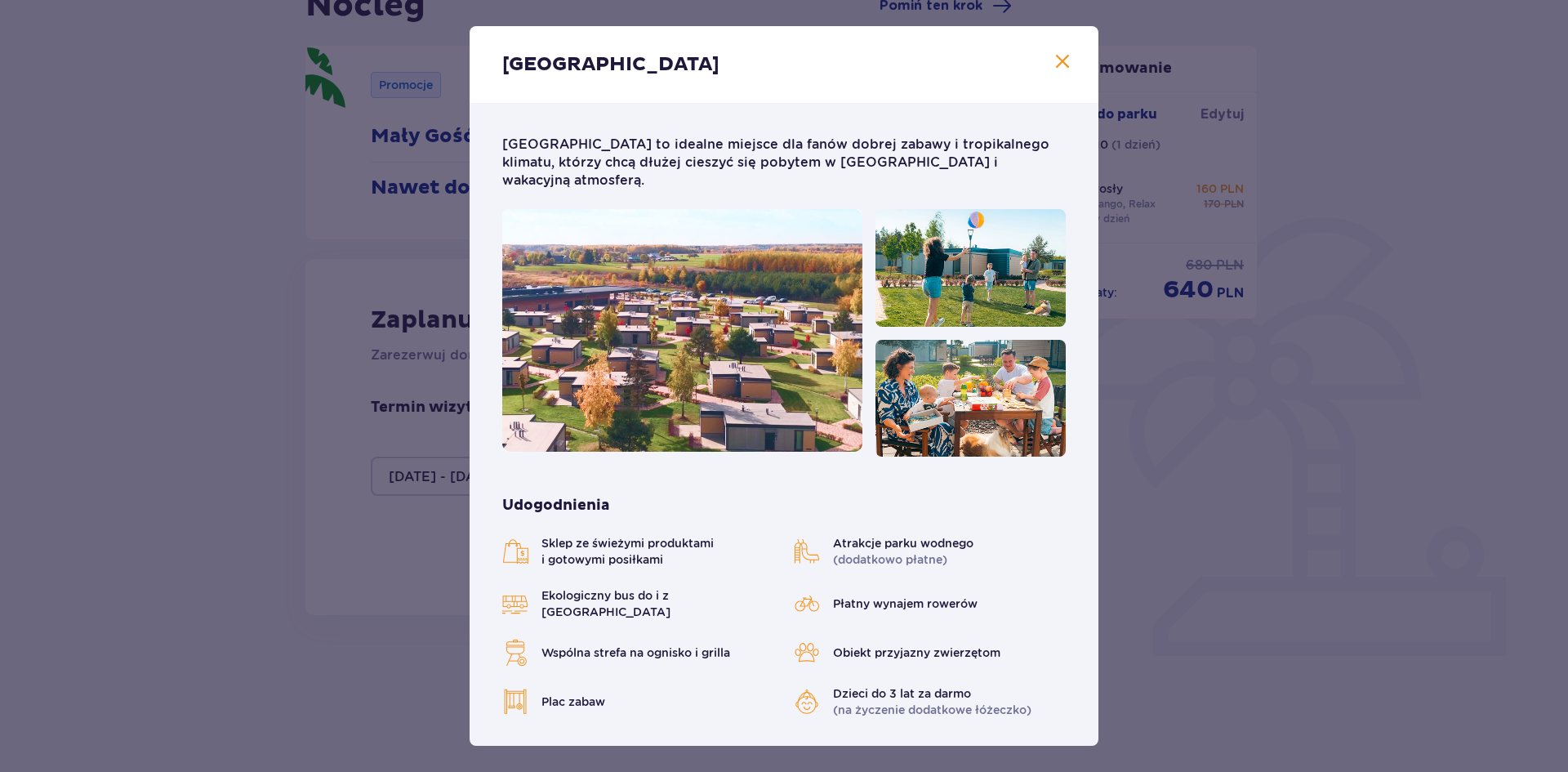
click at [1053, 56] on span "Zamknij" at bounding box center [1063, 62] width 20 height 20
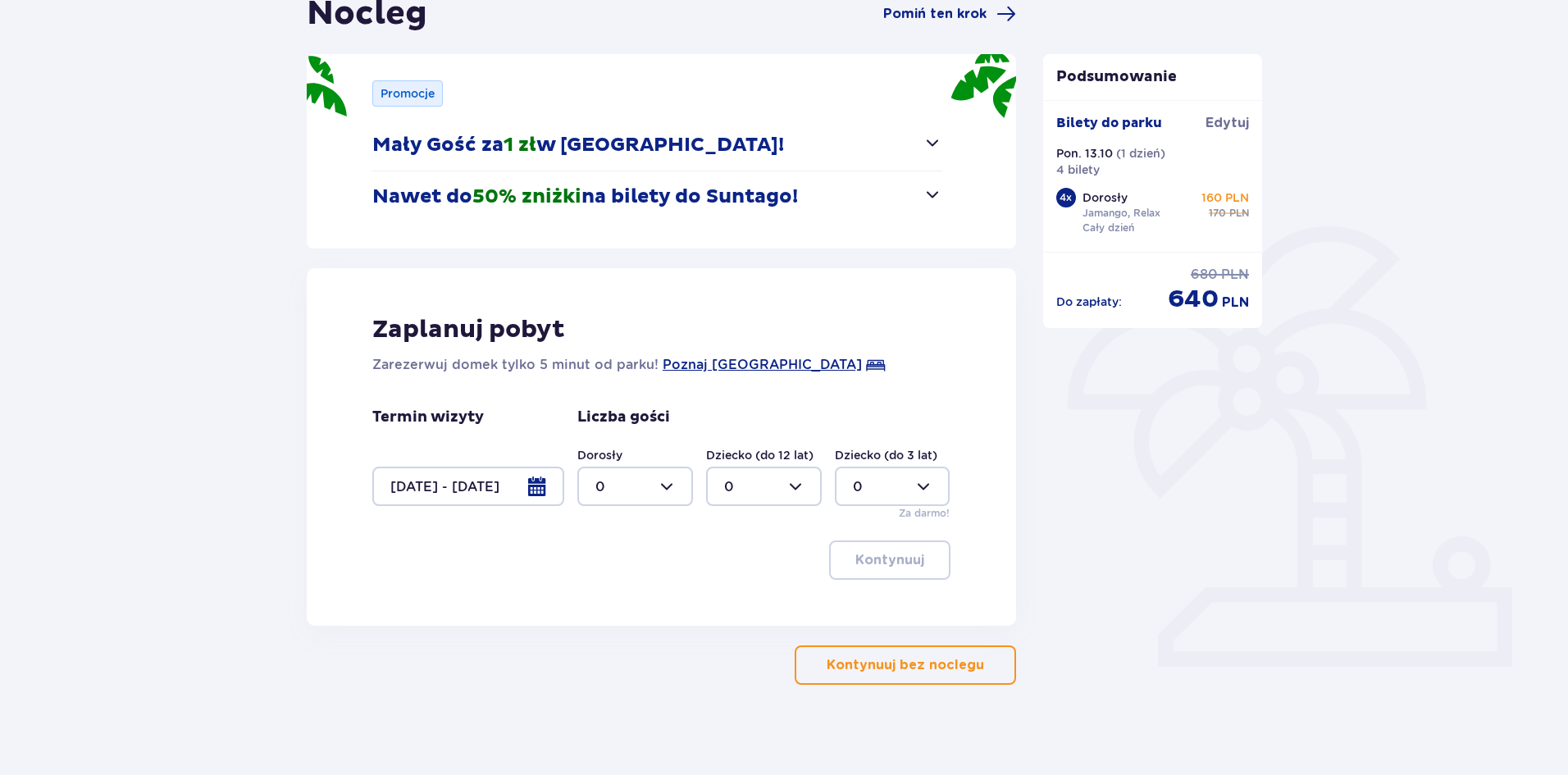
scroll to position [189, 0]
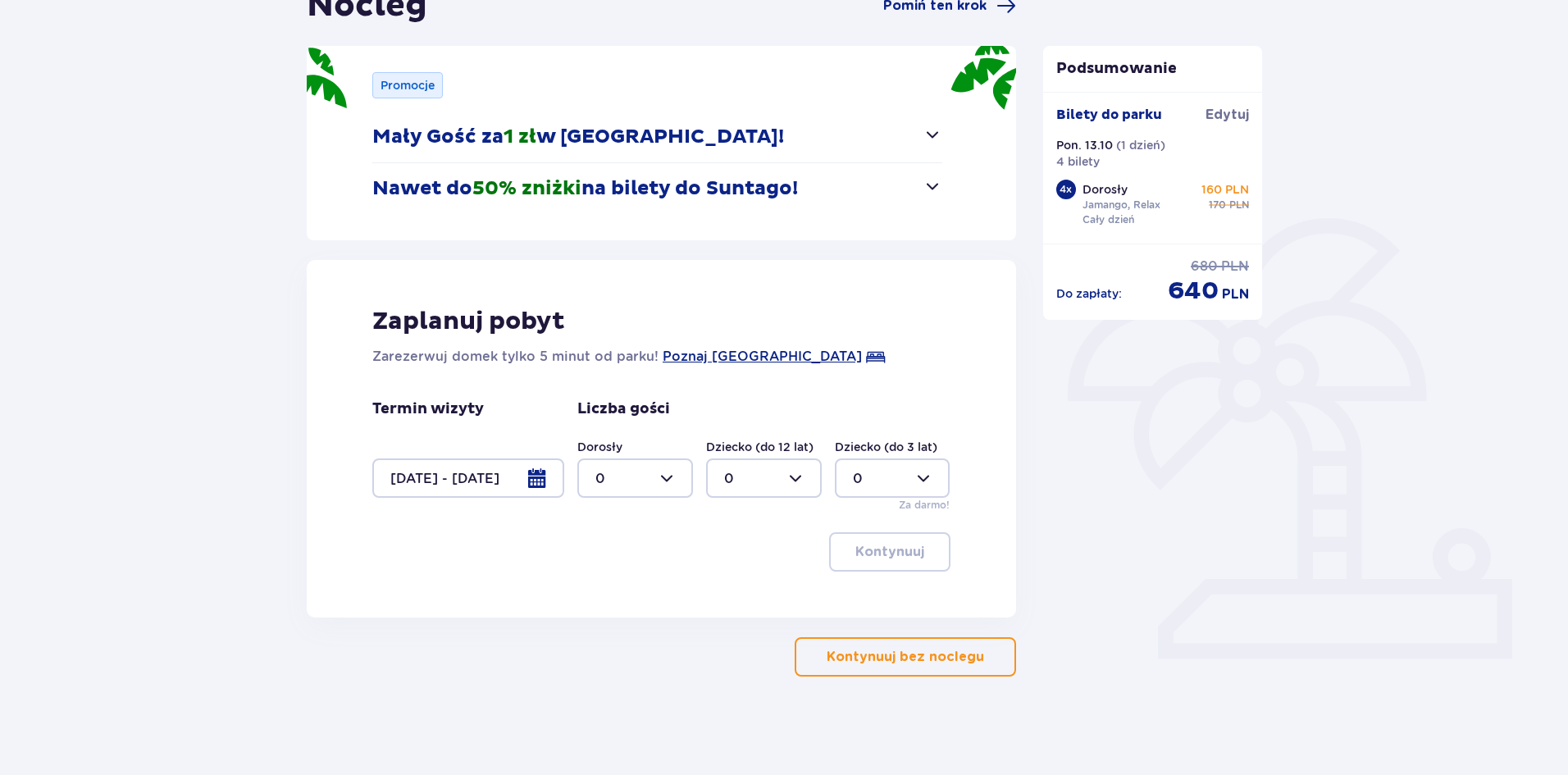
click at [656, 487] on div at bounding box center [635, 477] width 115 height 39
click at [620, 523] on div "4" at bounding box center [635, 526] width 79 height 18
type input "4"
click at [908, 551] on p "Kontynuuj" at bounding box center [890, 552] width 69 height 18
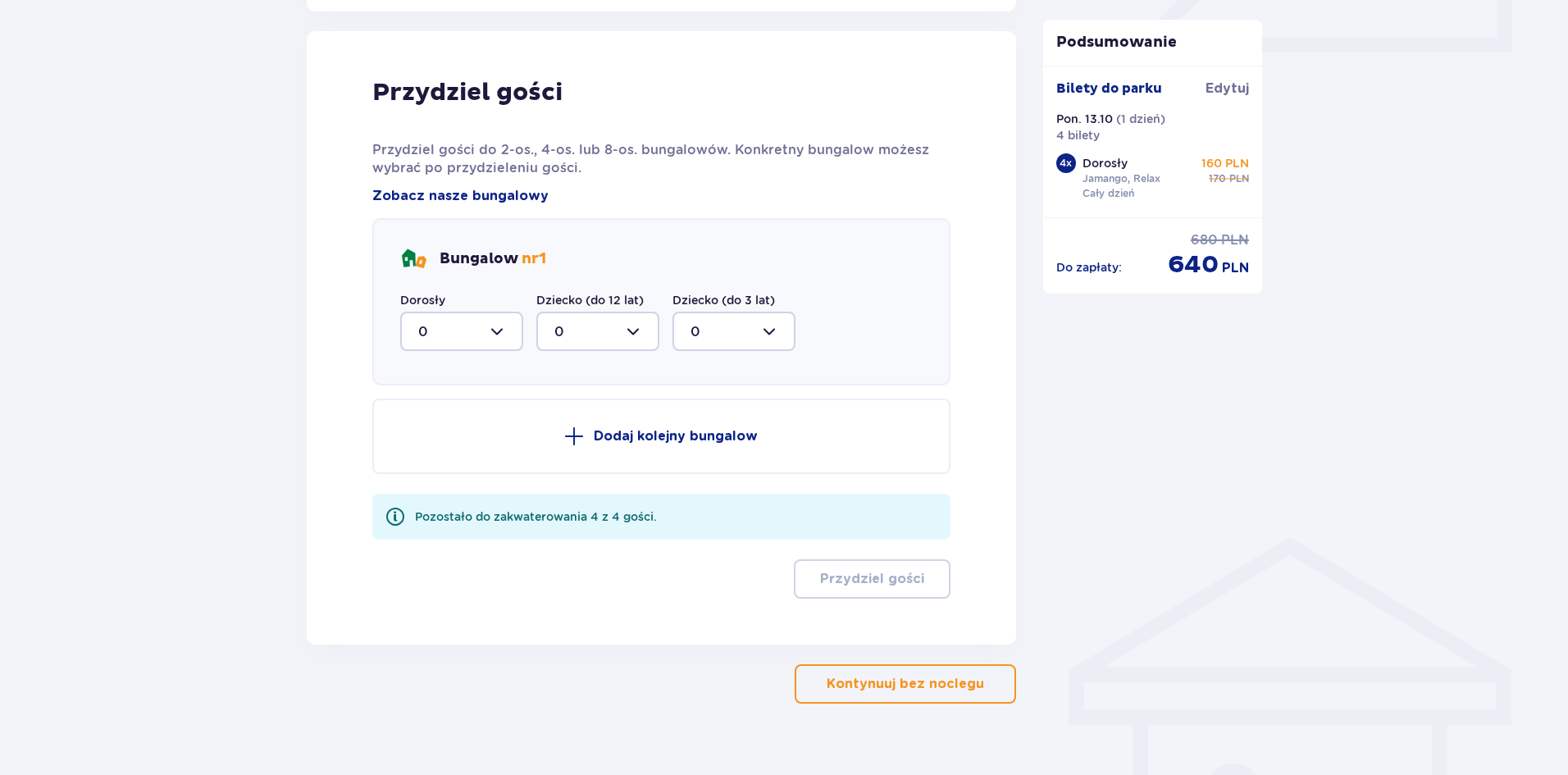
scroll to position [806, 0]
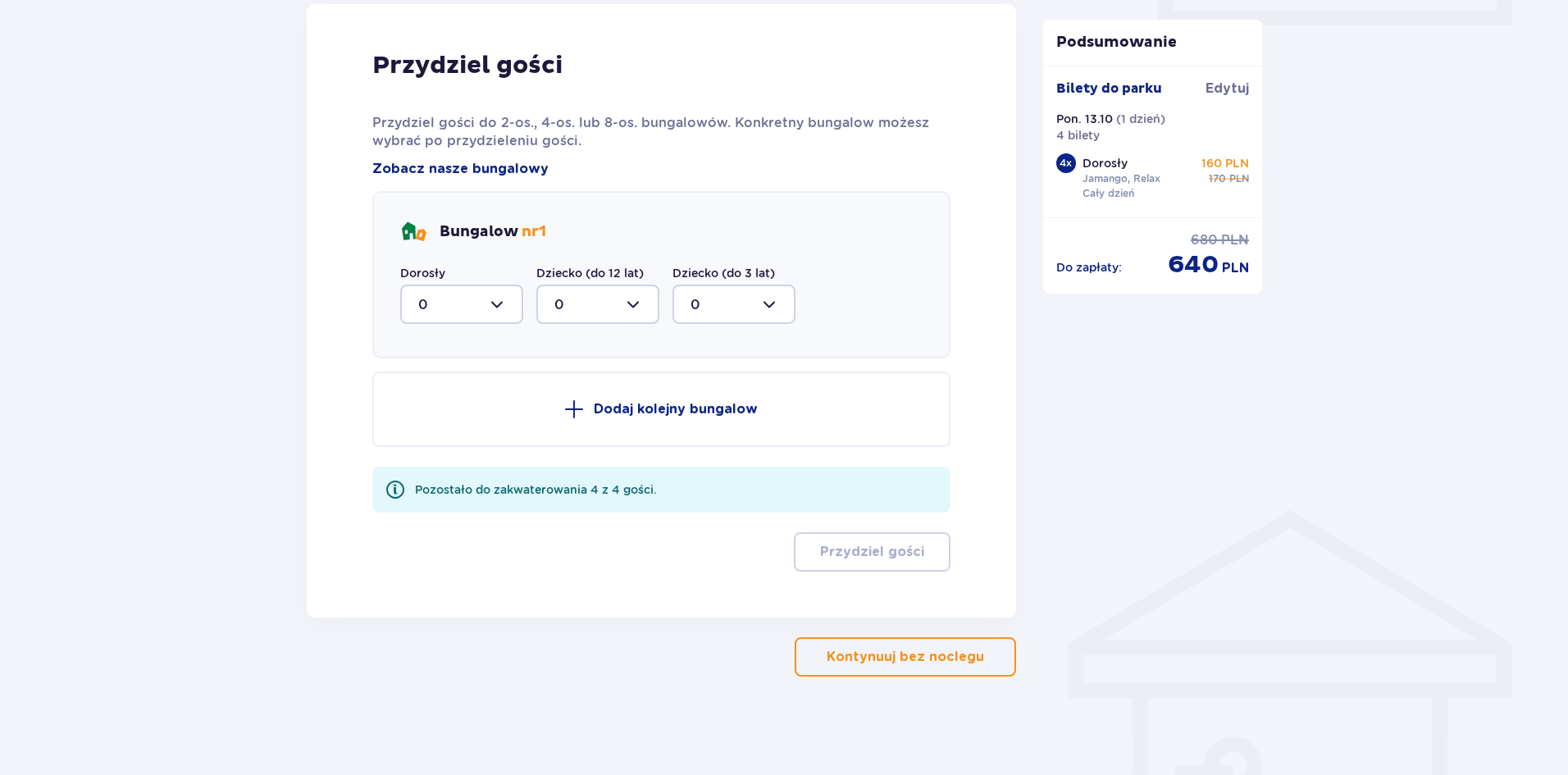
click at [978, 657] on span "button" at bounding box center [988, 657] width 20 height 20
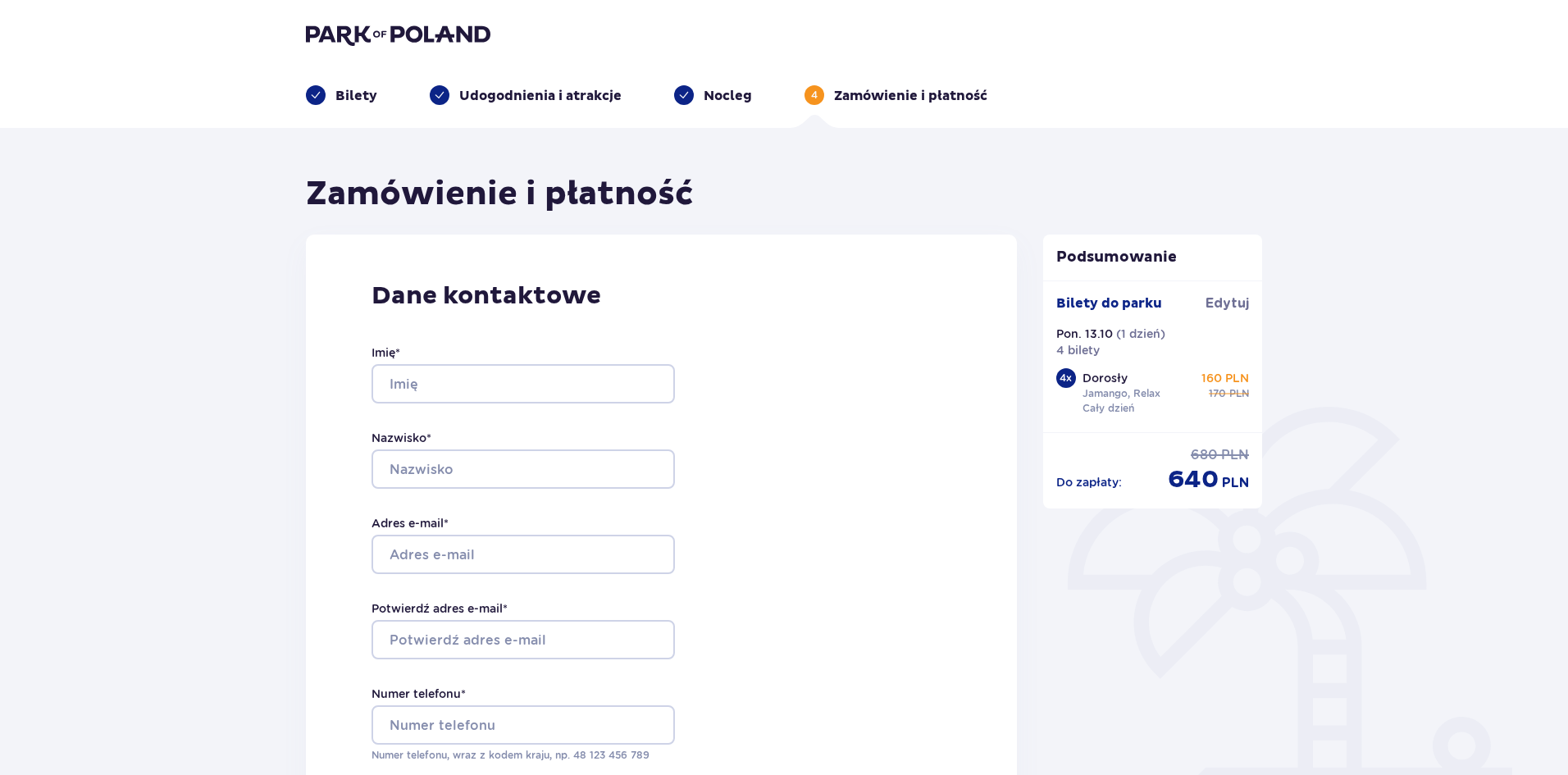
click at [703, 84] on div "Bilety Udogodnienia i atrakcje Nocleg 4 Zamówienie i płatność" at bounding box center [784, 75] width 983 height 59
click at [703, 96] on p "Nocleg" at bounding box center [728, 96] width 49 height 18
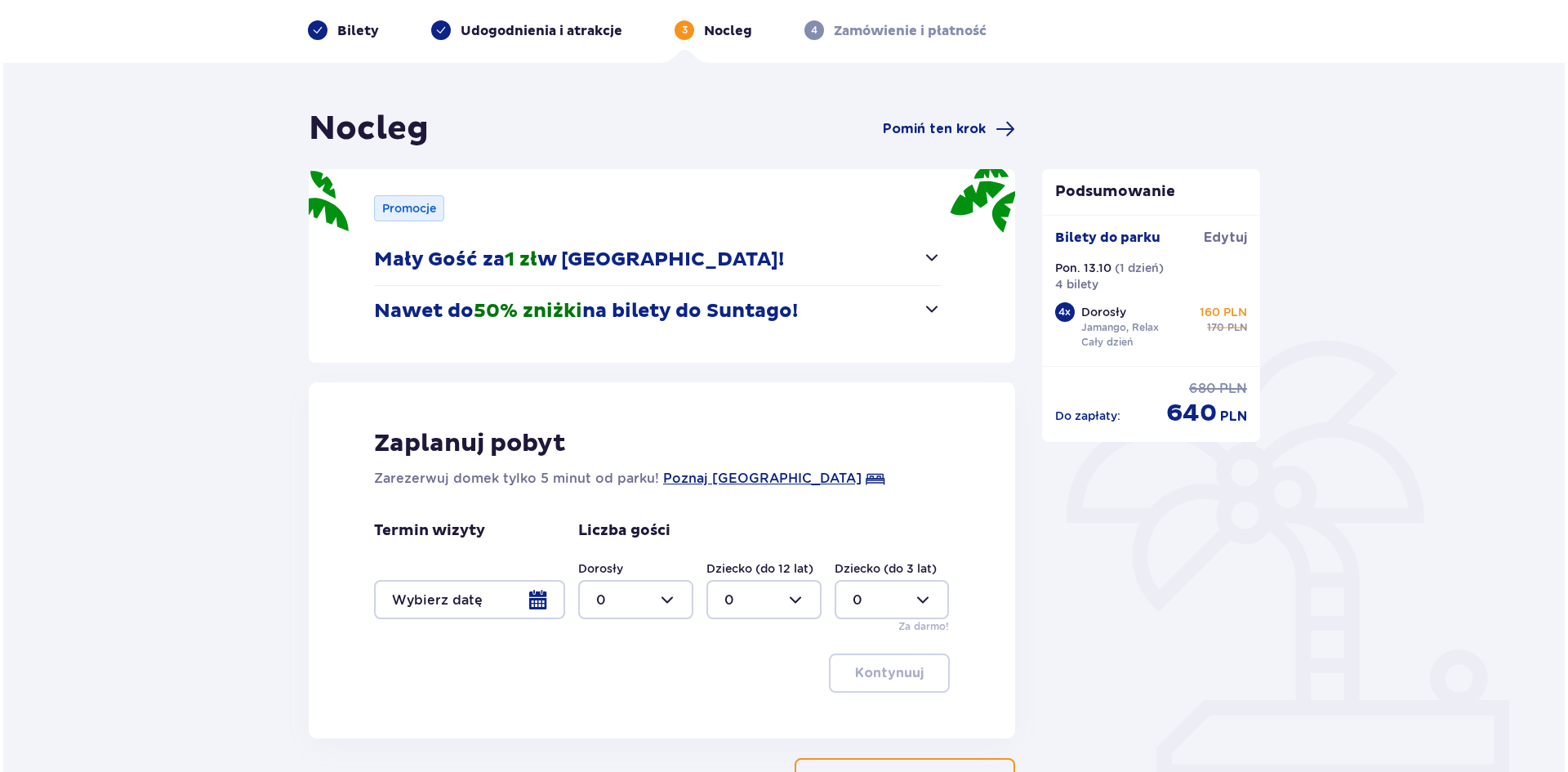
scroll to position [163, 0]
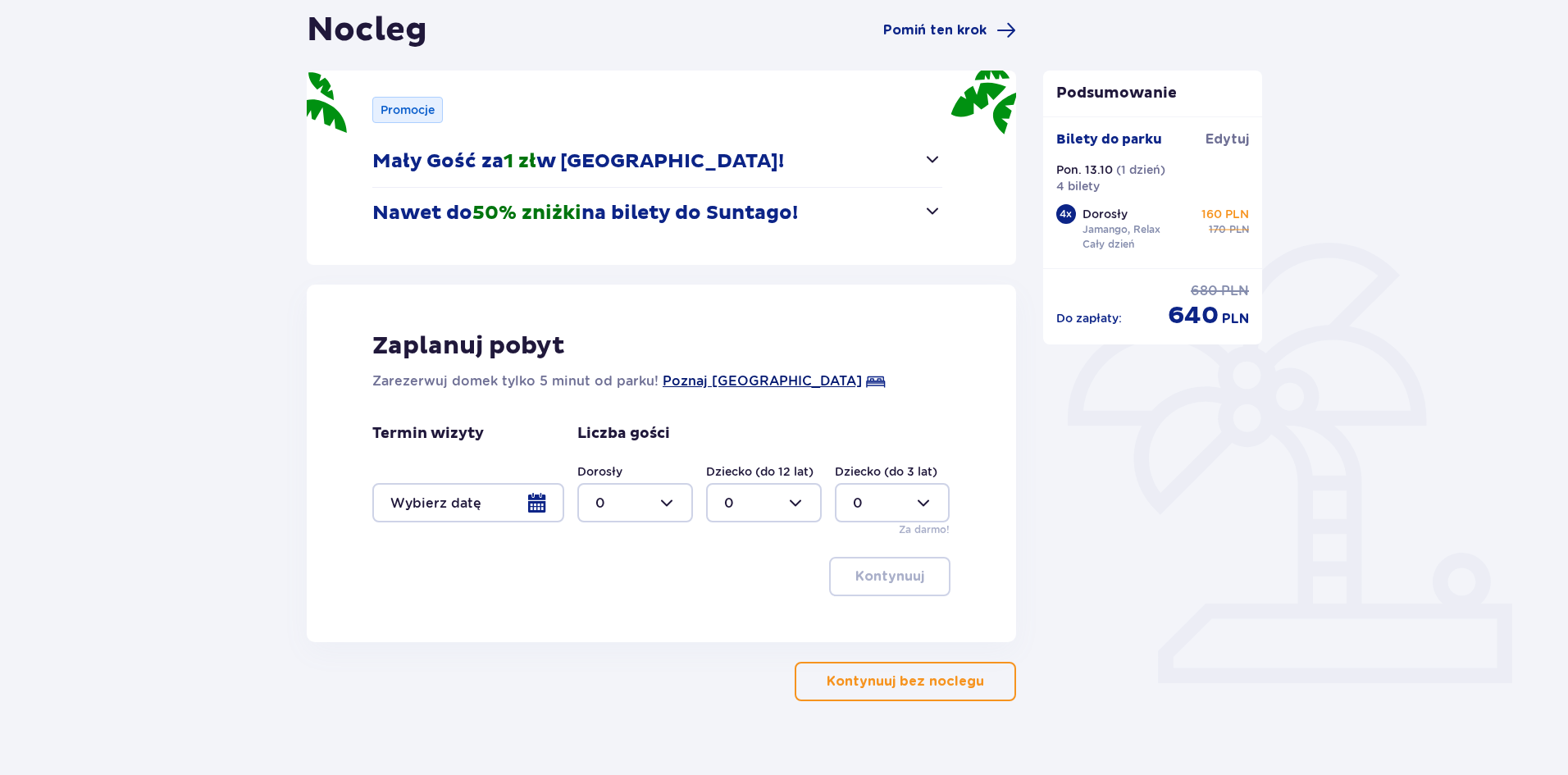
click at [796, 377] on span "Poznaj Suntago Village" at bounding box center [762, 381] width 199 height 20
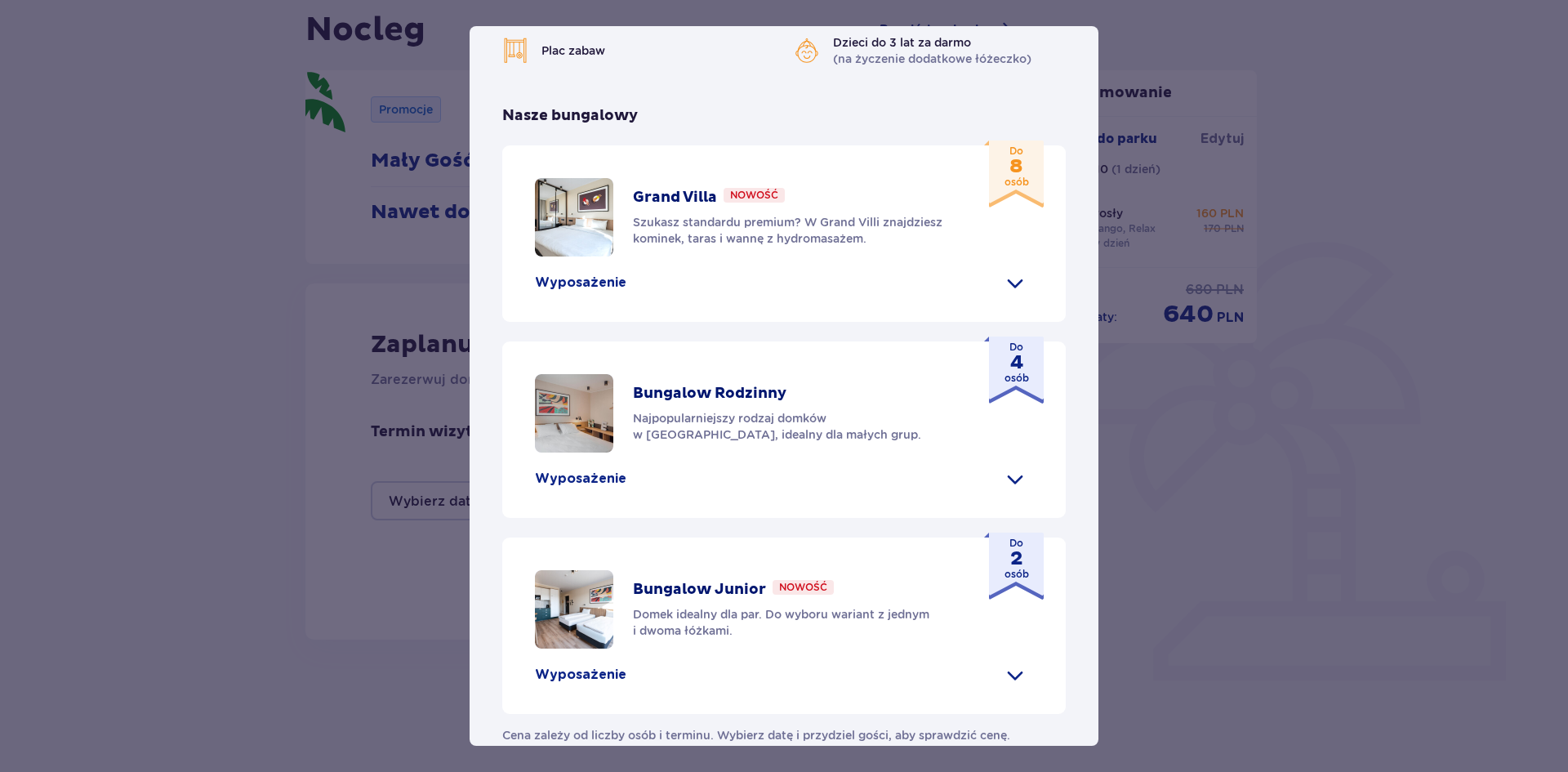
scroll to position [652, 0]
click at [962, 145] on div "Grand Villa Nowość Szukasz standardu premium? W Grand Villi znajdziesz kominek,…" at bounding box center [784, 233] width 564 height 177
click at [764, 222] on div "Grand Villa Nowość Szukasz standardu premium? W Grand Villi znajdziesz kominek,…" at bounding box center [784, 217] width 498 height 78
click at [582, 273] on p "Wyposażenie" at bounding box center [580, 282] width 92 height 18
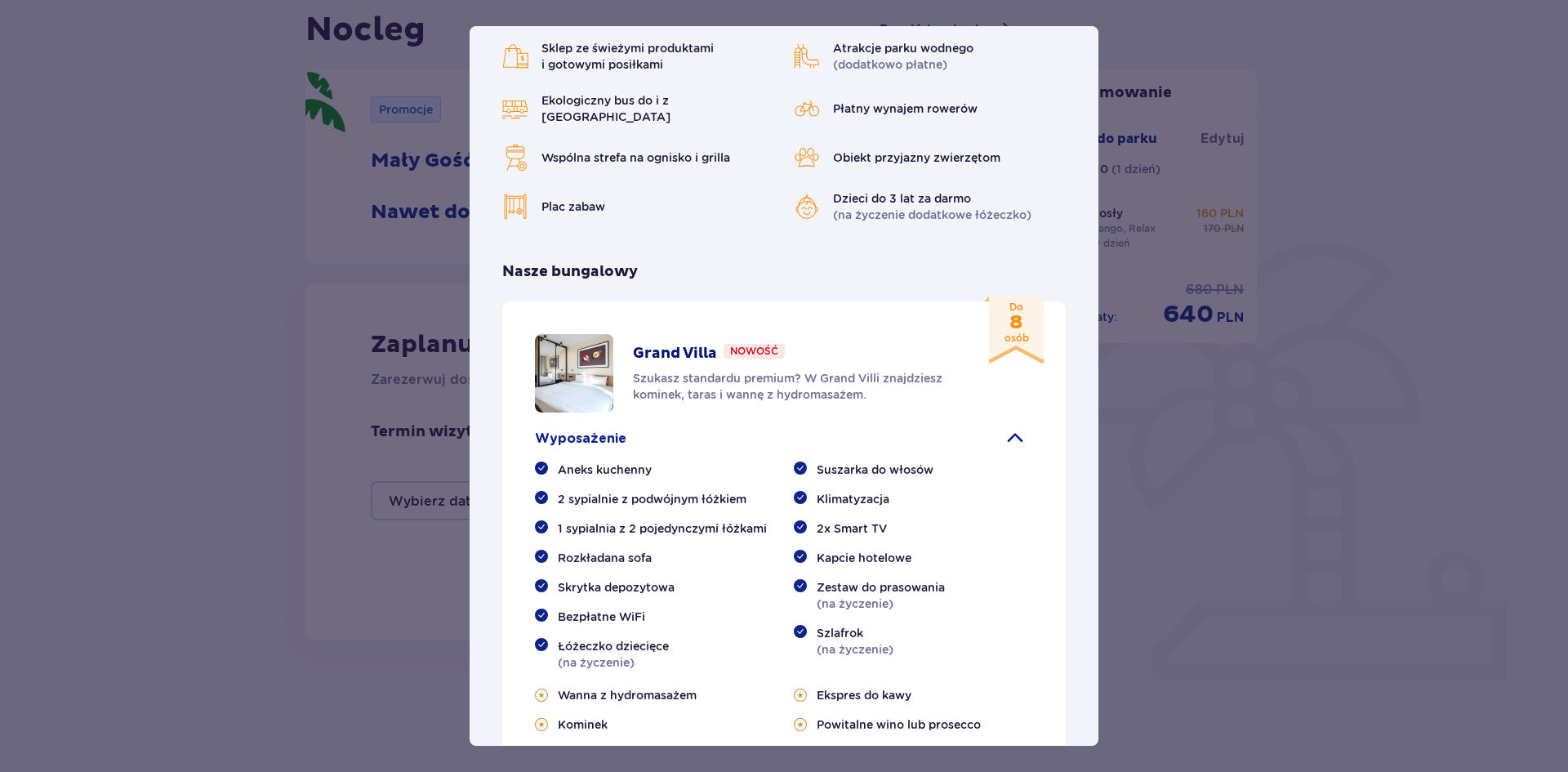
scroll to position [472, 0]
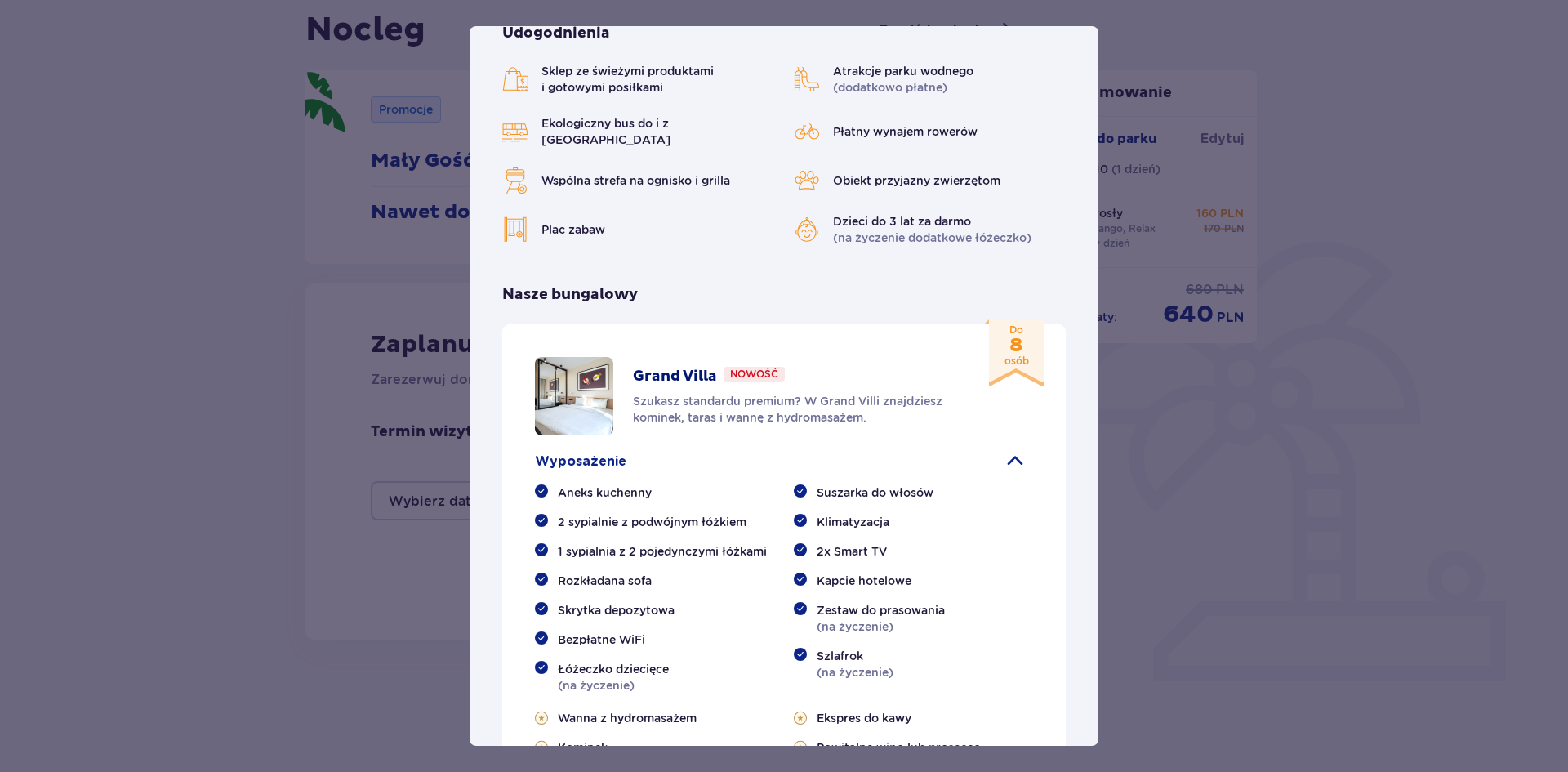
click at [538, 324] on div "Grand Villa Nowość Szukasz standardu premium? W Grand Villi znajdziesz kominek,…" at bounding box center [784, 567] width 564 height 486
click at [575, 324] on div "Grand Villa Nowość Szukasz standardu premium? W Grand Villi znajdziesz kominek,…" at bounding box center [784, 567] width 564 height 486
click at [604, 336] on div "Grand Villa Nowość Szukasz standardu premium? W Grand Villi znajdziesz kominek,…" at bounding box center [784, 567] width 564 height 486
click at [782, 393] on p "Szukasz standardu premium? W Grand Villi znajdziesz kominek, taras i wannę z hy…" at bounding box center [794, 409] width 324 height 32
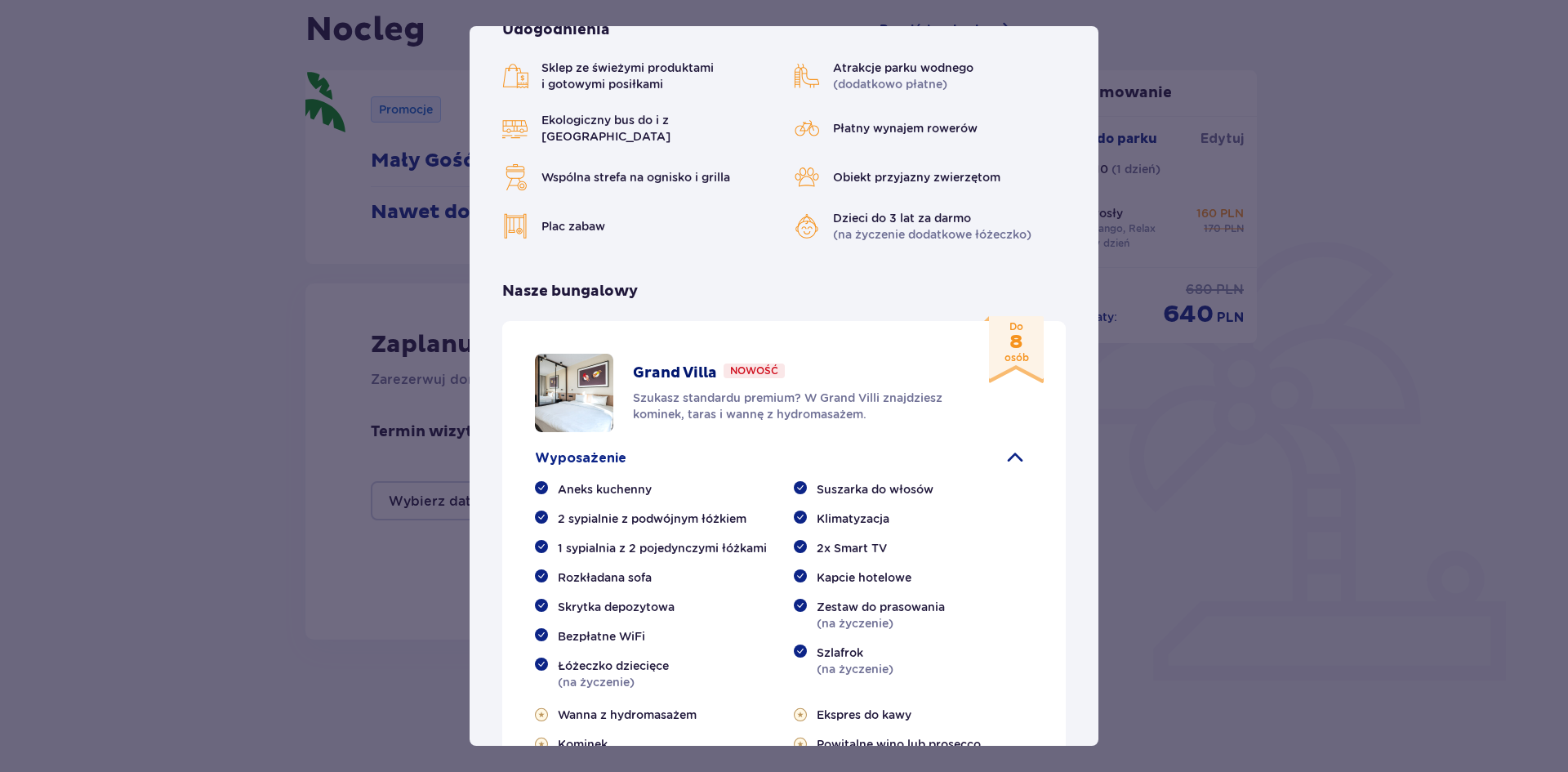
click at [1007, 327] on p "Do 8 osób" at bounding box center [1016, 341] width 24 height 46
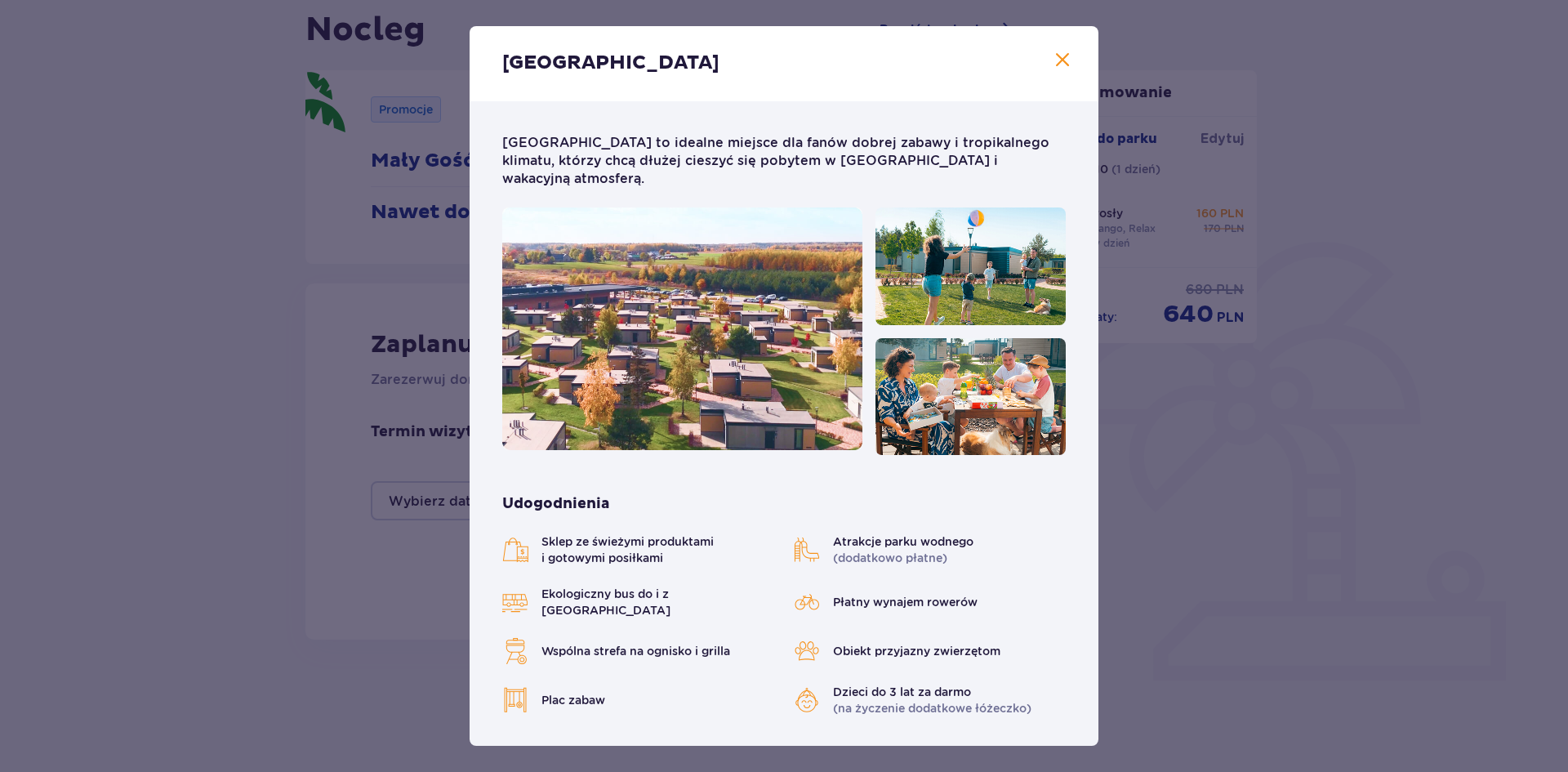
scroll to position [0, 0]
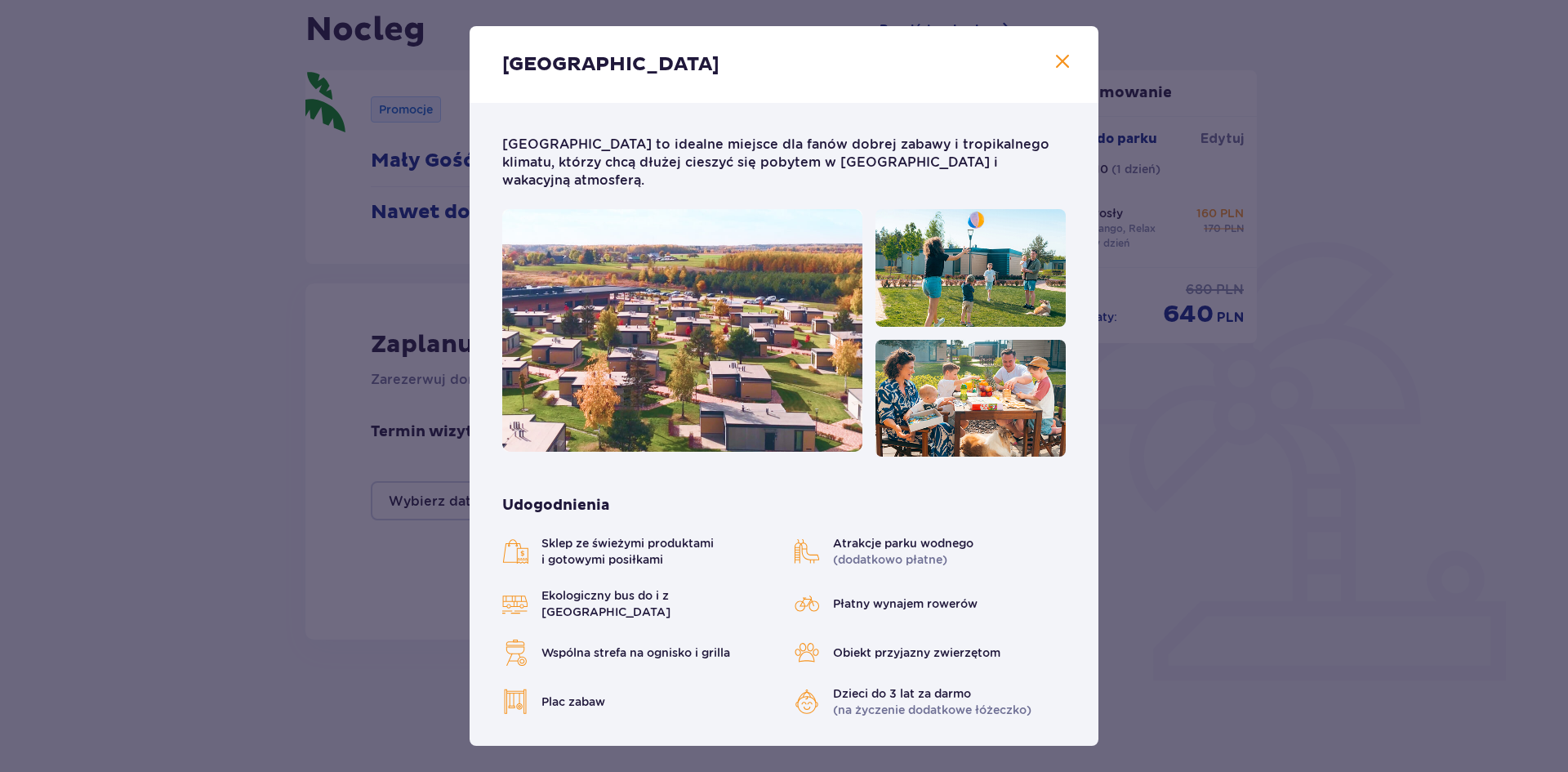
click at [596, 546] on div "Sklep ze świeżymi produktami i gotowymi posiłkami Atrakcje parku wodnego (dodat…" at bounding box center [784, 626] width 564 height 183
click at [635, 645] on span "Wspólna strefa na ognisko i grilla" at bounding box center [635, 653] width 189 height 17
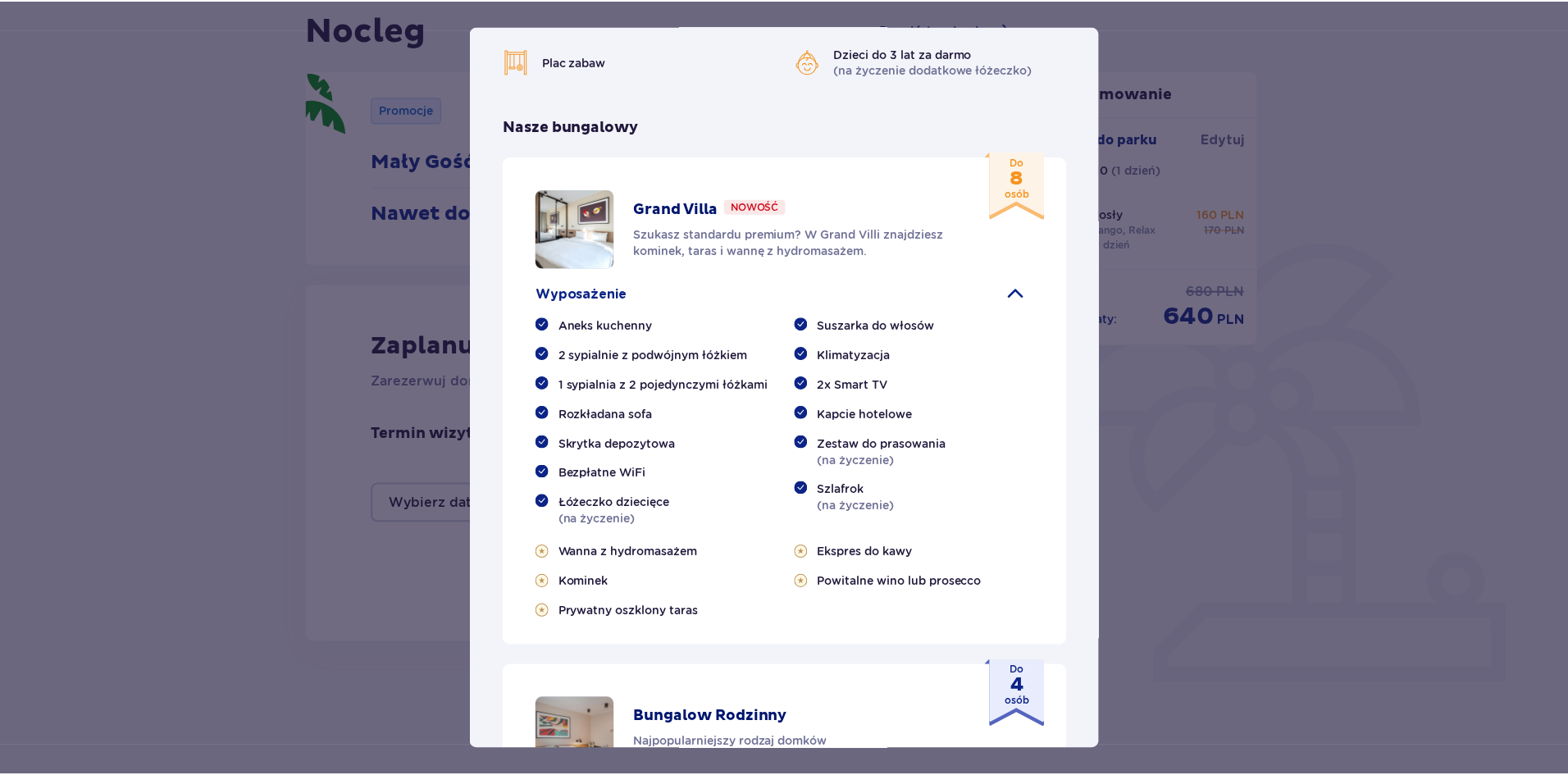
scroll to position [655, 0]
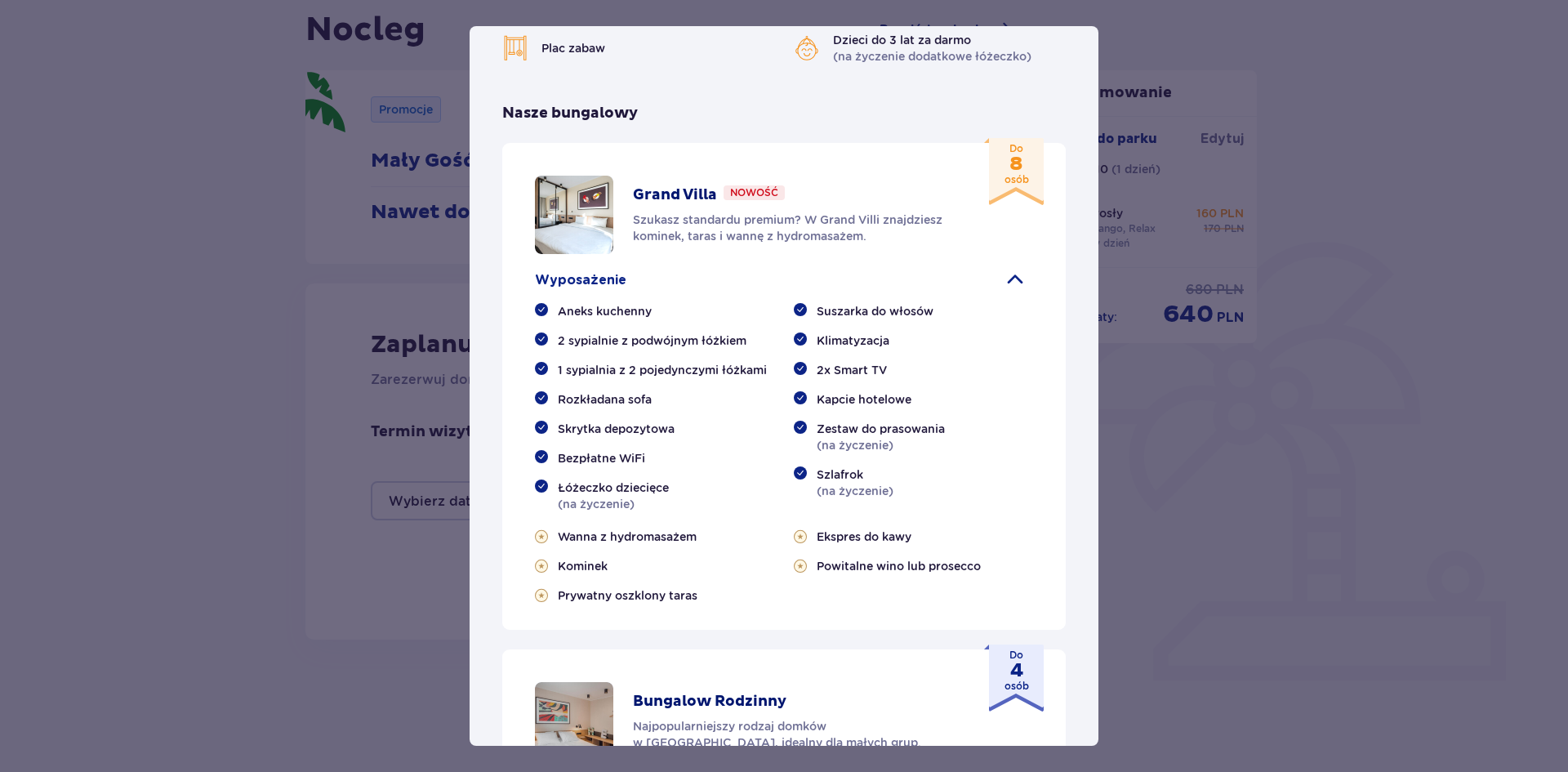
click at [590, 176] on img at bounding box center [574, 215] width 78 height 78
click at [1166, 459] on div "Suntago Village Suntago Village to idealne miejsce dla fanów dobrej zabawy i tr…" at bounding box center [784, 386] width 1568 height 772
